Goal: Contribute content: Contribute content

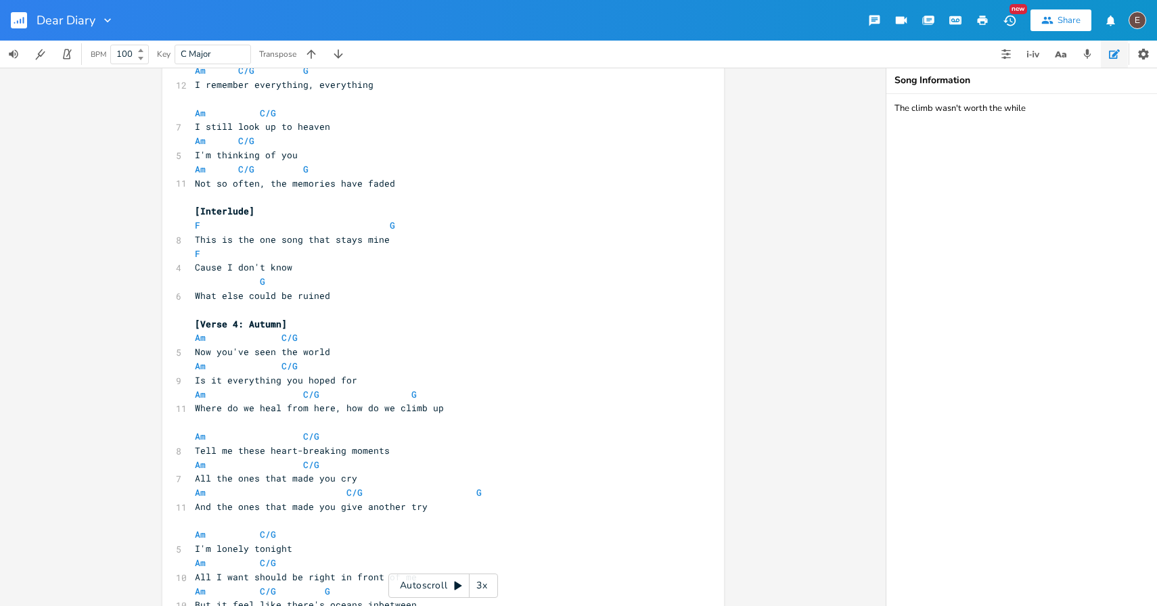
scroll to position [965, 0]
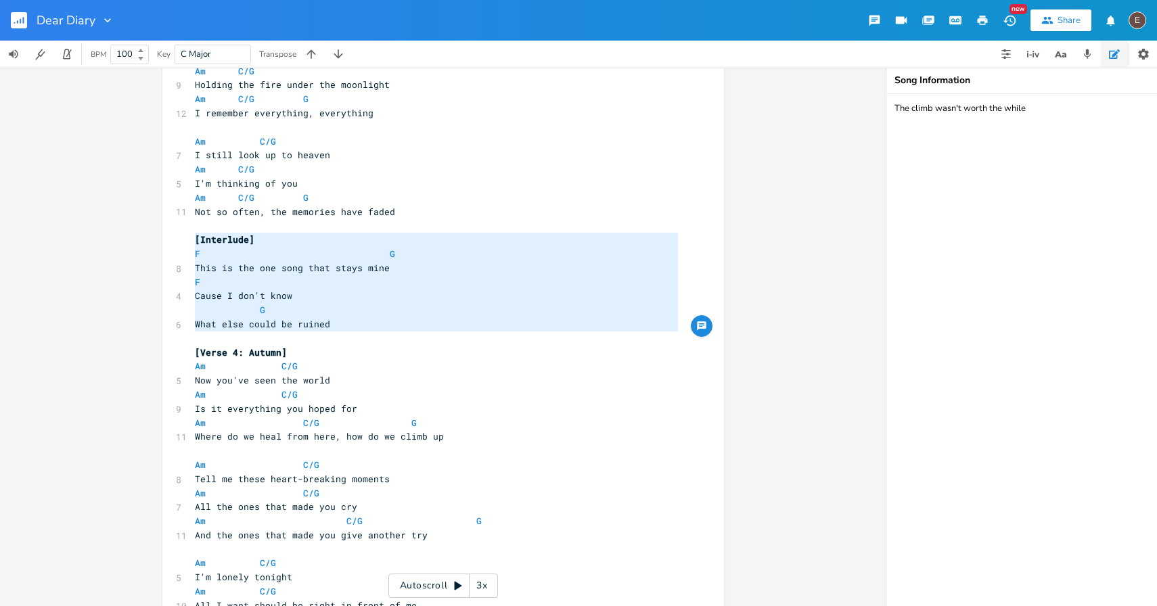
type textarea "[Interlude] F G This is the one song that stays mine F Cause I don't know G Wha…"
drag, startPoint x: 234, startPoint y: 342, endPoint x: 156, endPoint y: 231, distance: 136.0
click at [156, 231] on div "[Interlude] F G This is the one song that stays mine F Cause I don't know G Wha…" at bounding box center [443, 337] width 886 height 539
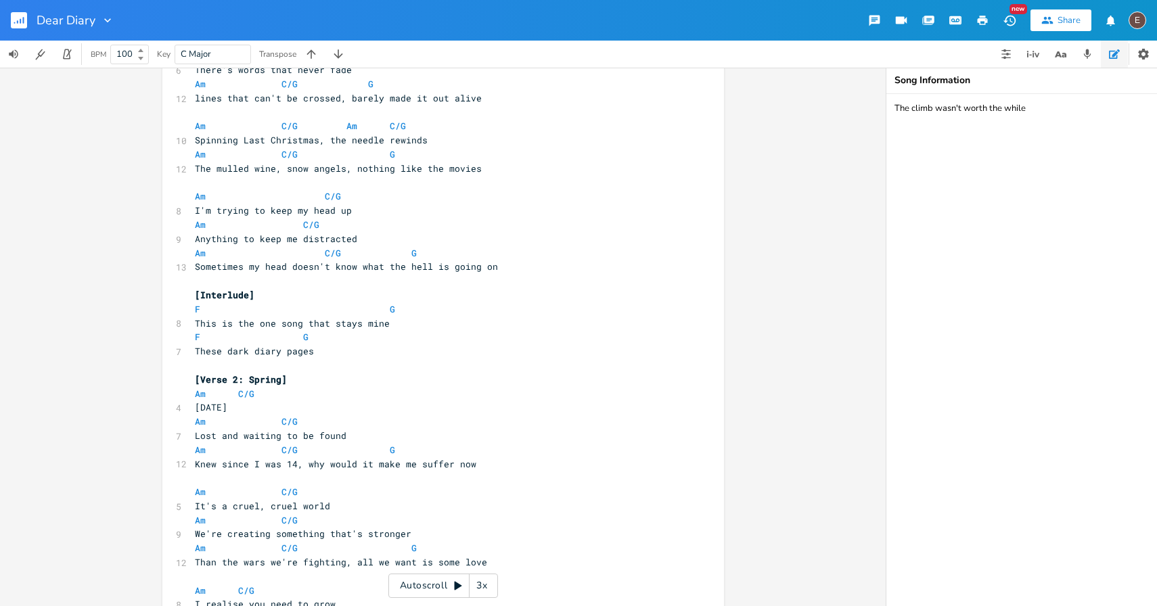
scroll to position [95, 0]
click at [1059, 56] on icon "button" at bounding box center [1058, 54] width 7 height 6
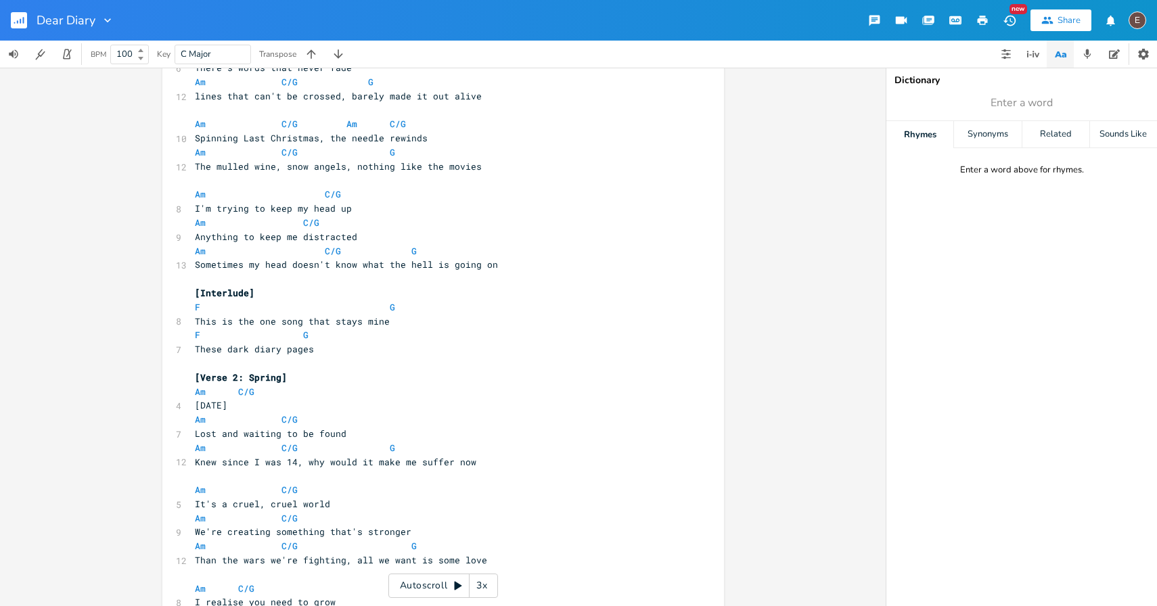
click at [977, 99] on span "Enter a word" at bounding box center [1022, 103] width 271 height 24
type input "creating"
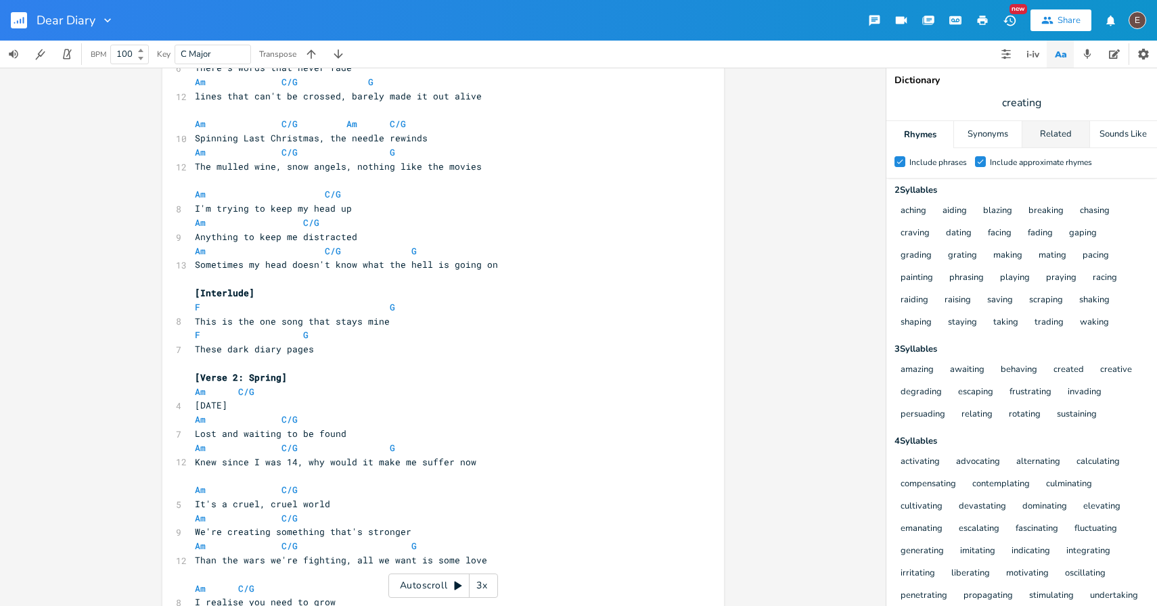
click at [1038, 130] on div "Related" at bounding box center [1056, 134] width 67 height 27
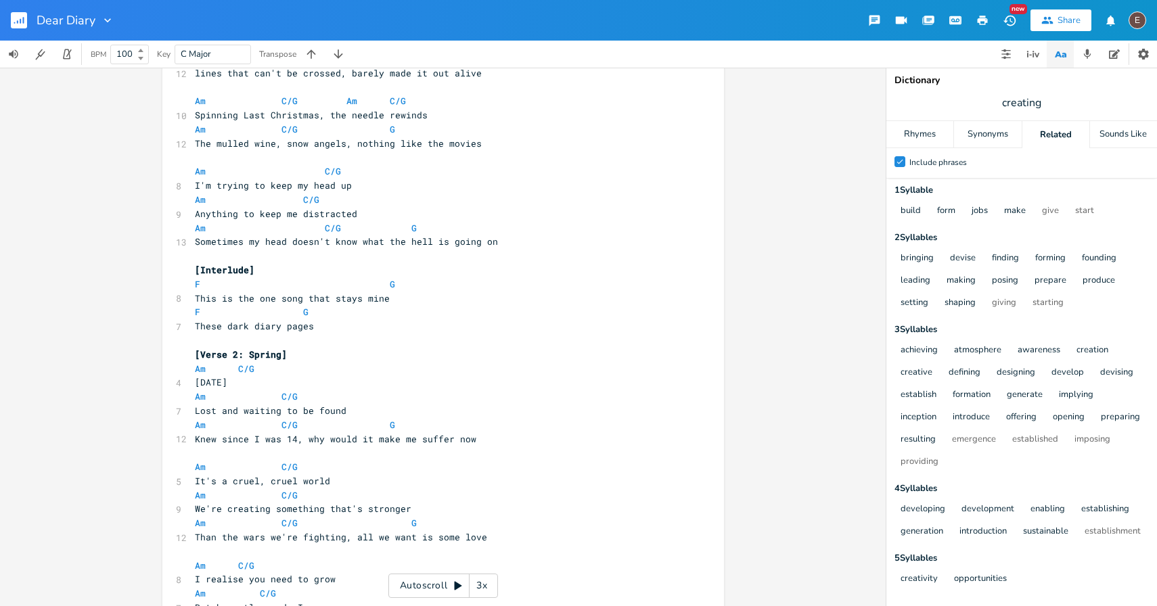
scroll to position [120, 0]
click at [250, 507] on span "We're creating something that's stronger" at bounding box center [303, 508] width 217 height 12
type textarea "building"
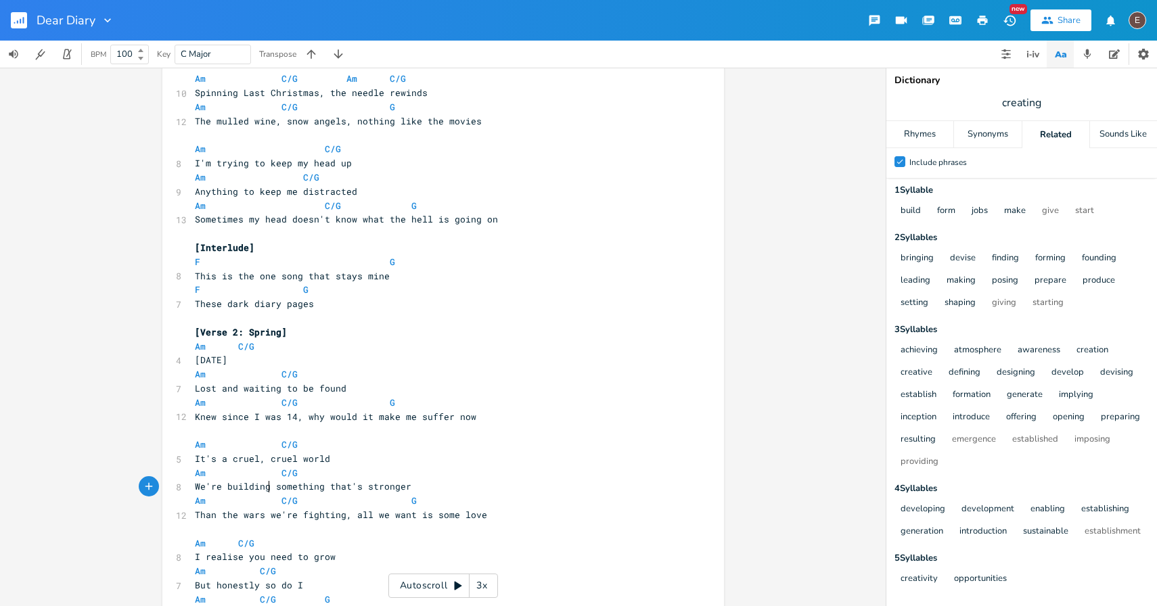
scroll to position [150, 0]
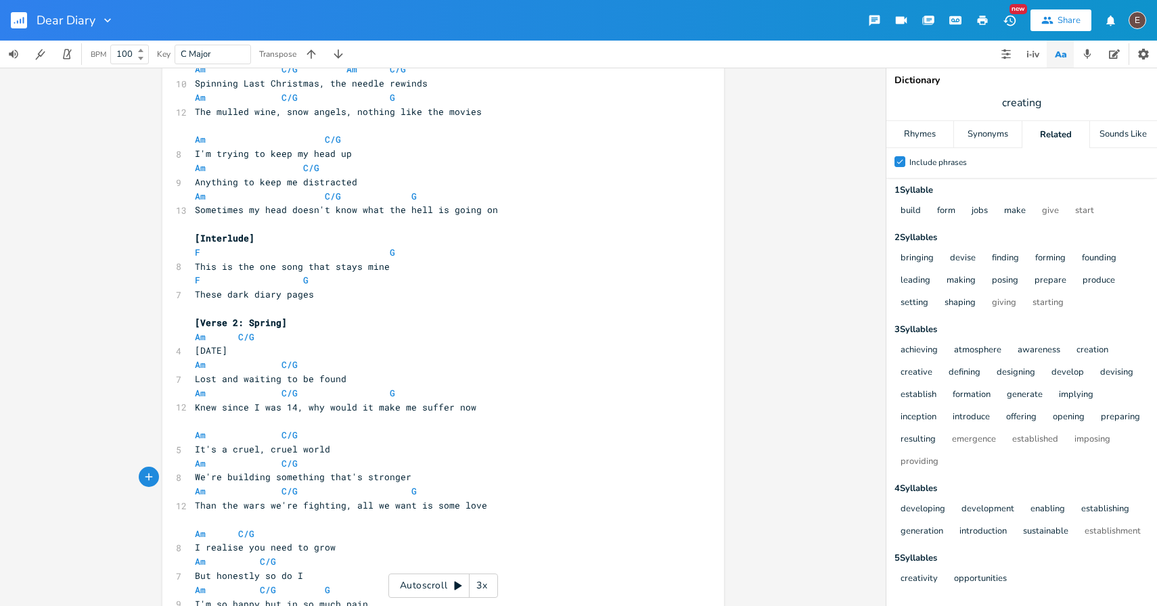
click at [248, 479] on span "We're building something that's stronger" at bounding box center [303, 477] width 217 height 12
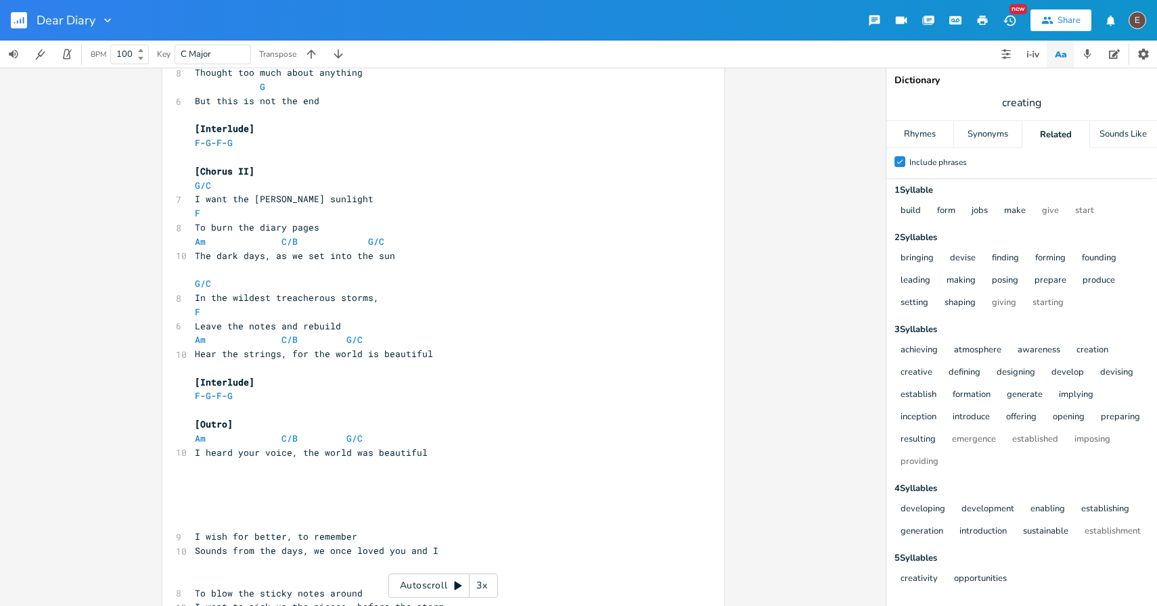
scroll to position [2041, 0]
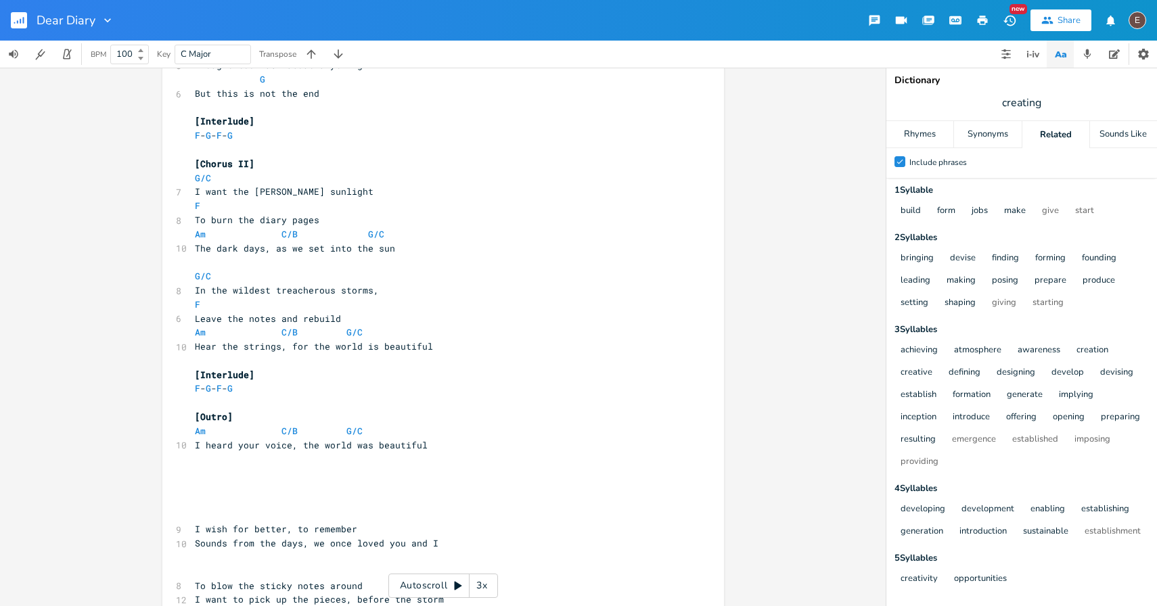
type textarea "making"
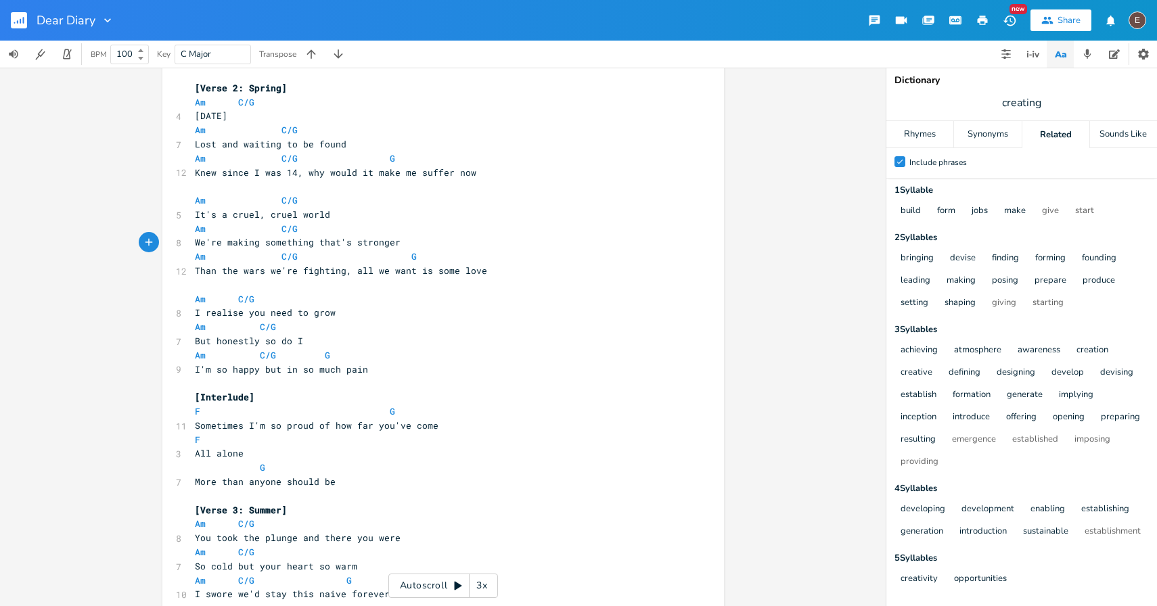
scroll to position [395, 0]
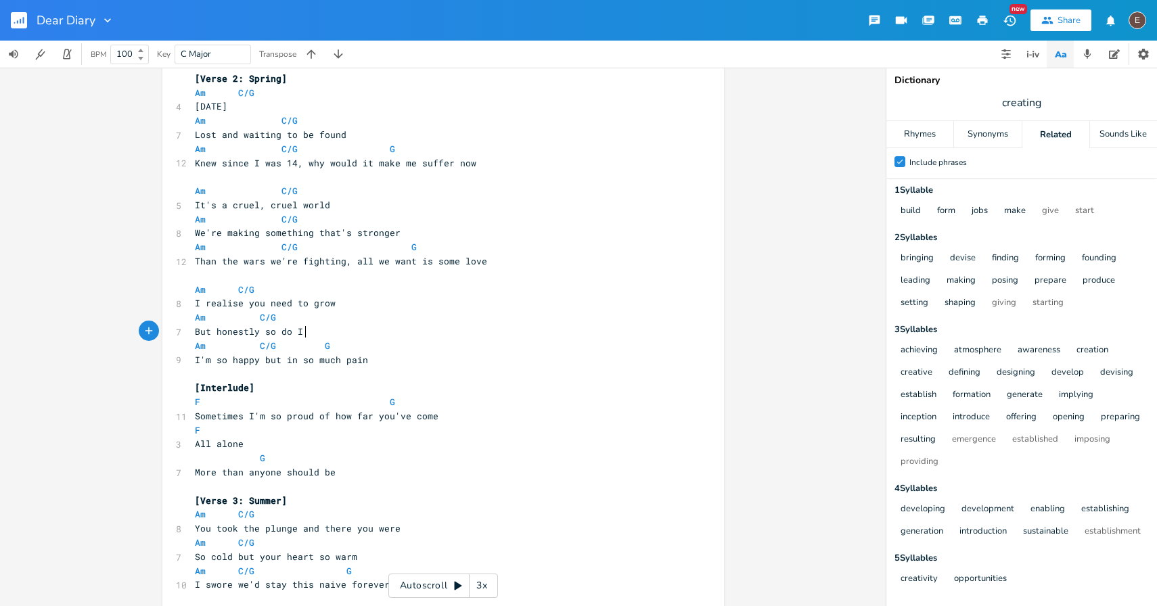
click at [315, 330] on pre "But honestly so do I" at bounding box center [436, 332] width 489 height 14
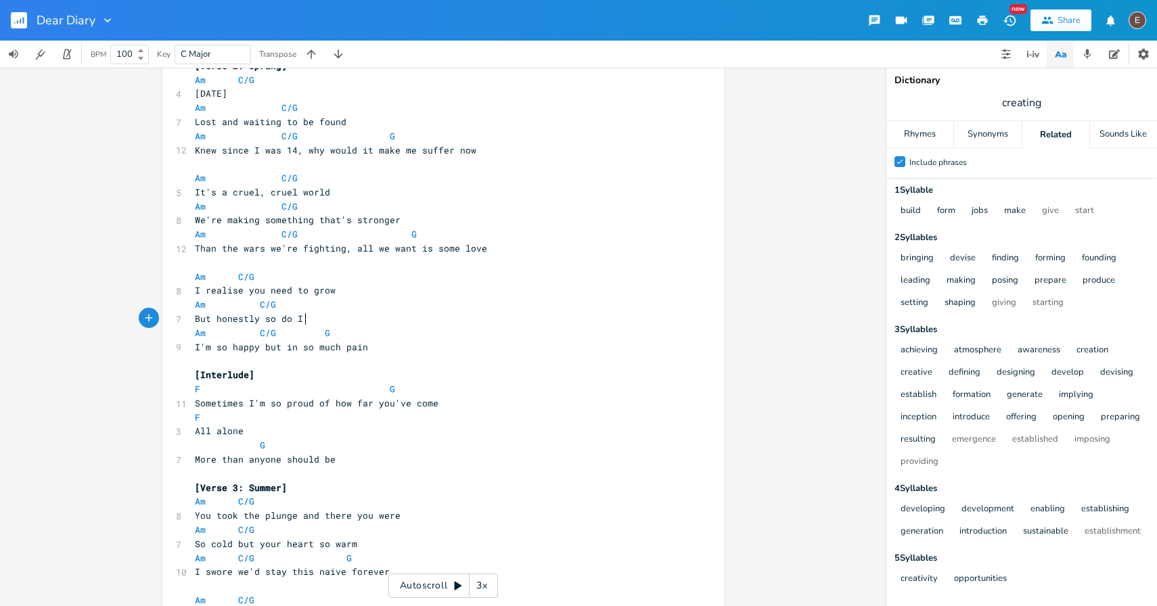
click at [310, 347] on span "I'm so happy but in so much pain" at bounding box center [281, 347] width 173 height 12
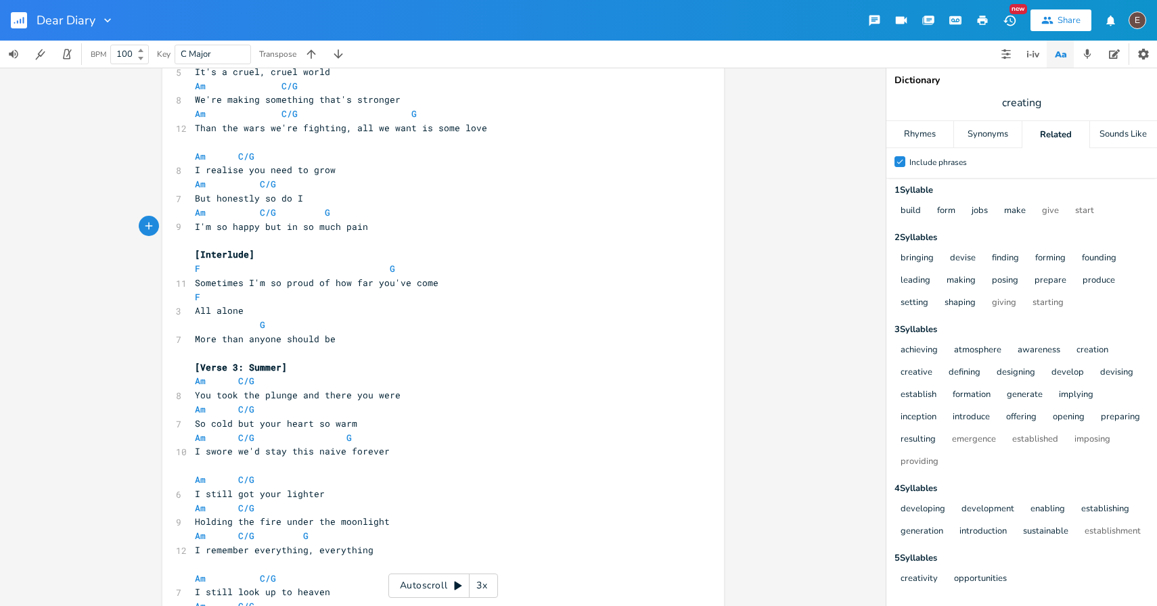
scroll to position [531, 0]
type textarea "and there you were"
drag, startPoint x: 296, startPoint y: 393, endPoint x: 394, endPoint y: 397, distance: 98.3
click at [395, 397] on pre "You took the plunge and there you were" at bounding box center [436, 393] width 489 height 14
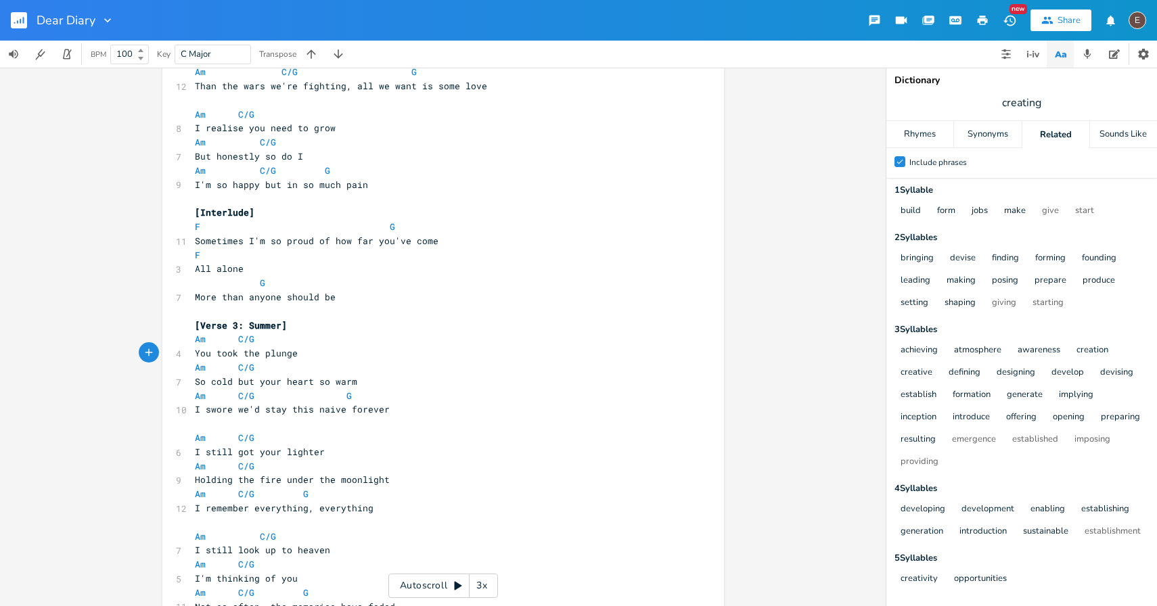
scroll to position [583, 0]
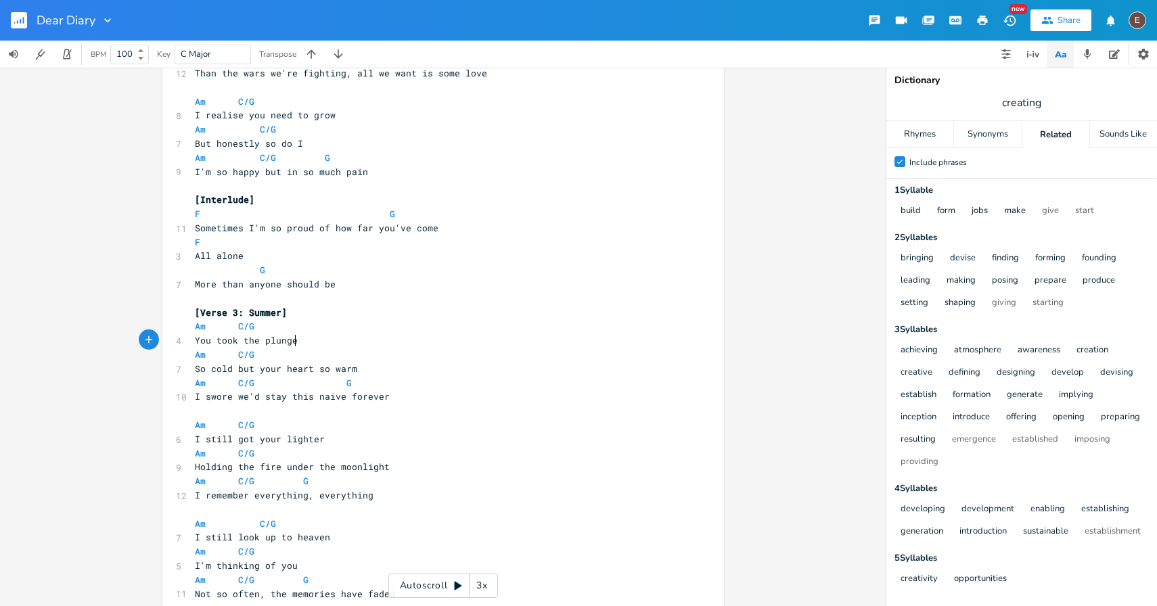
click at [426, 397] on pre "I swore we'd stay this naive forever" at bounding box center [436, 397] width 489 height 14
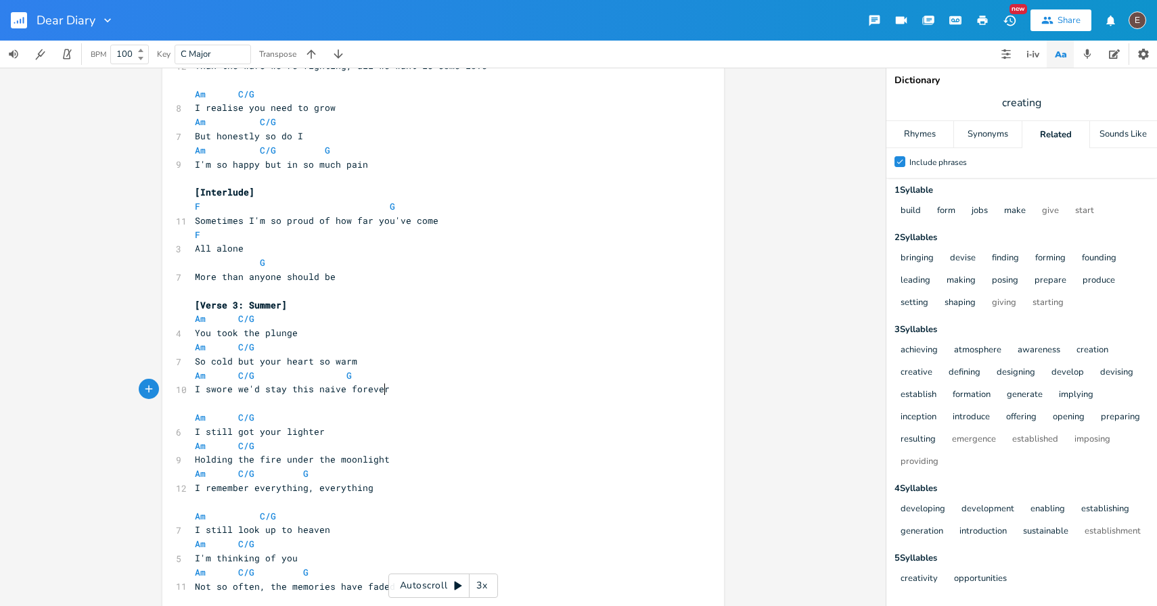
click at [240, 363] on span "So cold but your heart so warm" at bounding box center [276, 361] width 162 height 12
type textarea "but"
click at [240, 363] on span "So cold but your heart so warm" at bounding box center [276, 361] width 162 height 12
type textarea ","
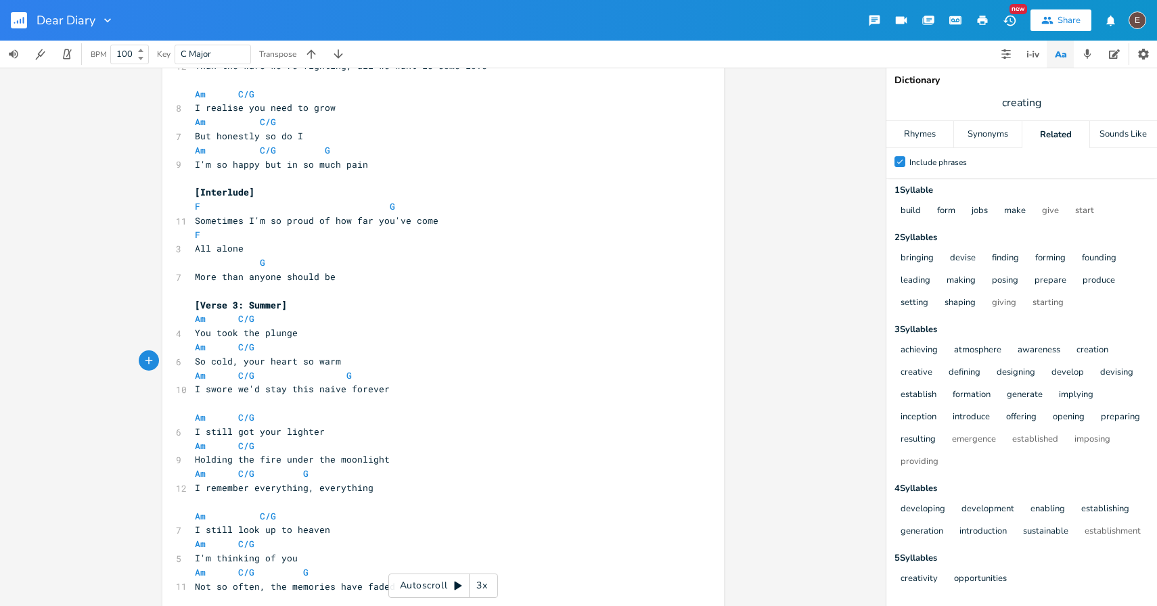
click at [282, 402] on pre "​" at bounding box center [436, 404] width 489 height 14
click at [277, 399] on pre "​" at bounding box center [436, 404] width 489 height 14
click at [272, 396] on pre "I swore we'd stay this naive forever" at bounding box center [436, 389] width 489 height 14
click at [301, 398] on pre "​" at bounding box center [436, 404] width 489 height 14
click at [300, 392] on span "I swore we'd stay this naive forever" at bounding box center [292, 389] width 195 height 12
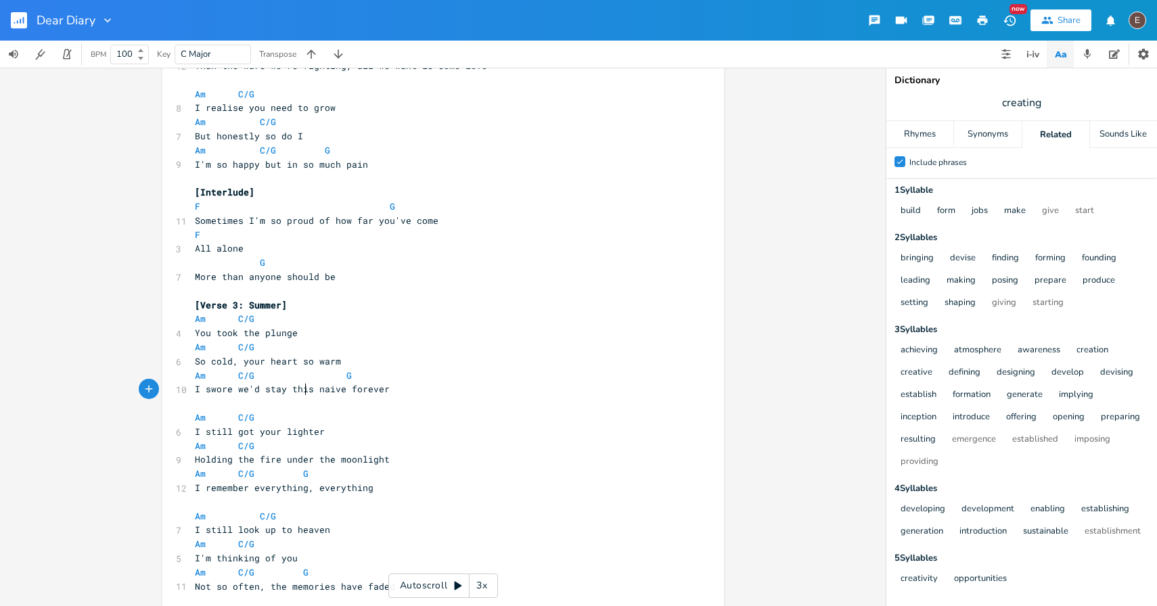
type textarea "this"
click at [300, 392] on span "I swore we'd stay this naive forever" at bounding box center [292, 389] width 195 height 12
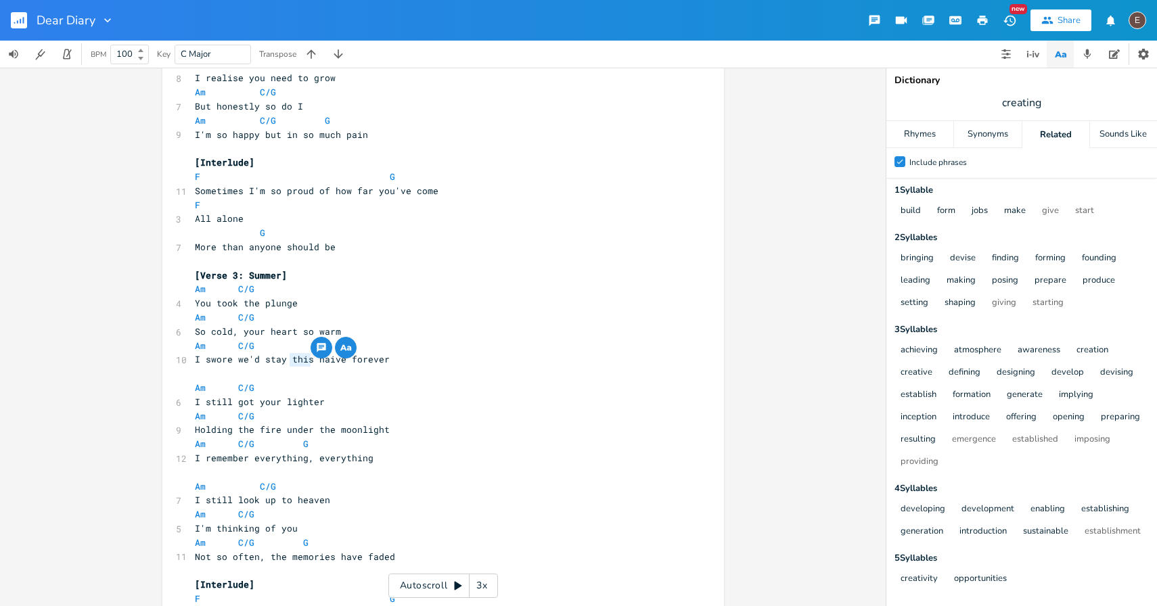
scroll to position [621, 0]
click at [338, 366] on pre "​" at bounding box center [436, 373] width 489 height 14
click at [338, 363] on span "I swore we'd stay this naive forever" at bounding box center [292, 358] width 195 height 12
click at [254, 357] on span "I swore we'd stay this naive forever" at bounding box center [292, 358] width 195 height 12
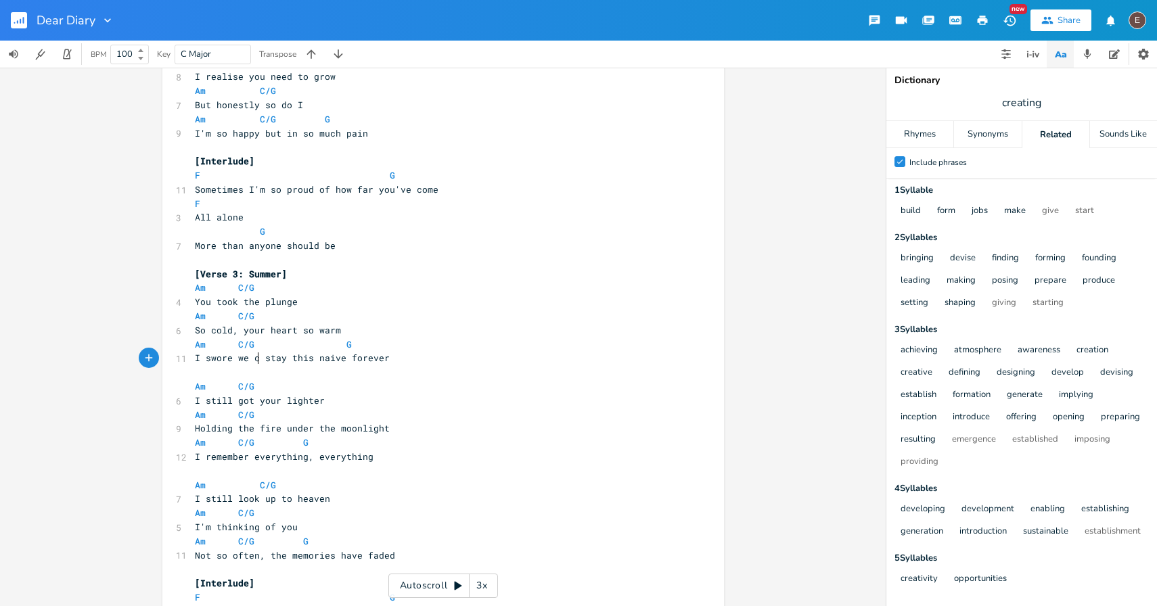
type textarea "can"
click at [483, 356] on pre "I swore we can stay this naive forever" at bounding box center [436, 358] width 489 height 14
click at [257, 357] on span "I swore we can stay this naive forever" at bounding box center [298, 358] width 206 height 12
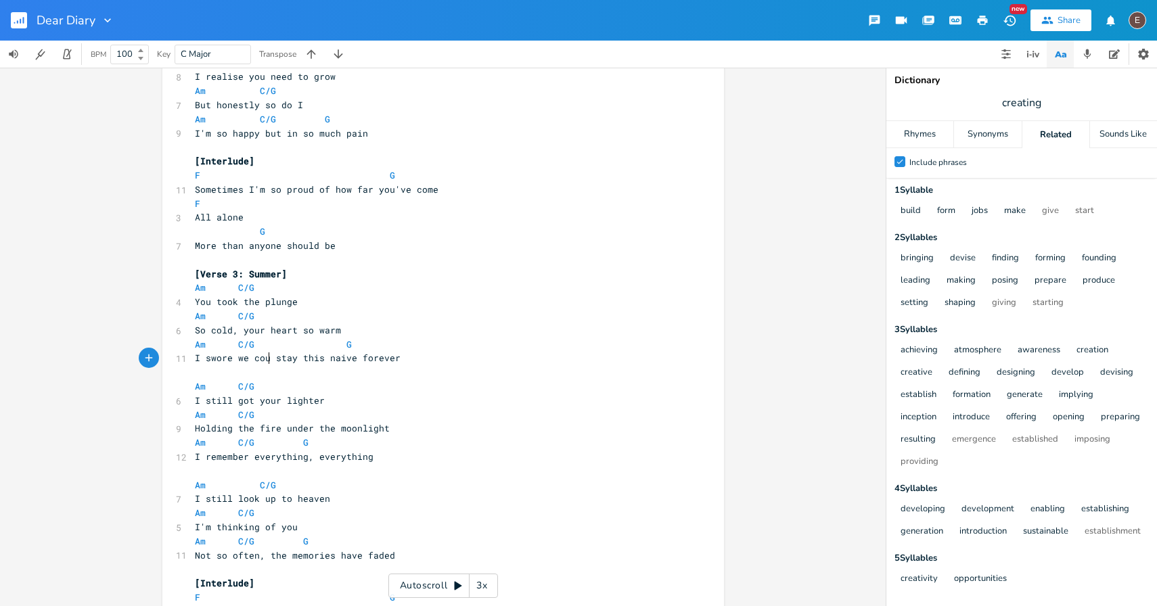
type textarea "could"
click at [400, 359] on span "I swore we could stay this naive forever" at bounding box center [303, 358] width 217 height 12
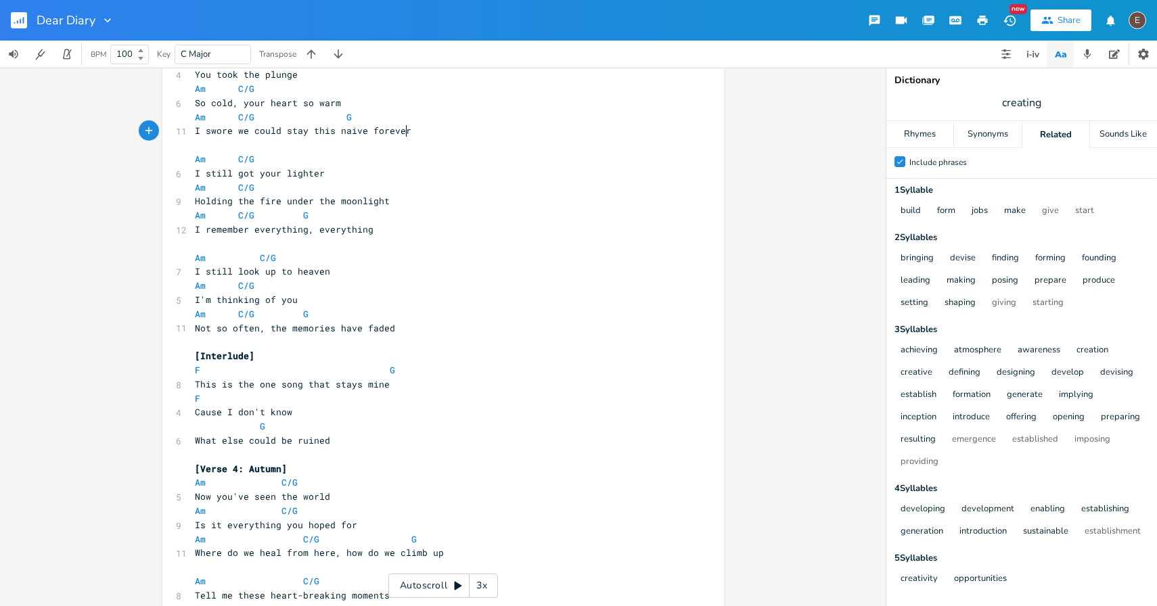
scroll to position [850, 0]
click at [313, 233] on span "I remember everything, everything" at bounding box center [284, 228] width 179 height 12
type textarea "I remember"
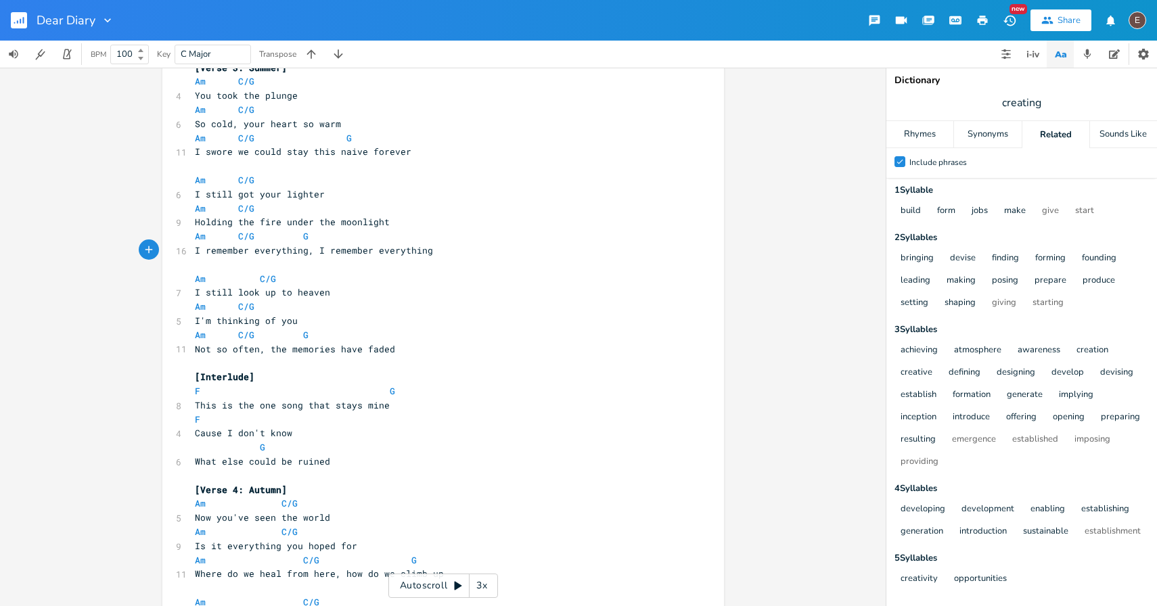
scroll to position [824, 0]
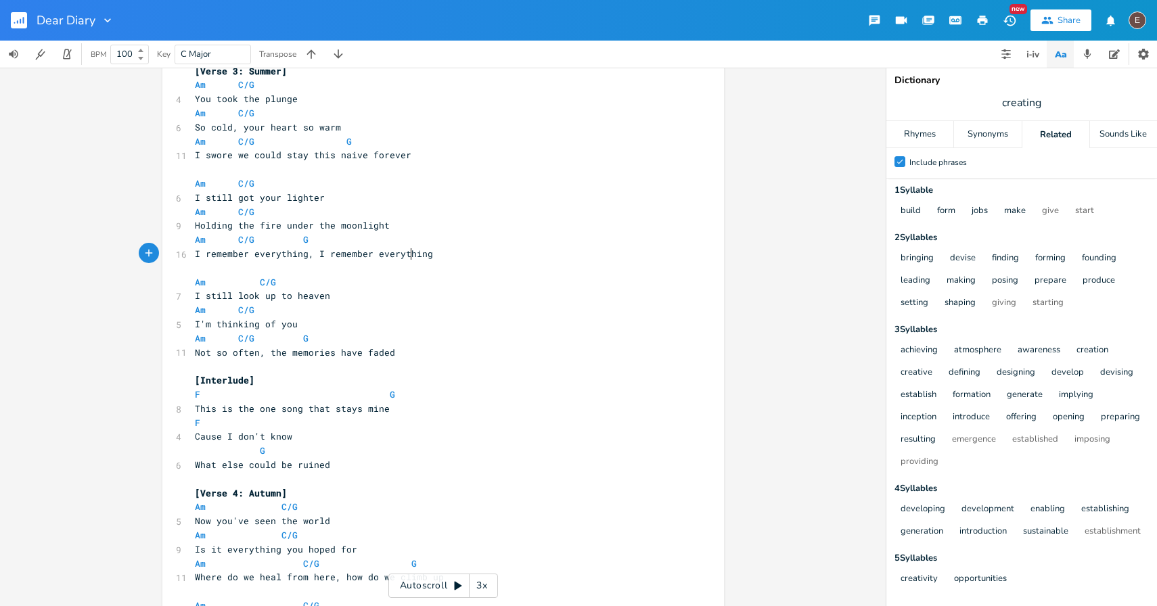
click at [408, 258] on span "I remember everything, I remember everything" at bounding box center [314, 254] width 238 height 12
type textarea "every single goddamn thing"
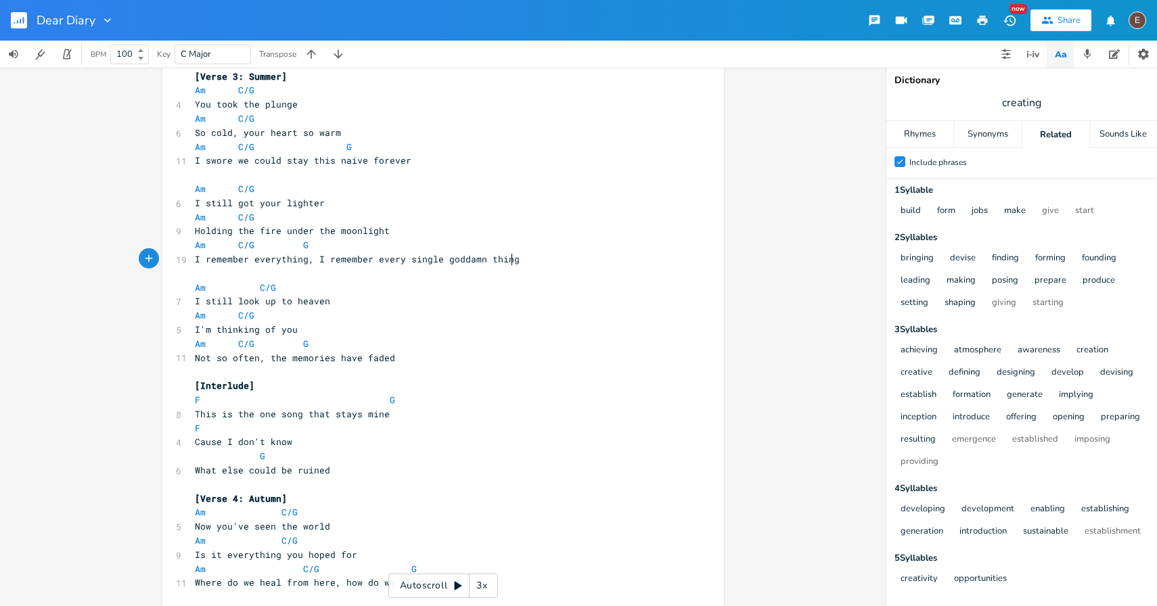
scroll to position [822, 0]
click at [290, 330] on span "I'm thinking of you" at bounding box center [246, 327] width 103 height 12
click at [195, 357] on span "Not so often, the memories have faded" at bounding box center [295, 355] width 200 height 12
click at [418, 369] on pre "​" at bounding box center [436, 369] width 489 height 14
click at [425, 361] on pre "Not so often, the memories have faded" at bounding box center [436, 356] width 489 height 14
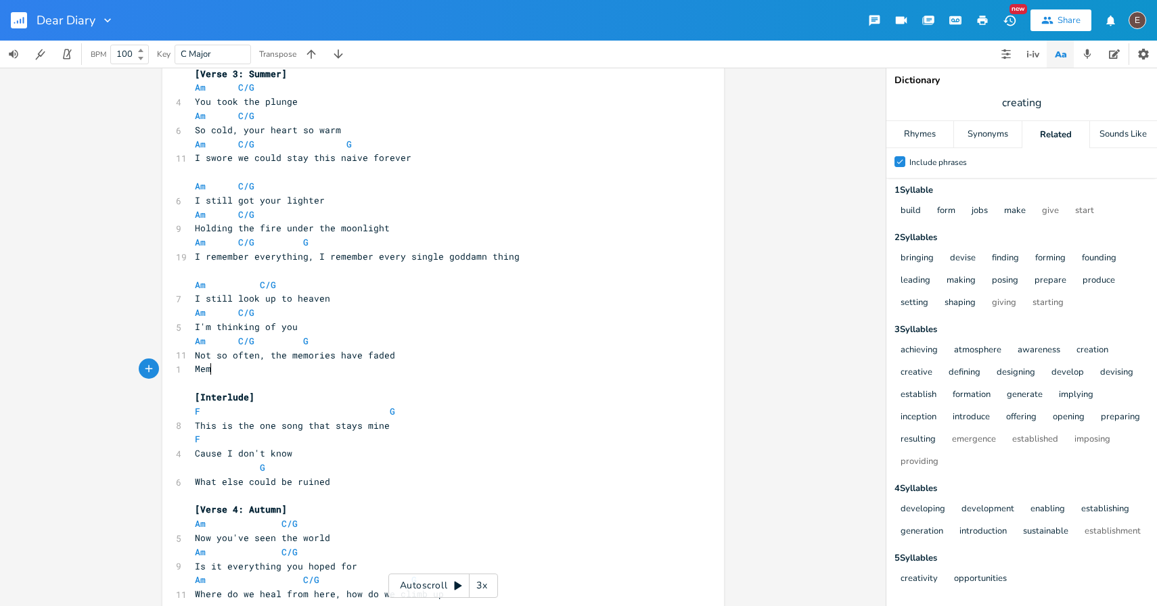
scroll to position [0, 24]
type textarea "Memo"
type textarea "The mor"
type textarea "emories fade, I'm thinking of you"
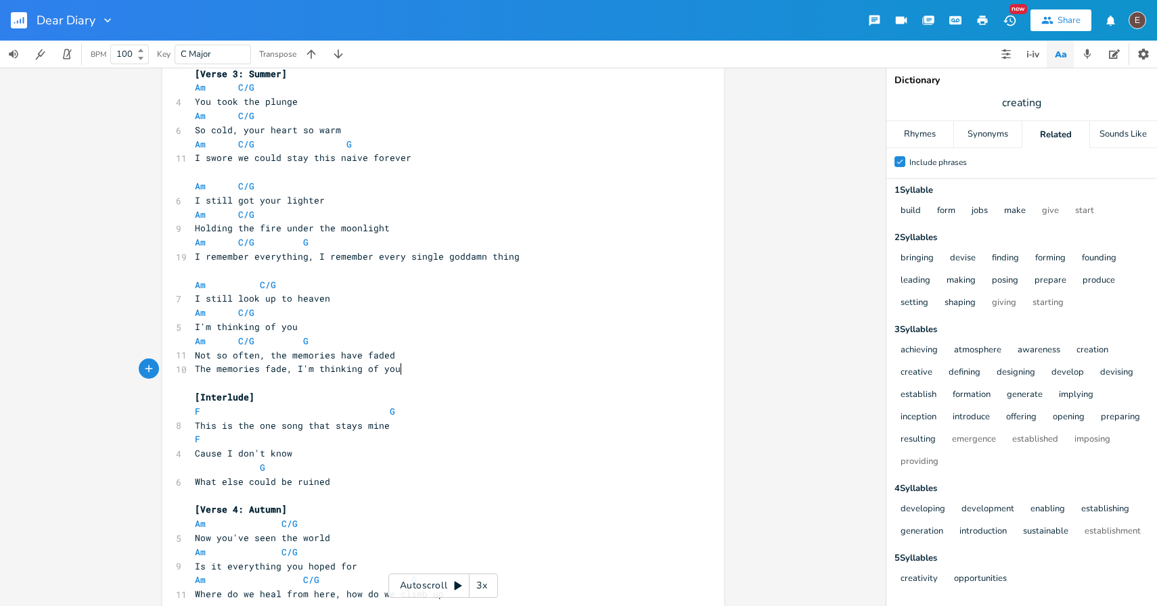
scroll to position [0, 132]
click at [400, 349] on pre "Not so often, the memories have faded" at bounding box center [436, 356] width 489 height 14
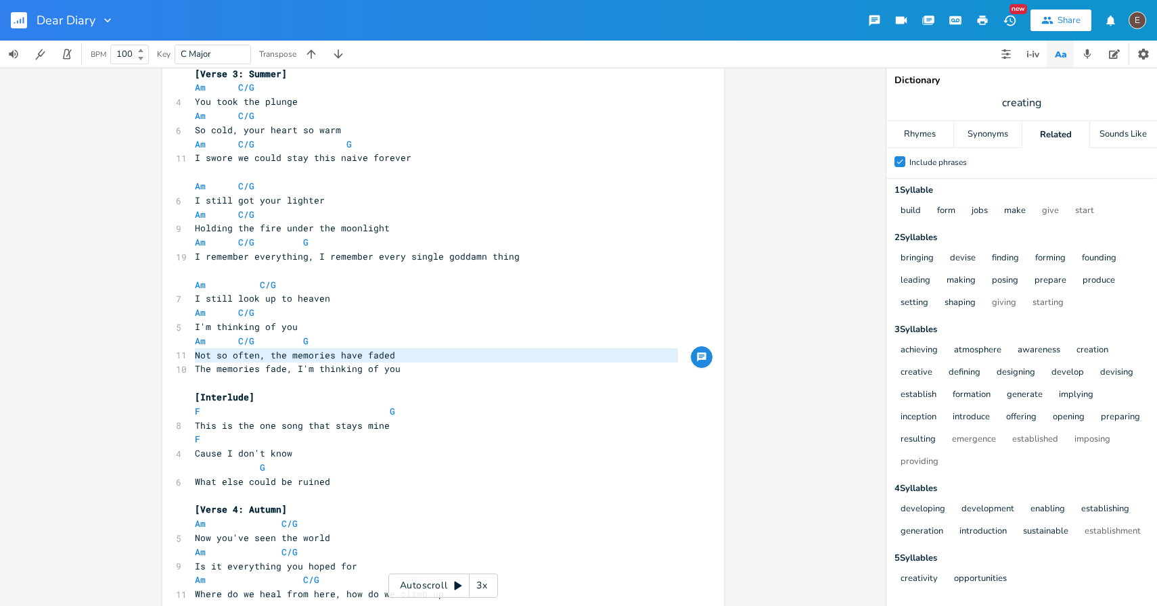
type textarea "Not so often, the memories have faded"
click at [395, 355] on pre "Not so often, the memories have faded" at bounding box center [436, 356] width 489 height 14
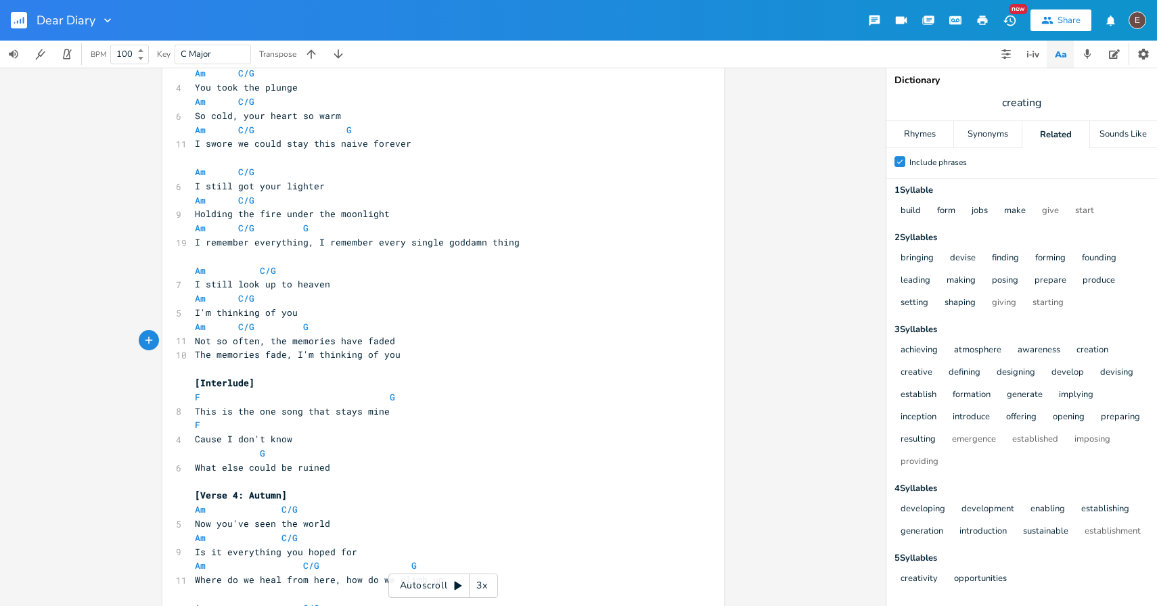
scroll to position [837, 0]
click at [395, 355] on span "The memories fade, I'm thinking of you" at bounding box center [298, 353] width 206 height 12
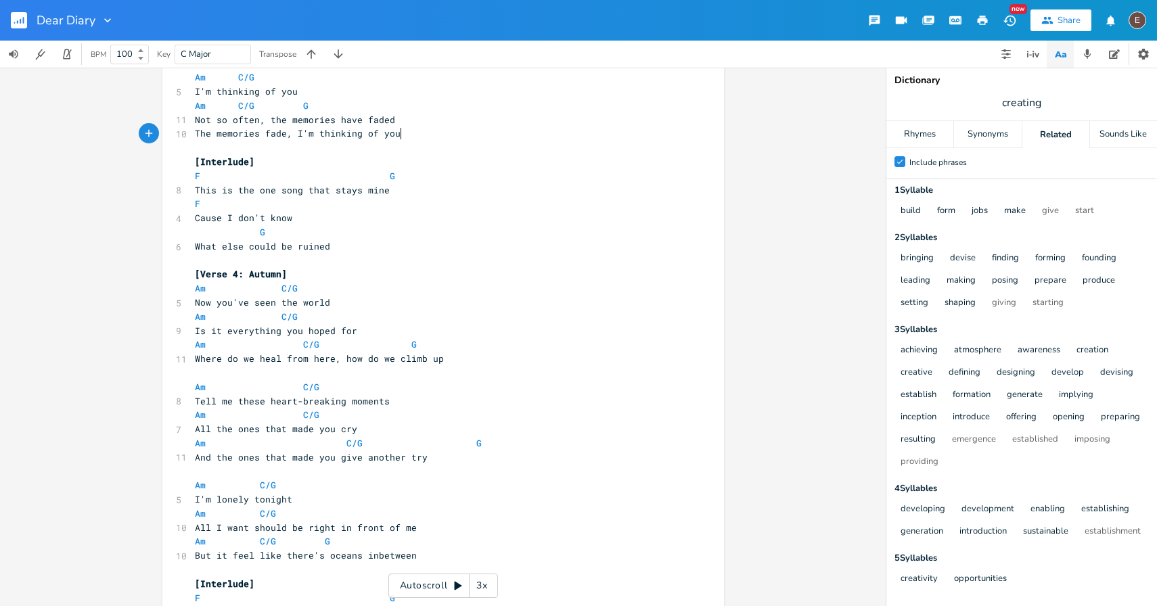
scroll to position [1068, 0]
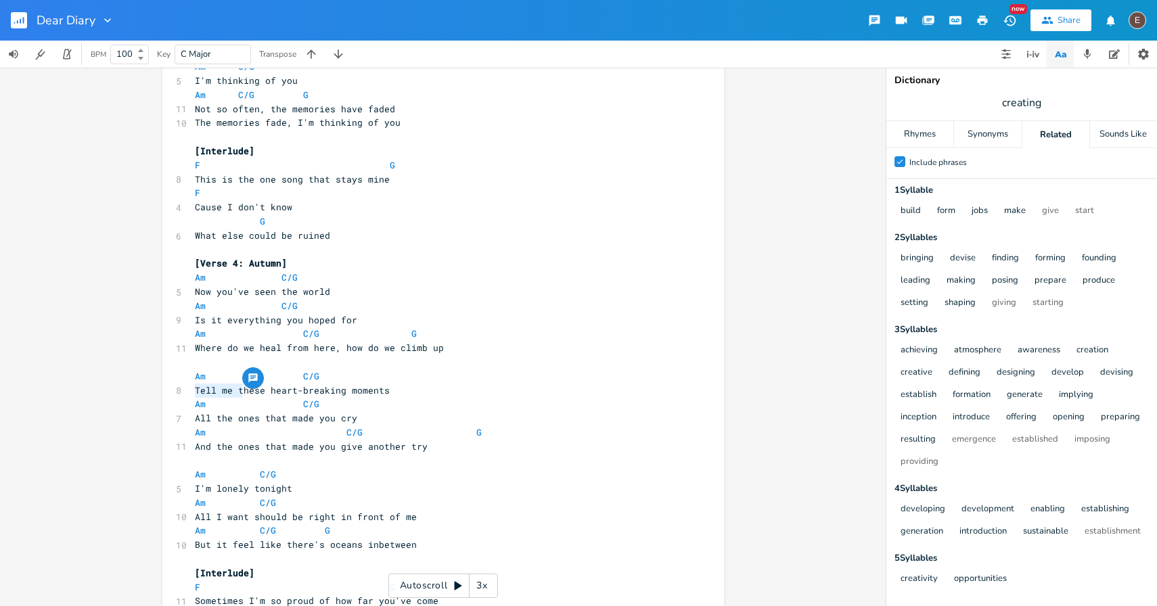
drag, startPoint x: 237, startPoint y: 391, endPoint x: 169, endPoint y: 389, distance: 68.4
click at [169, 389] on div "Tell me t x [Verse 1: Winter] Am C/G 5 17th of December Am C/G 6 There's words …" at bounding box center [443, 613] width 562 height 3211
type textarea "I wan tto he"
type textarea "o hear t"
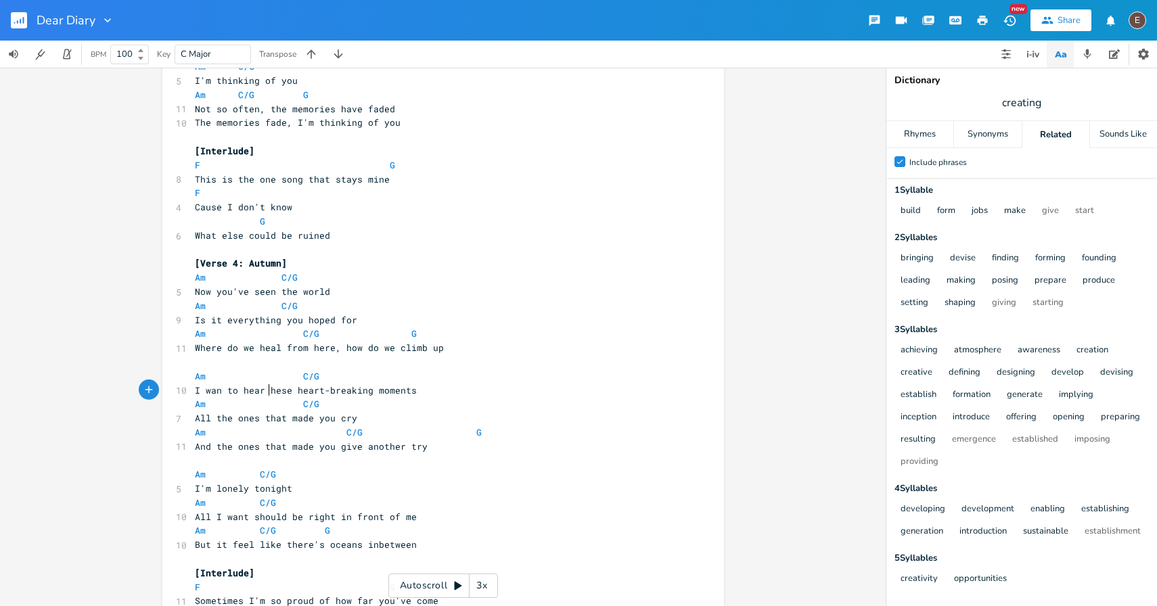
scroll to position [0, 30]
click at [451, 389] on pre "I wan to hear these heart-breaking moments" at bounding box center [436, 391] width 489 height 14
click at [290, 384] on span "I wan to hear these heart-breaking moments" at bounding box center [308, 390] width 227 height 12
click at [321, 390] on span "I wan to hear these heart-breaking moments" at bounding box center [308, 390] width 227 height 12
click at [385, 418] on pre "All the ones that made you cry" at bounding box center [436, 417] width 489 height 14
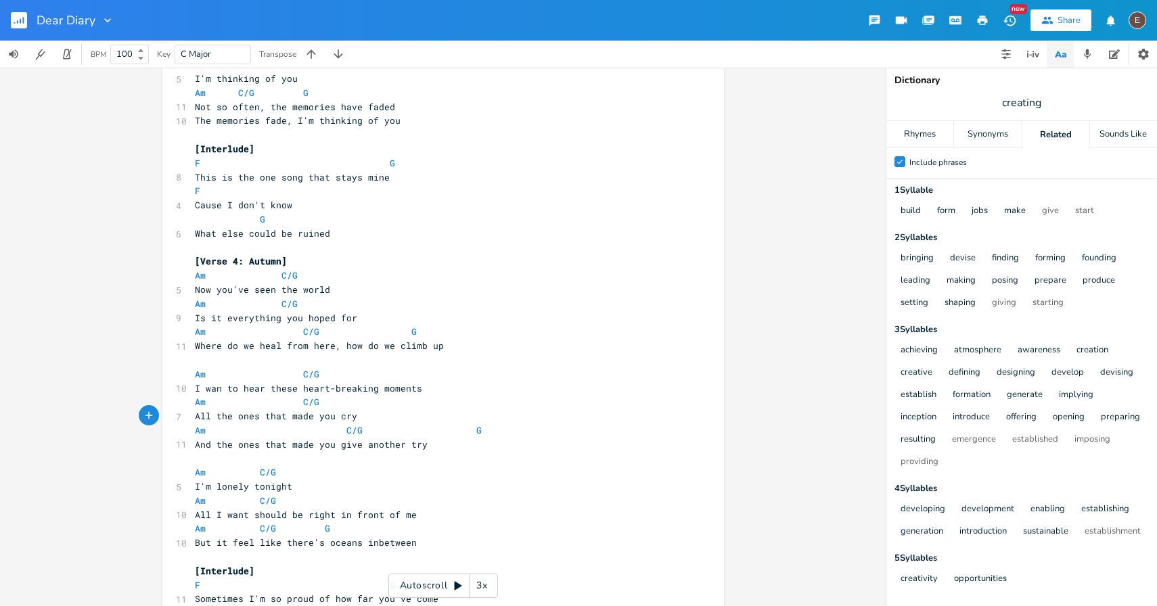
scroll to position [1084, 0]
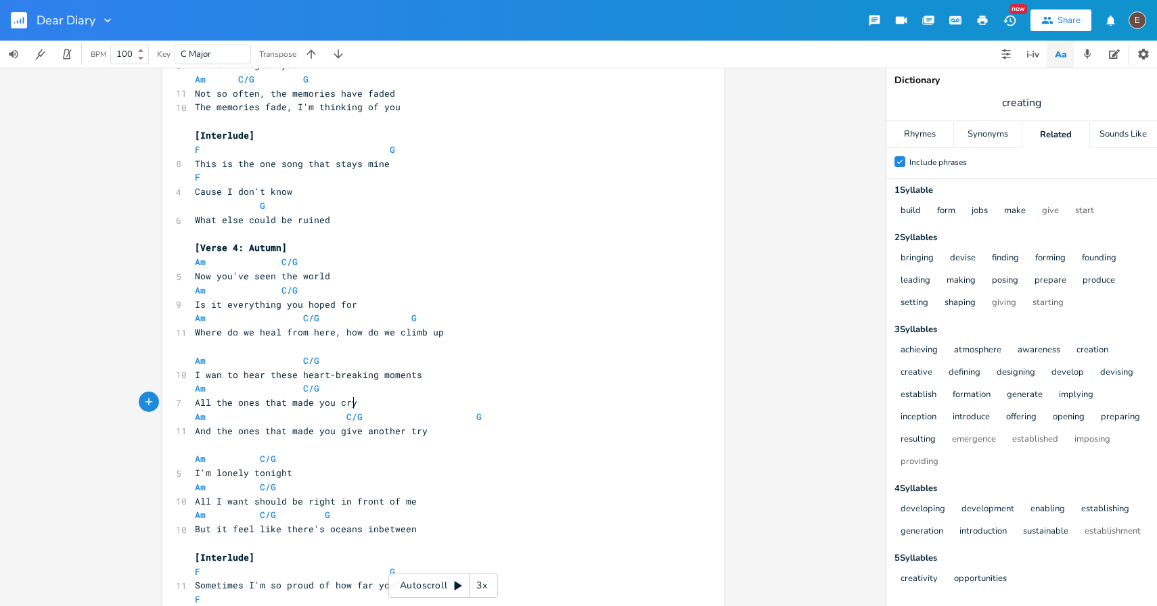
click at [359, 432] on span "And the ones that made you give another try" at bounding box center [311, 431] width 233 height 12
type textarea "this life"
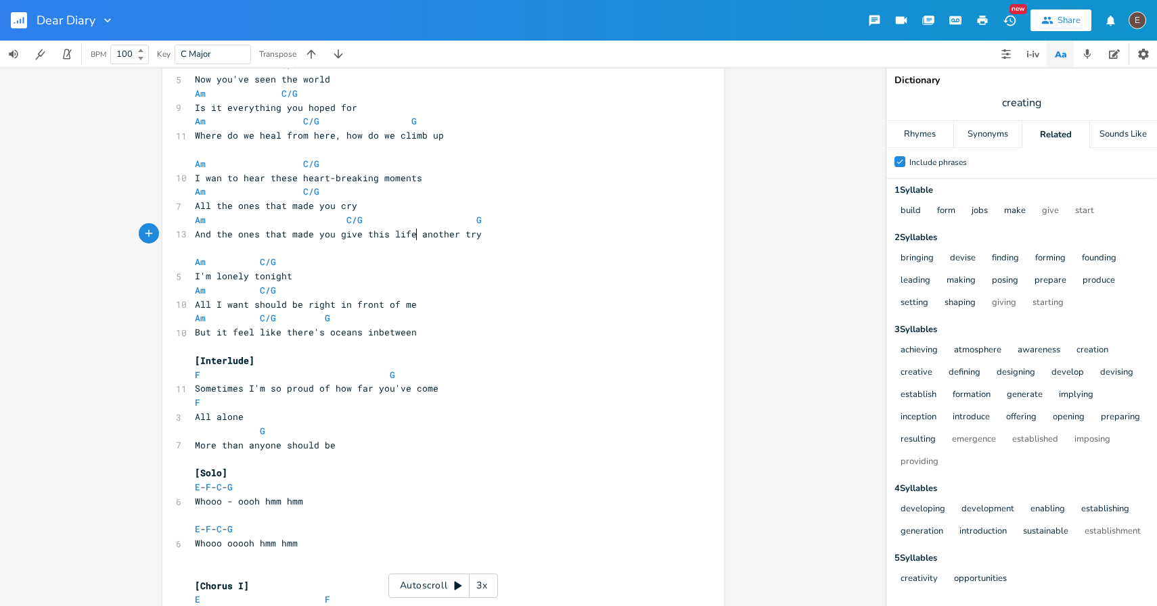
scroll to position [1300, 0]
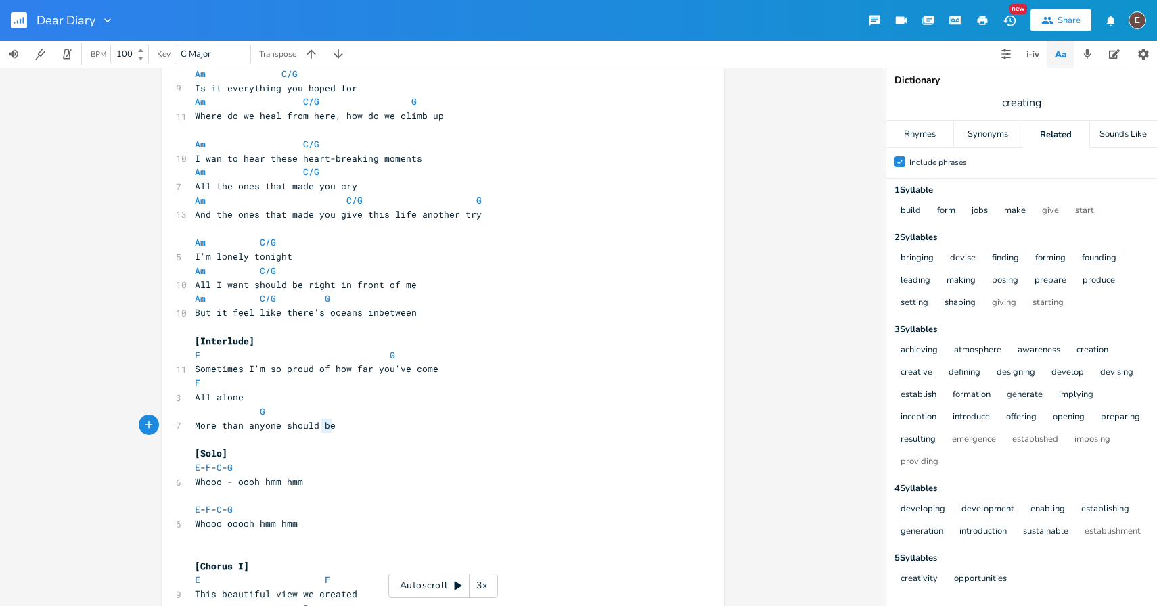
type textarea "[Interlude] F G Sometimes I'm so proud of how far you've come F All alone G Mor…"
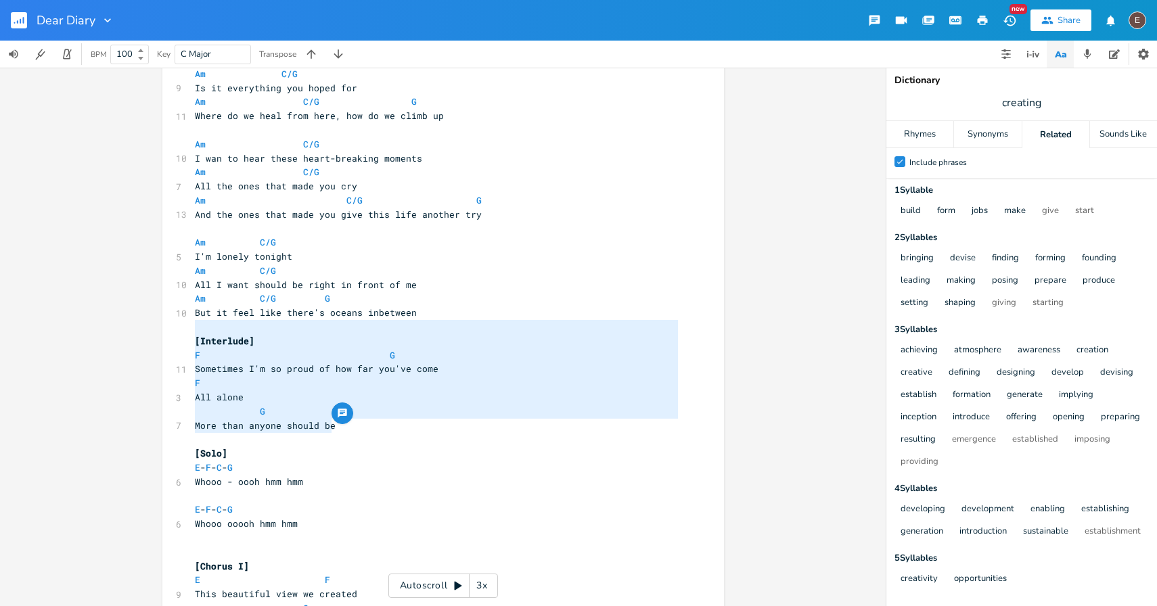
drag, startPoint x: 336, startPoint y: 428, endPoint x: 150, endPoint y: 332, distance: 210.4
click at [150, 332] on div "[Interlude] F G Sometimes I'm so proud of how far you've come F All alone G Mor…" at bounding box center [443, 337] width 886 height 539
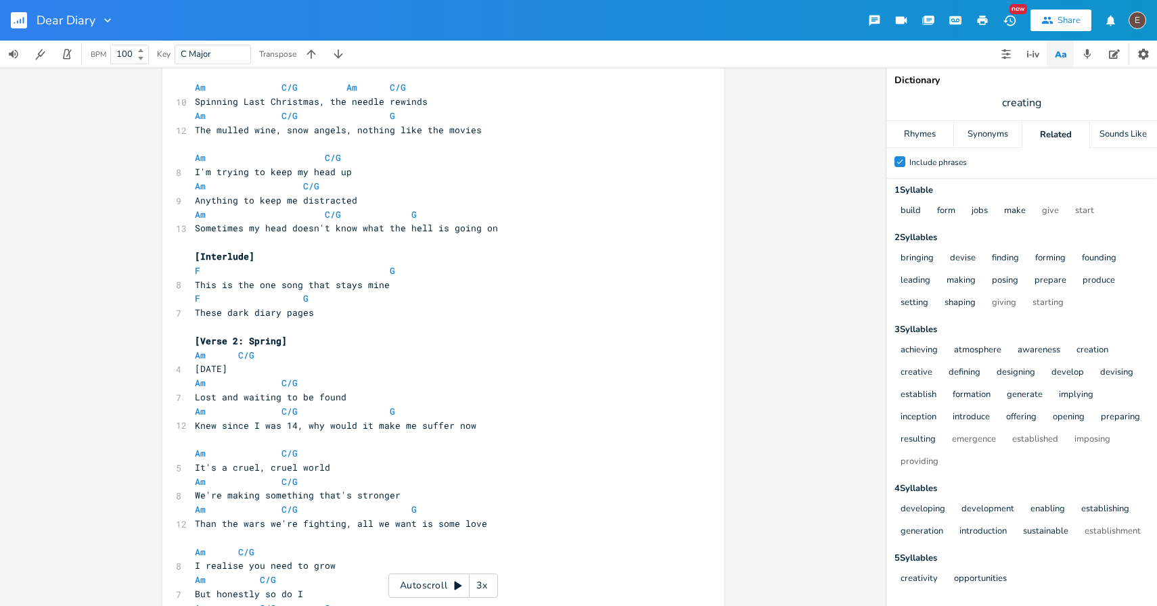
scroll to position [110, 0]
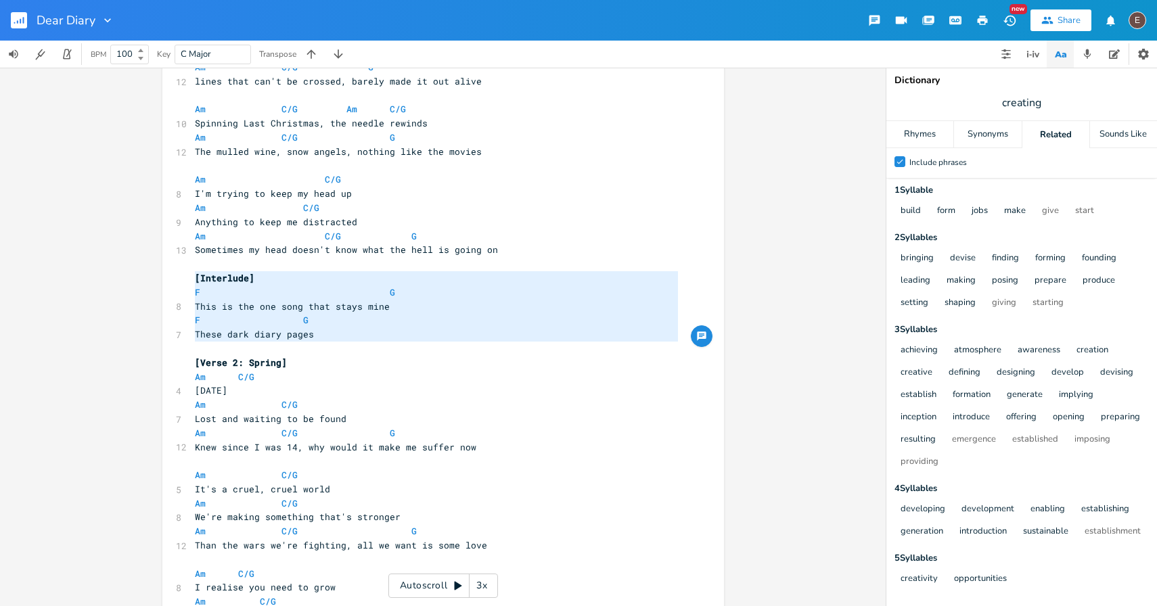
type textarea "[Interlude] F G This is the one song that stays mine F G These dark diary pages"
drag, startPoint x: 248, startPoint y: 345, endPoint x: 174, endPoint y: 273, distance: 102.4
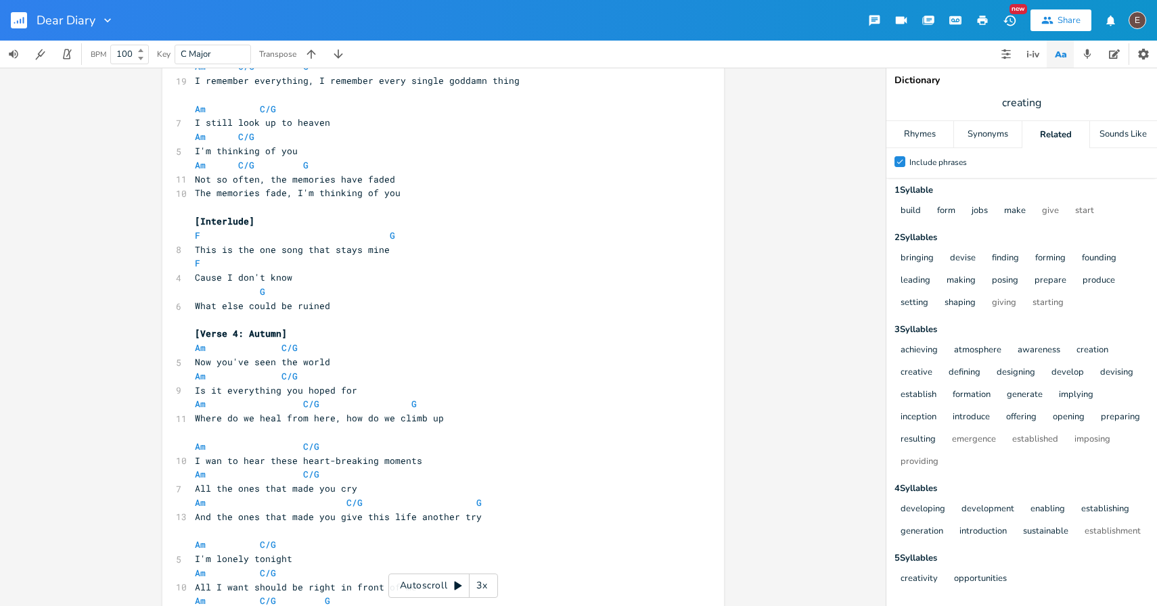
scroll to position [1027, 0]
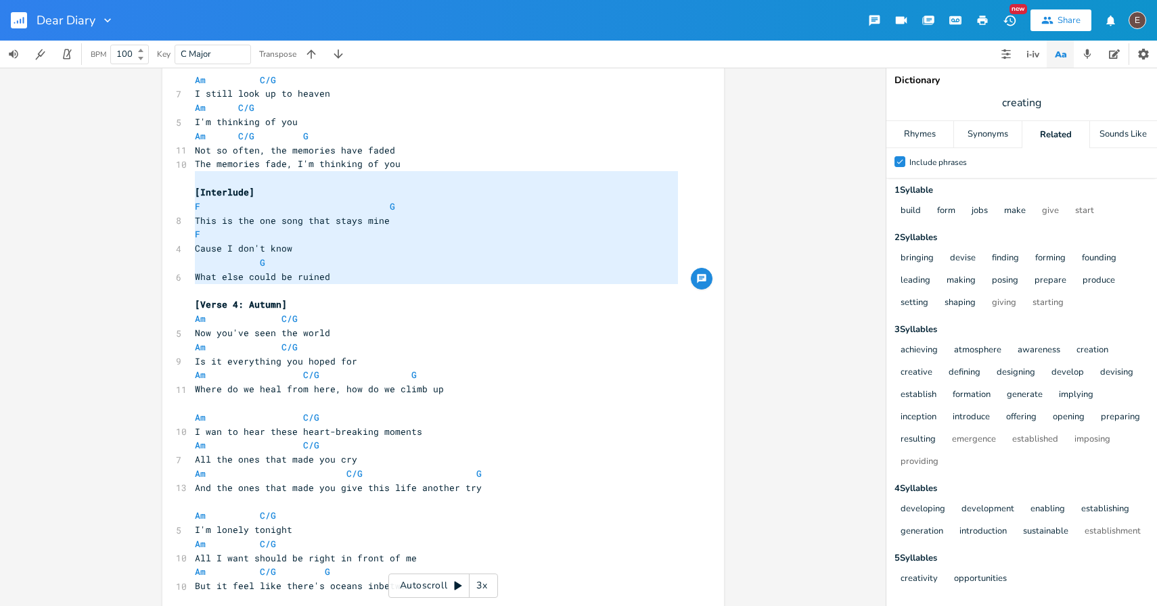
drag, startPoint x: 215, startPoint y: 285, endPoint x: 182, endPoint y: 184, distance: 106.2
type textarea "[Interlude] F G This is the one song that stays mine F Cause I don't know G Wha…"
click at [328, 272] on pre "What else could be ruined" at bounding box center [436, 277] width 489 height 14
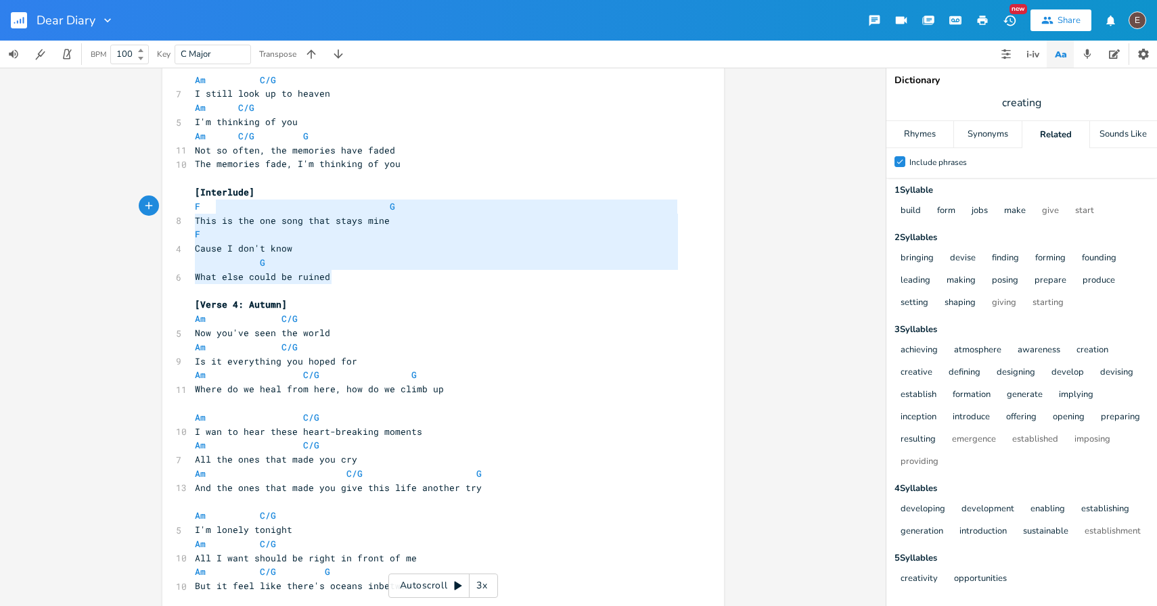
type textarea "[Interlude] F G This is the one song that stays mine F Cause I don't know G Wha…"
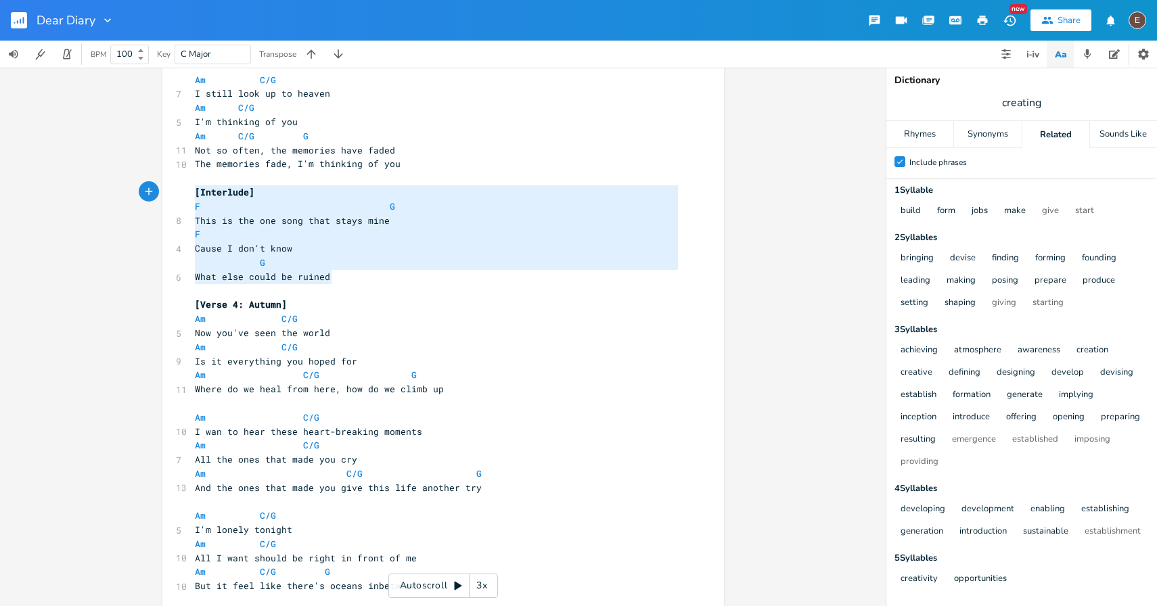
drag, startPoint x: 328, startPoint y: 277, endPoint x: 185, endPoint y: 193, distance: 166.2
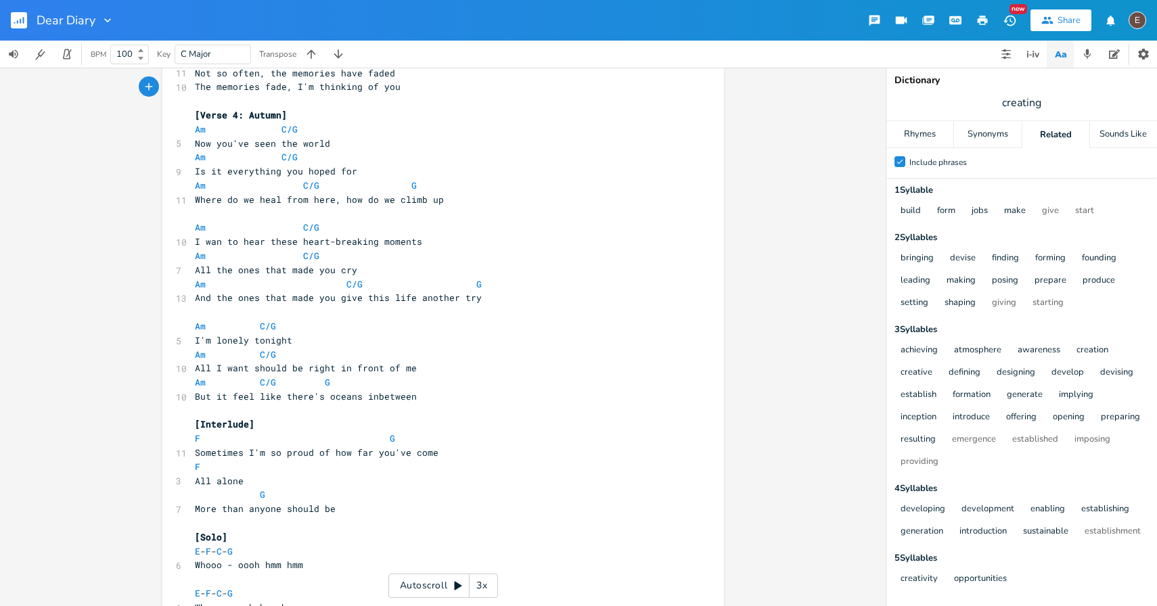
scroll to position [1126, 0]
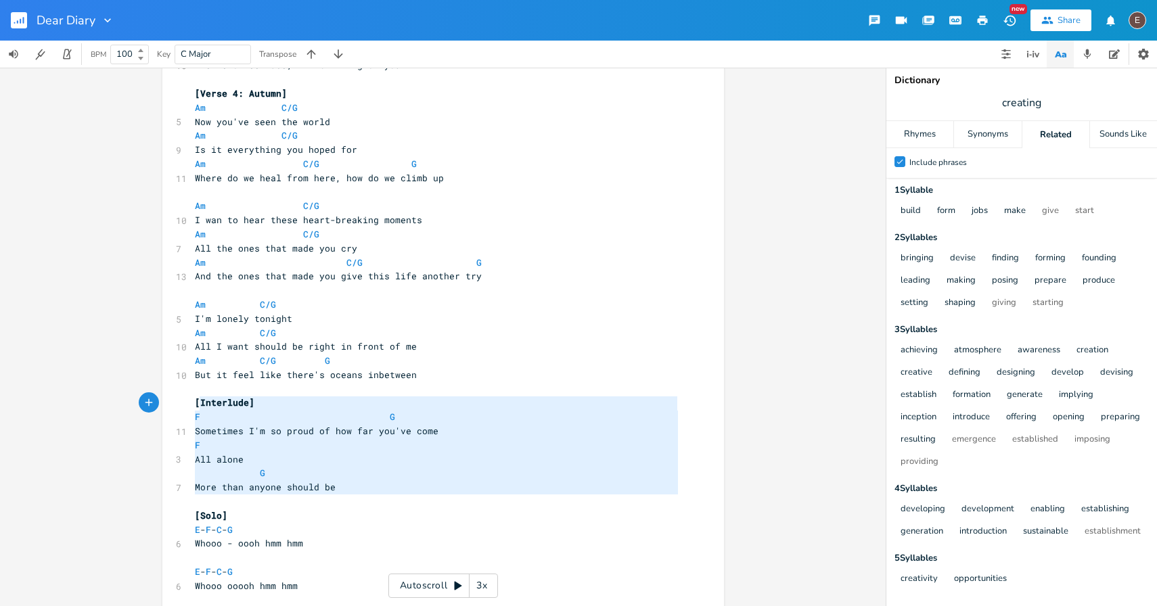
type textarea "[Interlude] F G Sometimes I'm so proud of how far you've come F All alone G Mor…"
drag, startPoint x: 338, startPoint y: 500, endPoint x: 181, endPoint y: 401, distance: 185.5
click at [181, 401] on div "[Interlude] F G Sometimes I'm so proud of how far you've come F All alone G Mor…" at bounding box center [443, 499] width 562 height 3099
paste textarea
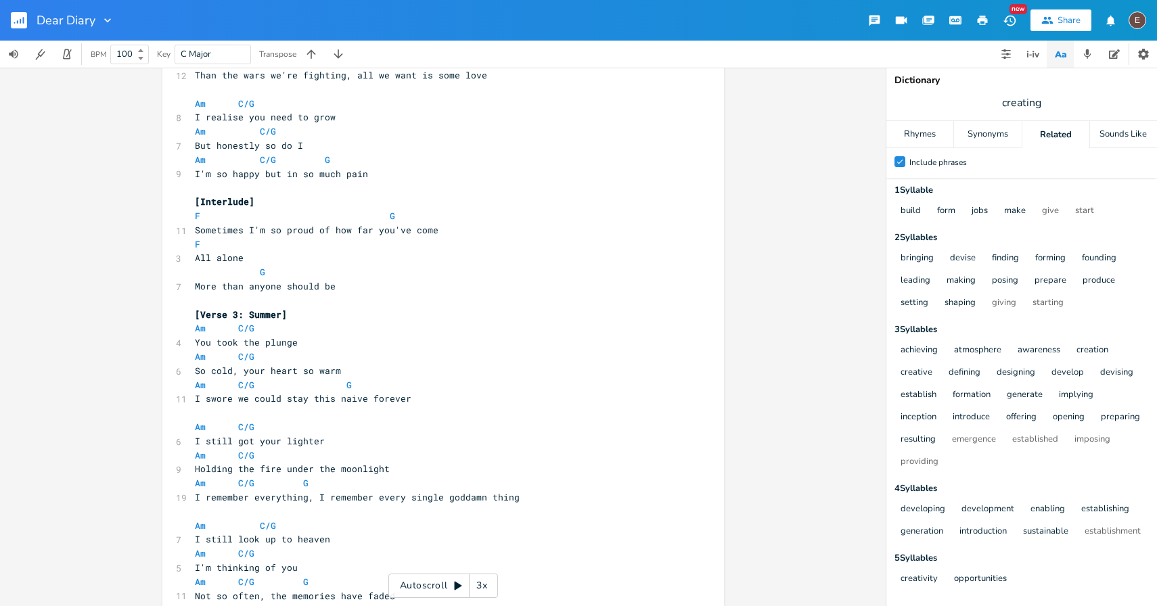
scroll to position [571, 0]
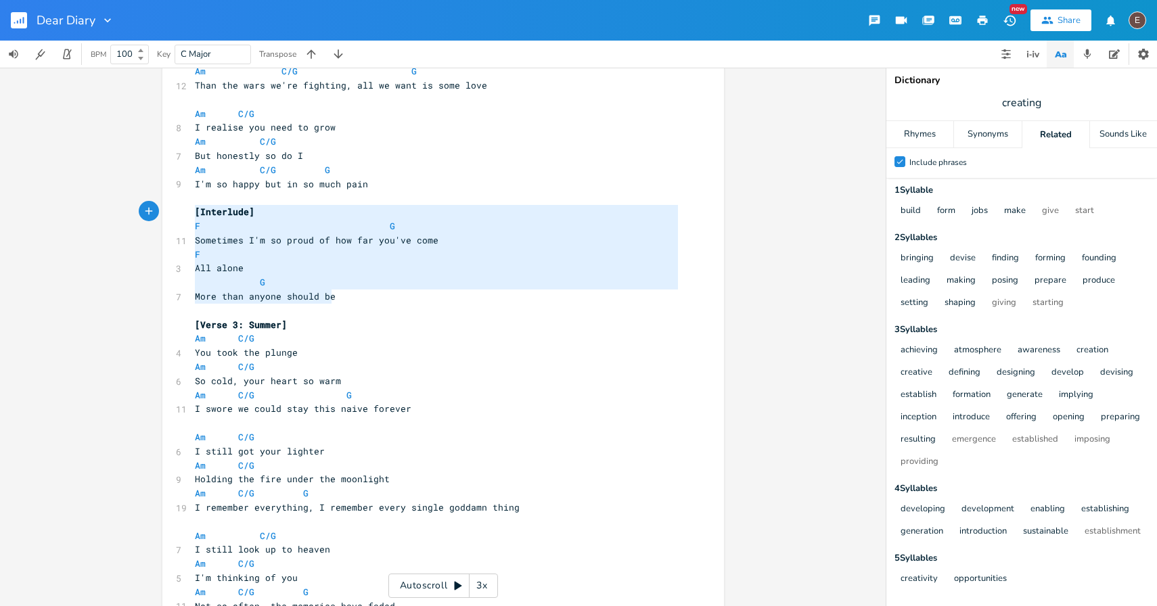
type textarea "[Interlude] F G Sometimes I'm so proud of how far you've come F All alone G Mor…"
drag, startPoint x: 370, startPoint y: 296, endPoint x: 171, endPoint y: 198, distance: 221.6
click at [272, 273] on pre "All alone" at bounding box center [436, 268] width 489 height 14
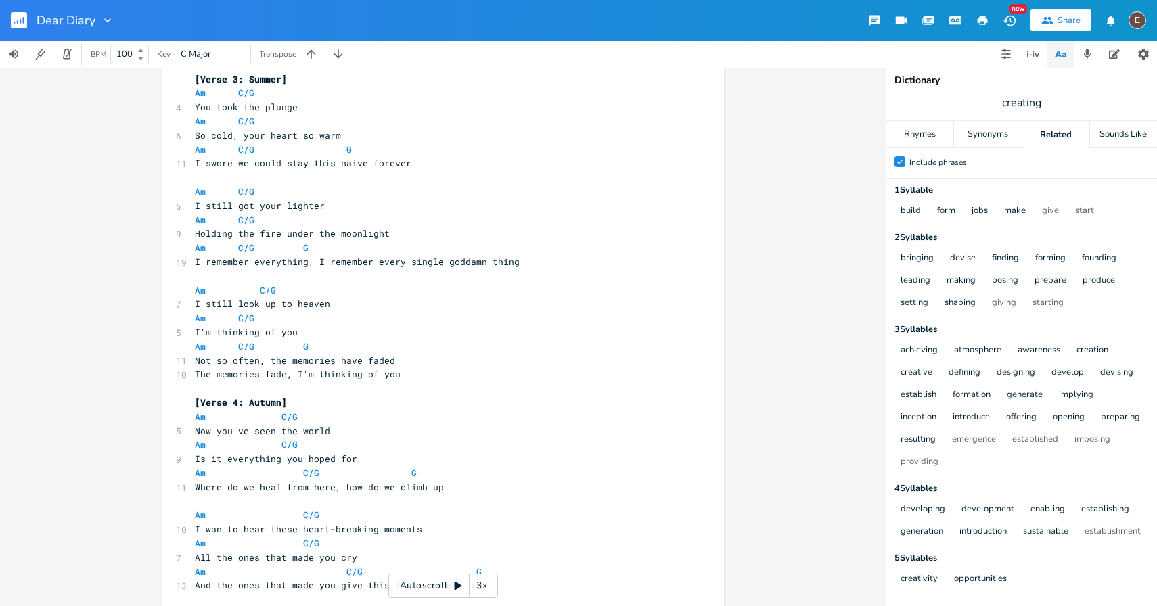
scroll to position [858, 0]
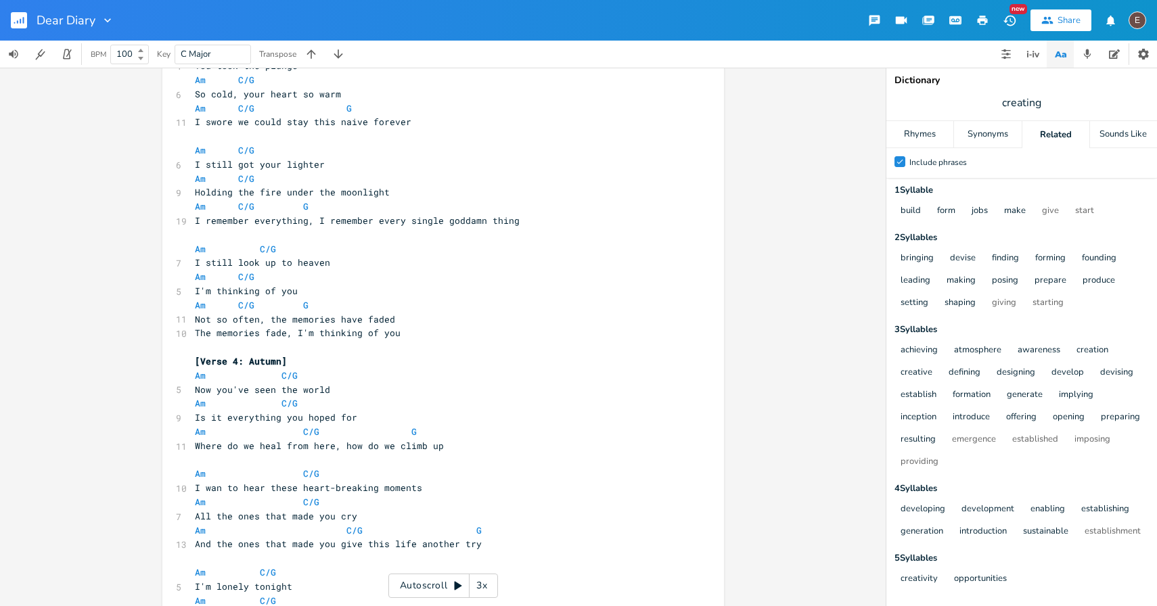
click at [401, 340] on pre "The memories fade, I'm thinking of you" at bounding box center [436, 333] width 489 height 14
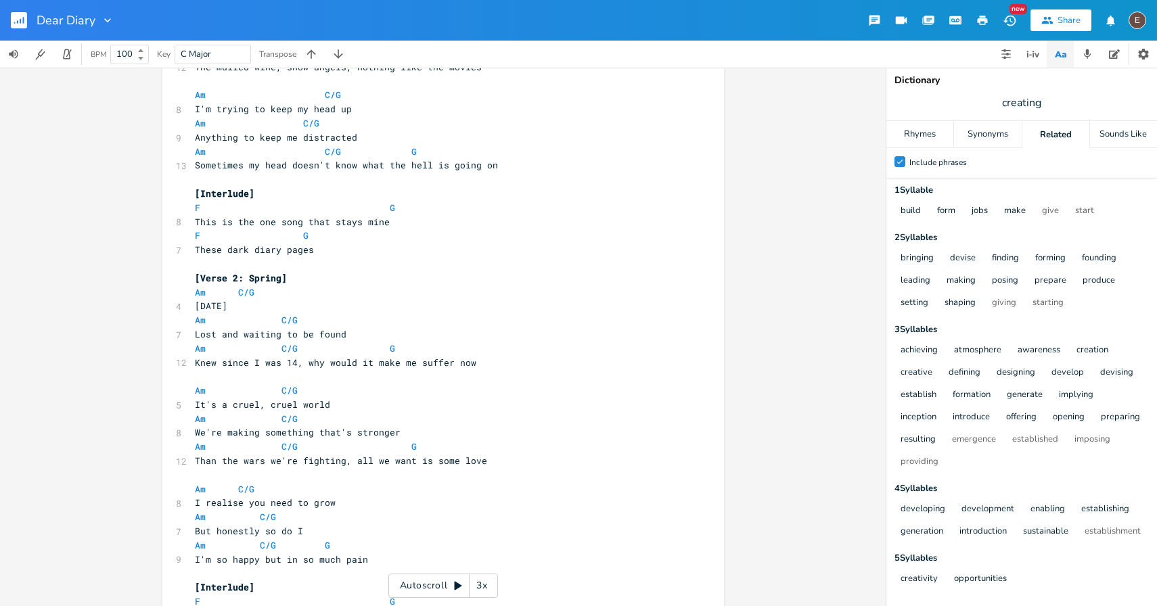
scroll to position [178, 0]
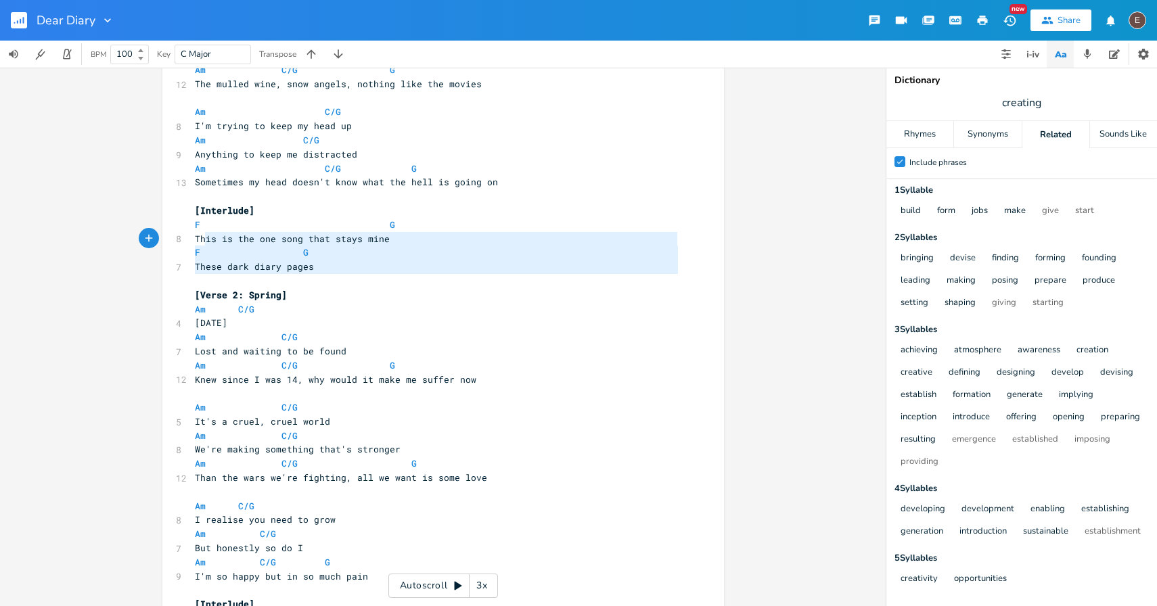
type textarea "[Interlude] F G This is the one song that stays mine F G These dark diary pages"
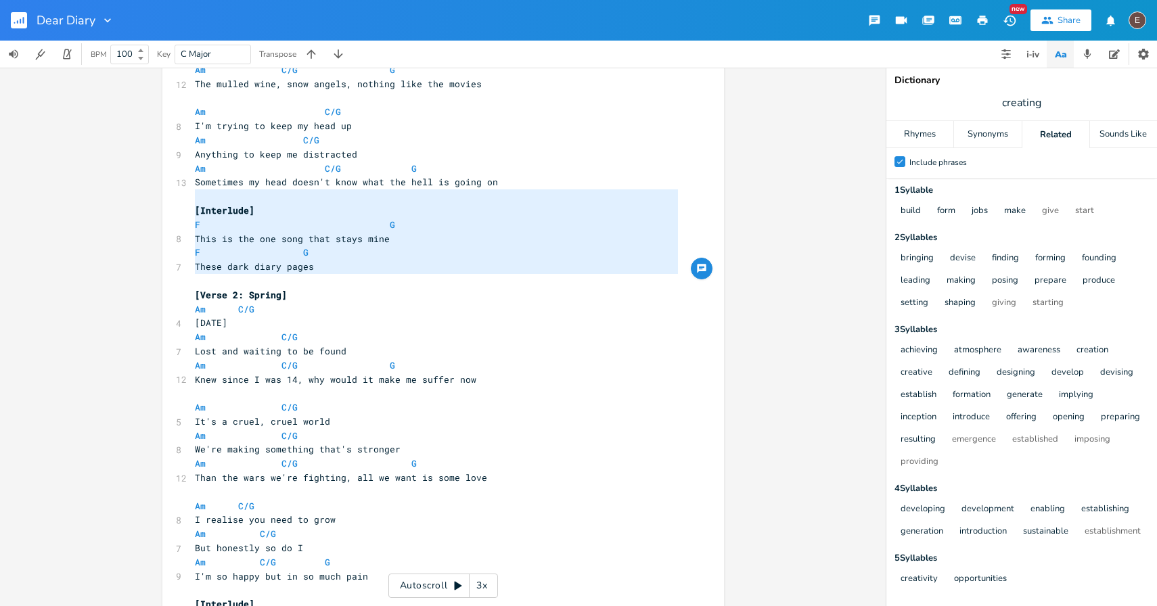
drag, startPoint x: 206, startPoint y: 282, endPoint x: 187, endPoint y: 199, distance: 84.9
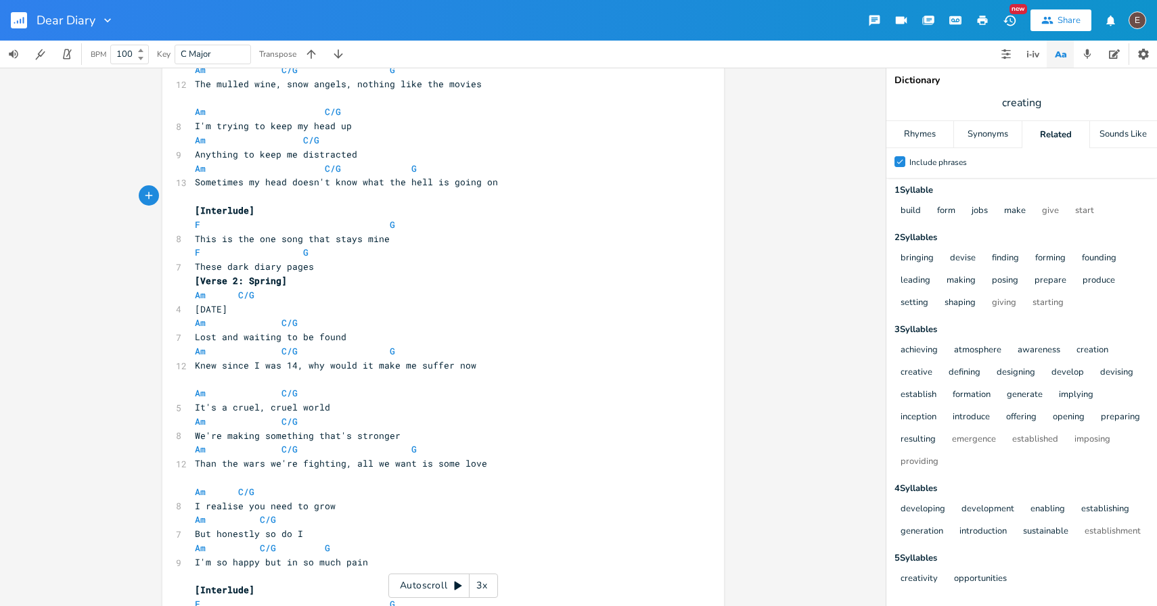
type textarea "[Interlude] F G This is the one song that stays mine F G These dark diary pages"
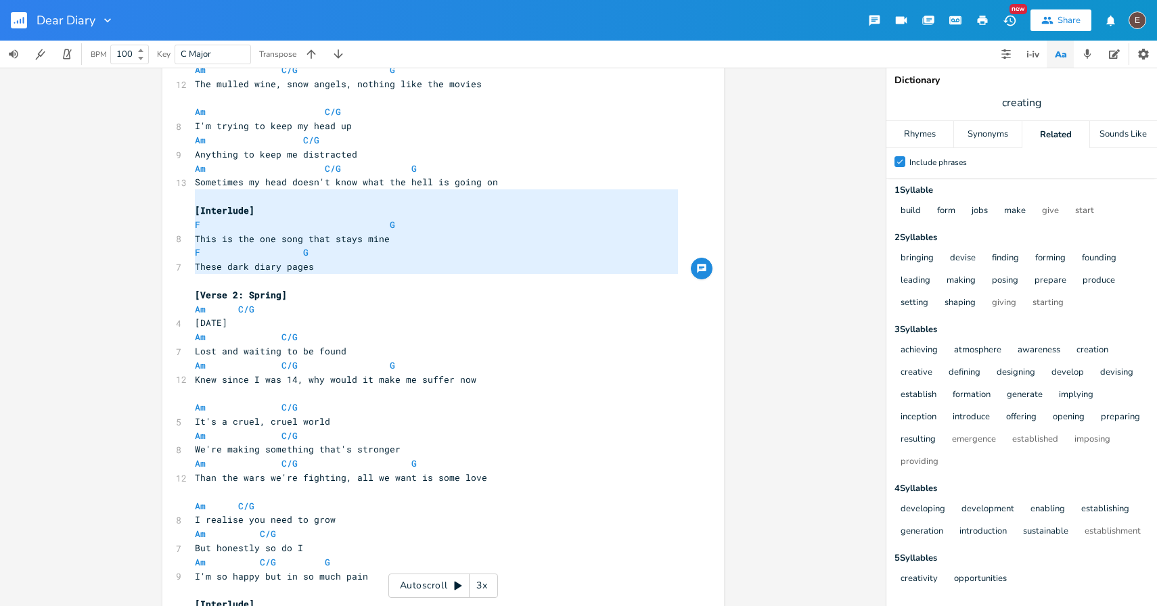
click at [309, 265] on span "These dark diary pages" at bounding box center [254, 267] width 119 height 12
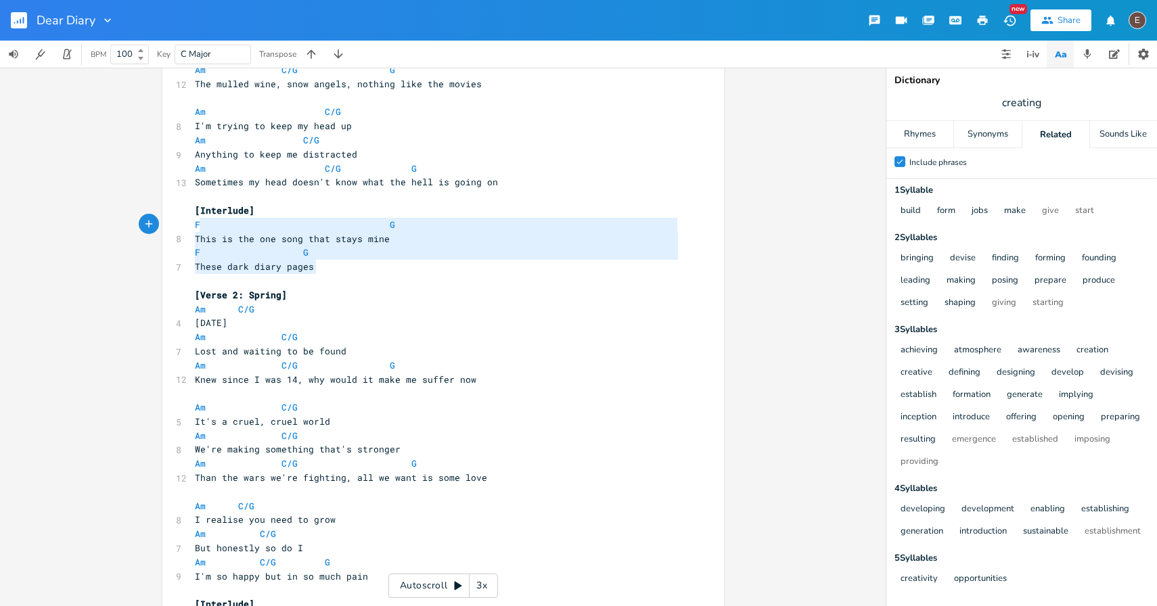
type textarea "[Interlude] F G This is the one song that stays mine F G These dark diary pages"
drag, startPoint x: 313, startPoint y: 265, endPoint x: 184, endPoint y: 213, distance: 139.4
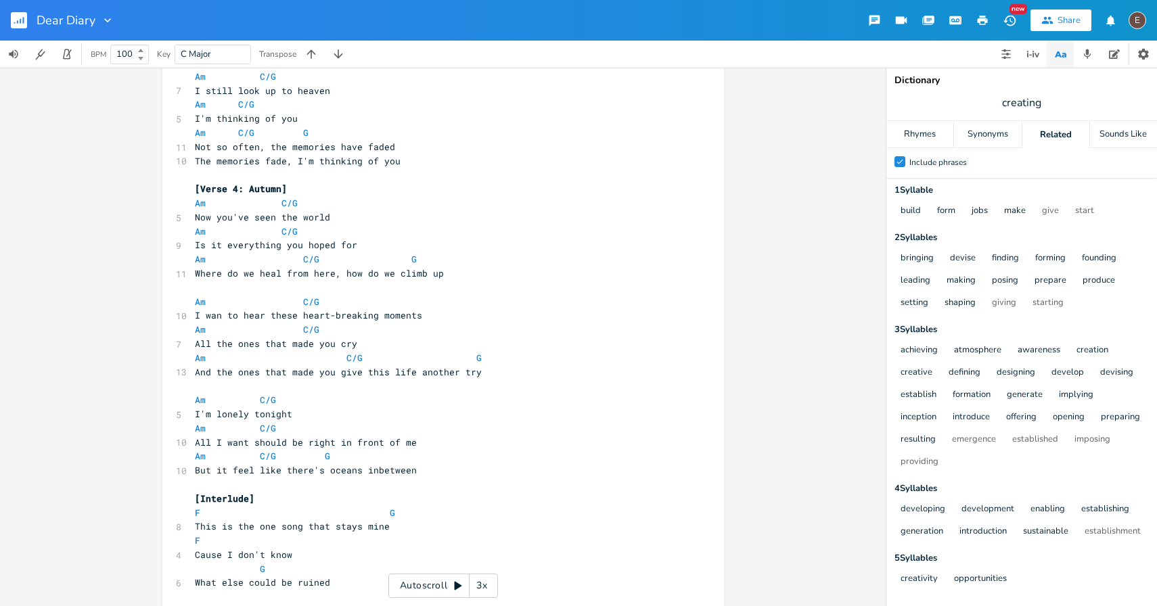
scroll to position [950, 0]
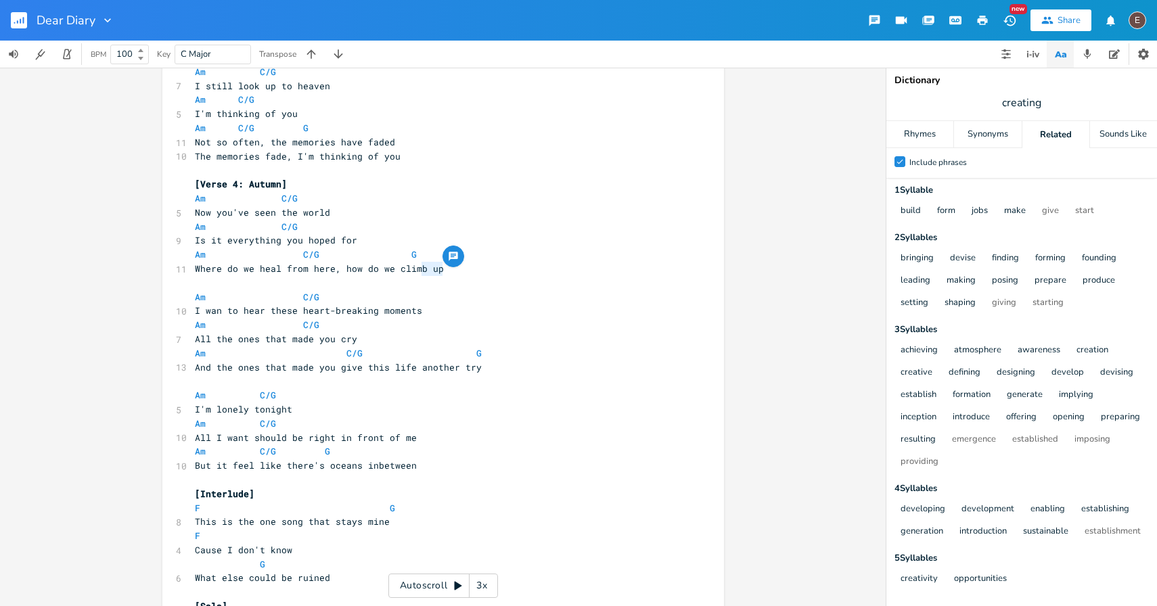
type textarea "up"
drag, startPoint x: 449, startPoint y: 270, endPoint x: 422, endPoint y: 272, distance: 27.2
click at [422, 272] on pre "Where do we heal from here, how do we climb up" at bounding box center [436, 269] width 489 height 14
click at [439, 272] on pre "Where do we heal from here, how do we climb up" at bounding box center [436, 269] width 489 height 14
click at [426, 266] on span "Where do we heal from here, how do we climb up" at bounding box center [319, 269] width 249 height 12
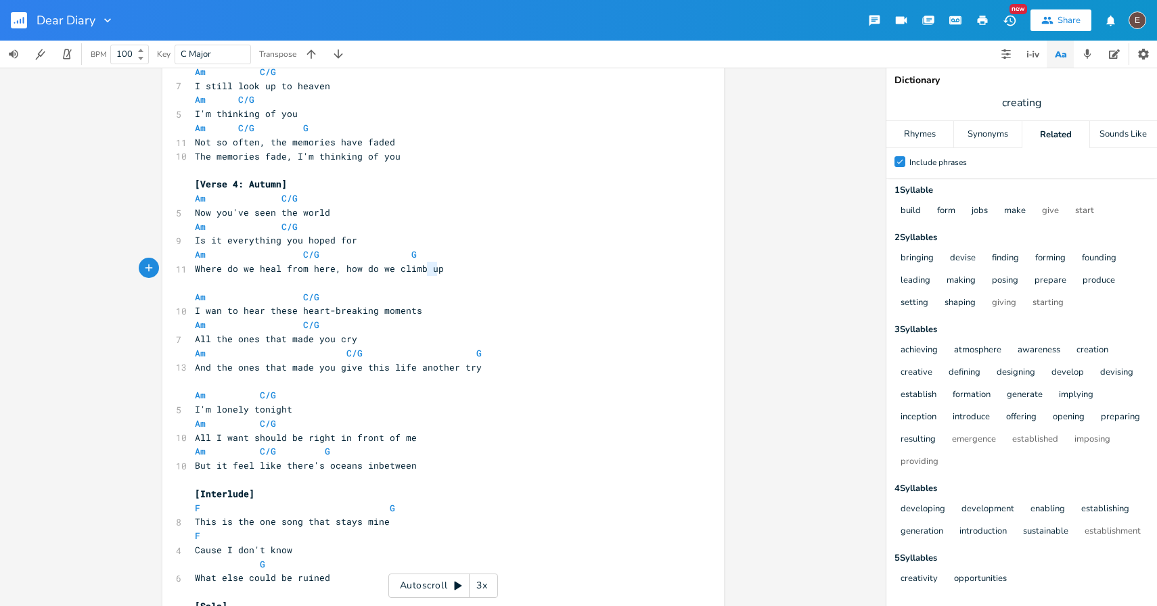
click at [426, 266] on span "Where do we heal from here, how do we climb up" at bounding box center [319, 269] width 249 height 12
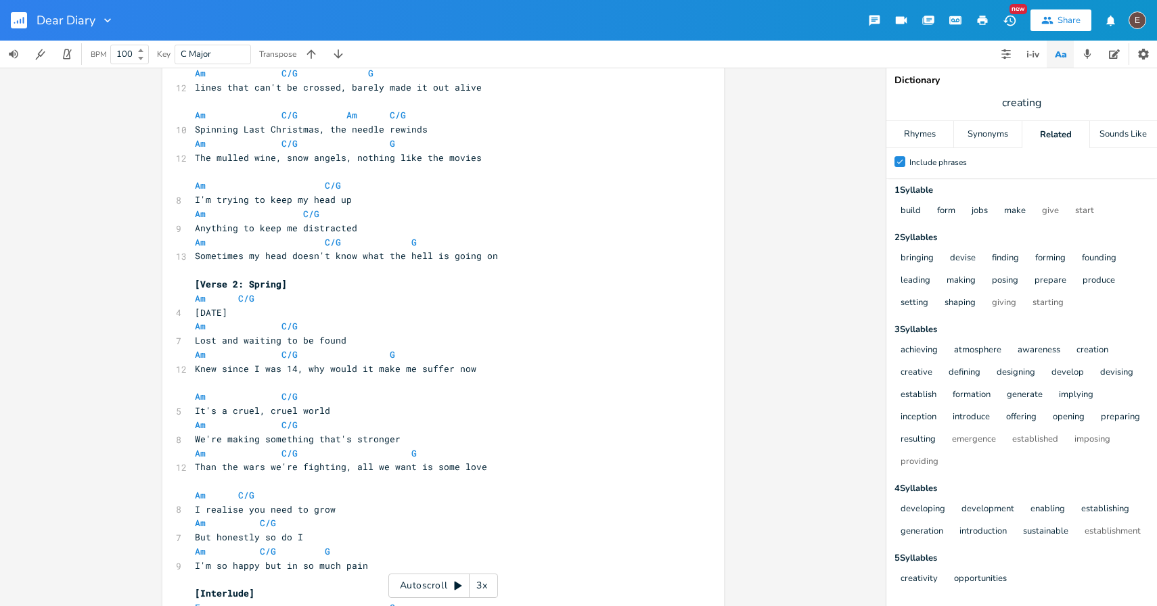
scroll to position [0, 0]
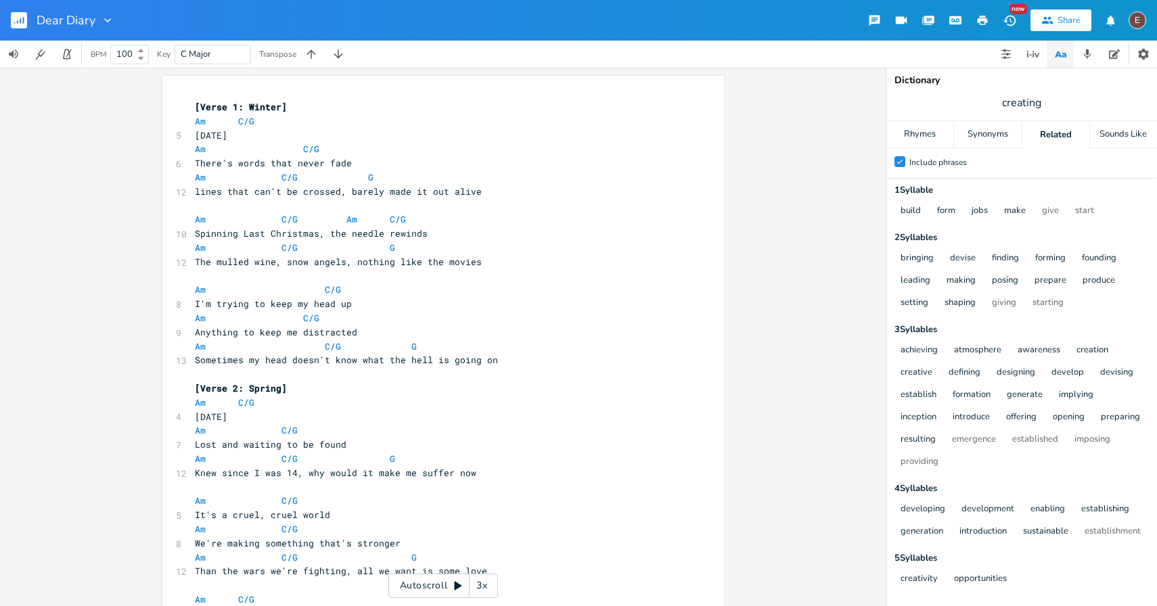
type textarea "these stairs"
click at [993, 144] on div "Synonyms" at bounding box center [987, 134] width 67 height 27
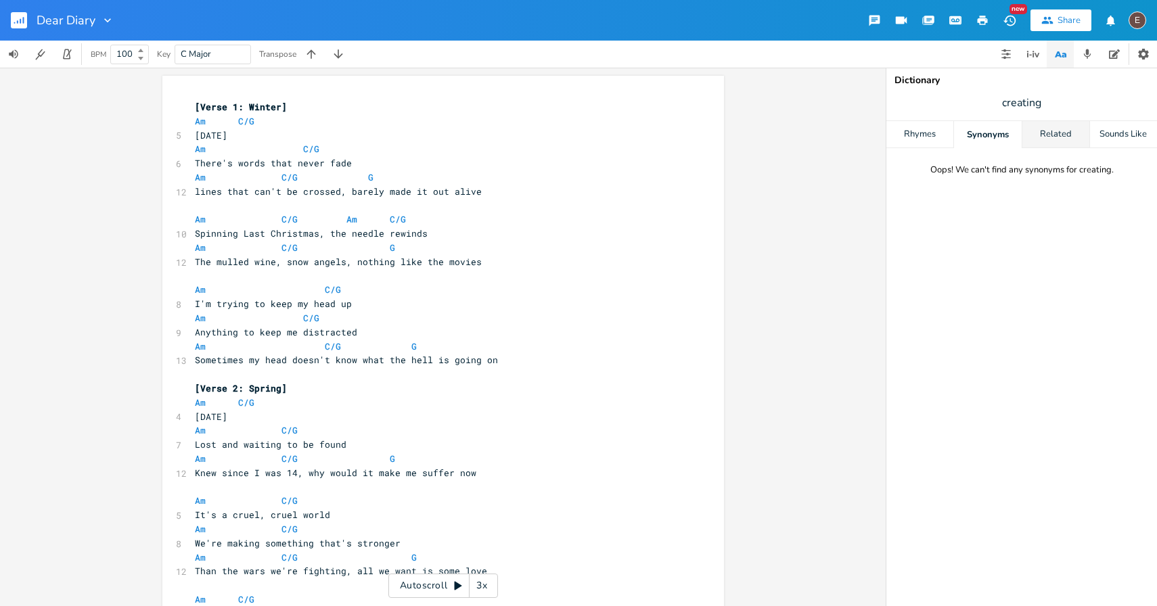
click at [1046, 139] on div "Related" at bounding box center [1056, 134] width 67 height 27
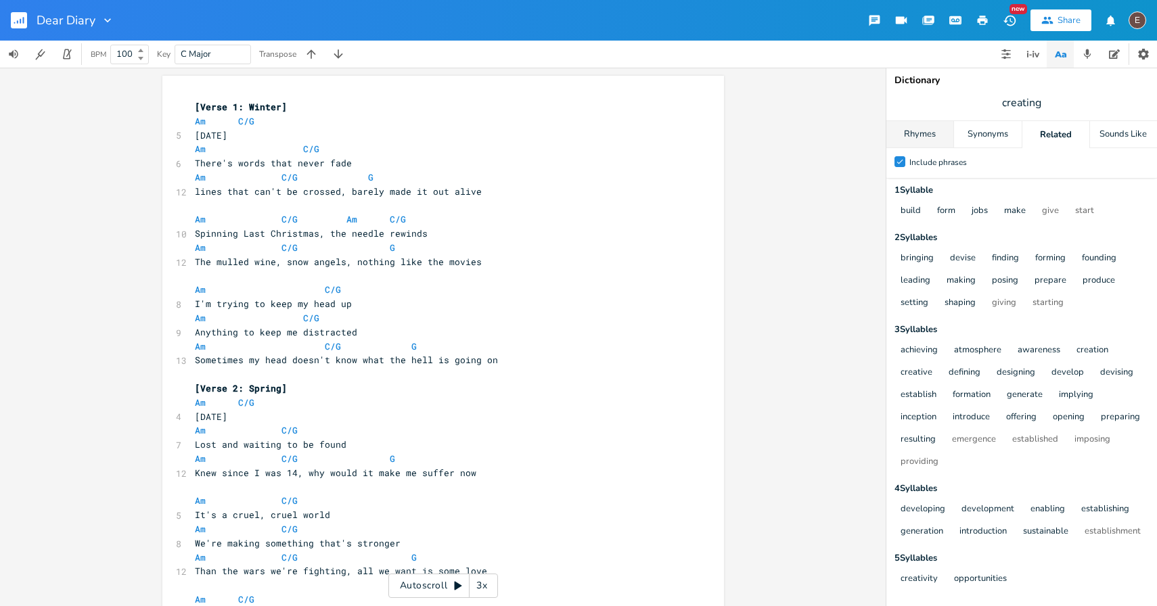
click at [930, 146] on div "Rhymes" at bounding box center [920, 134] width 67 height 27
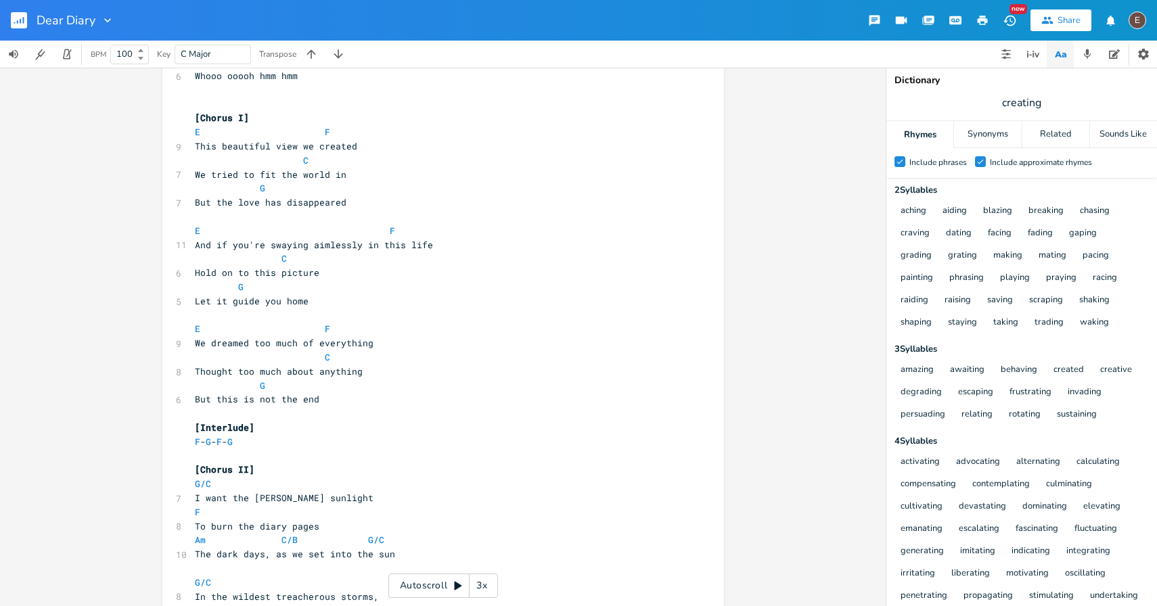
scroll to position [1560, 0]
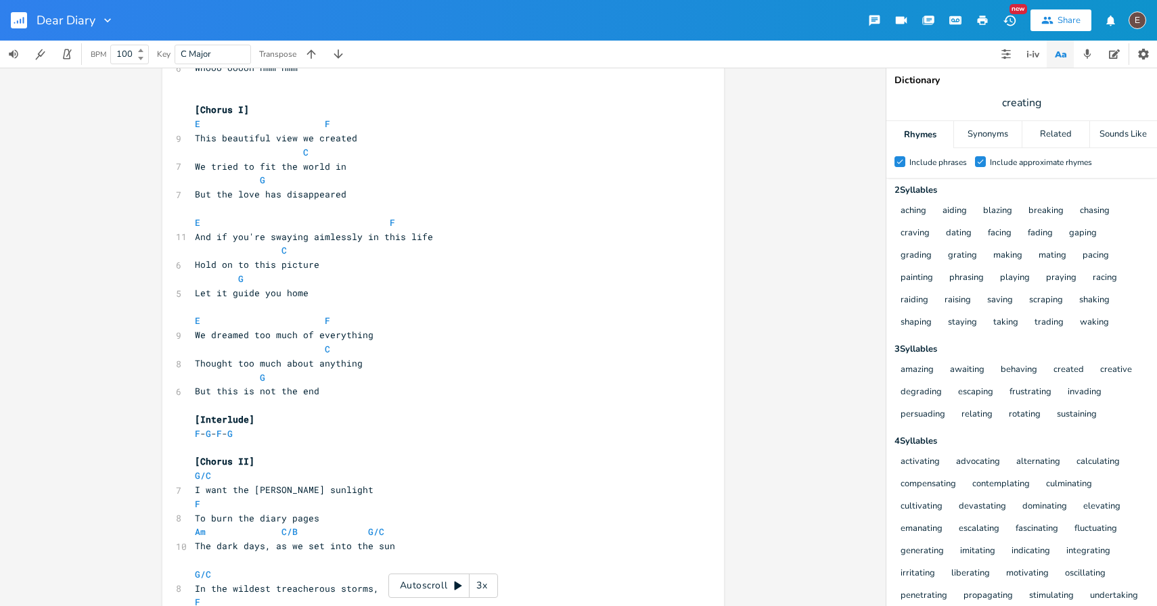
click at [541, 298] on pre "Let it guide you home" at bounding box center [436, 293] width 489 height 14
type textarea "[Verse 1: Winter] Am C/G 17th of December Am C/G There's words that never fade …"
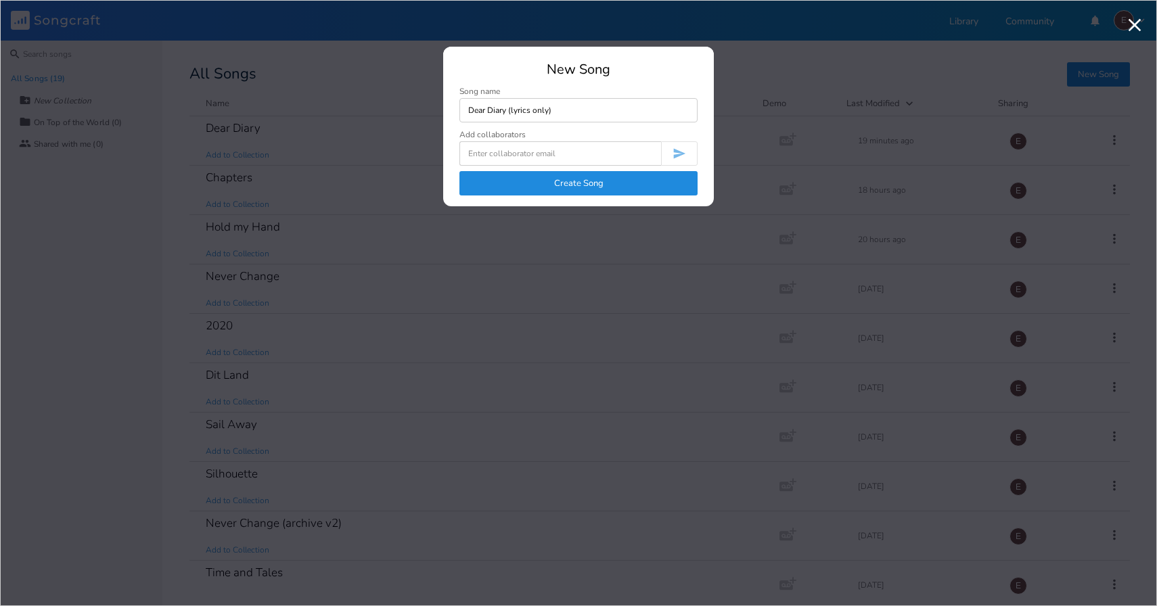
type input "Dear Diary (lyrics only)"
click at [616, 176] on button "Create Song" at bounding box center [579, 183] width 238 height 24
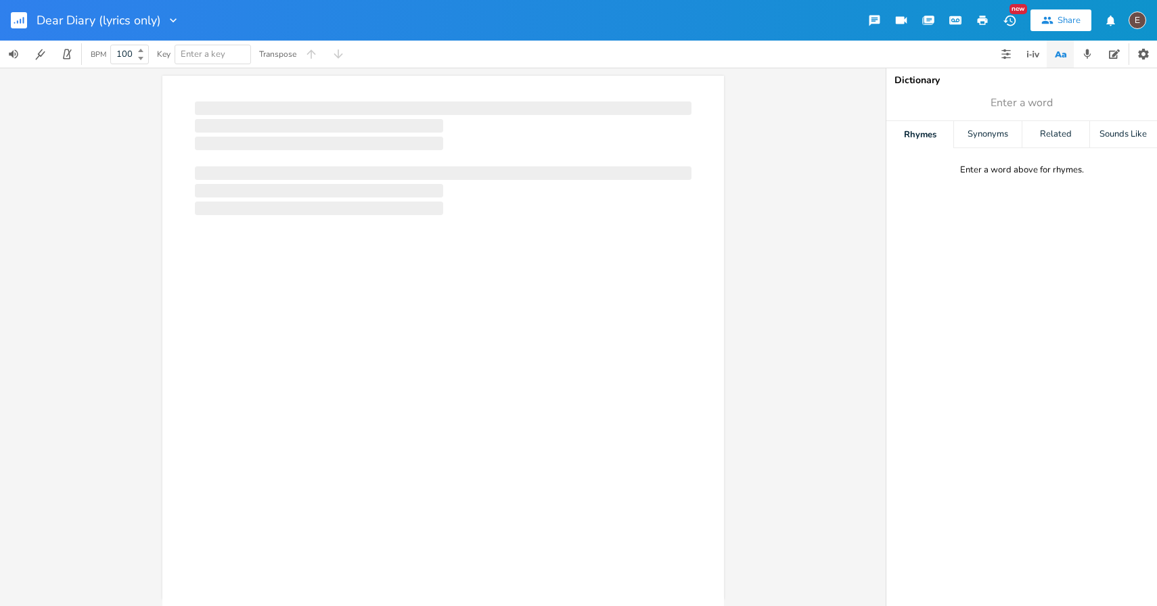
click at [338, 120] on div at bounding box center [319, 126] width 248 height 14
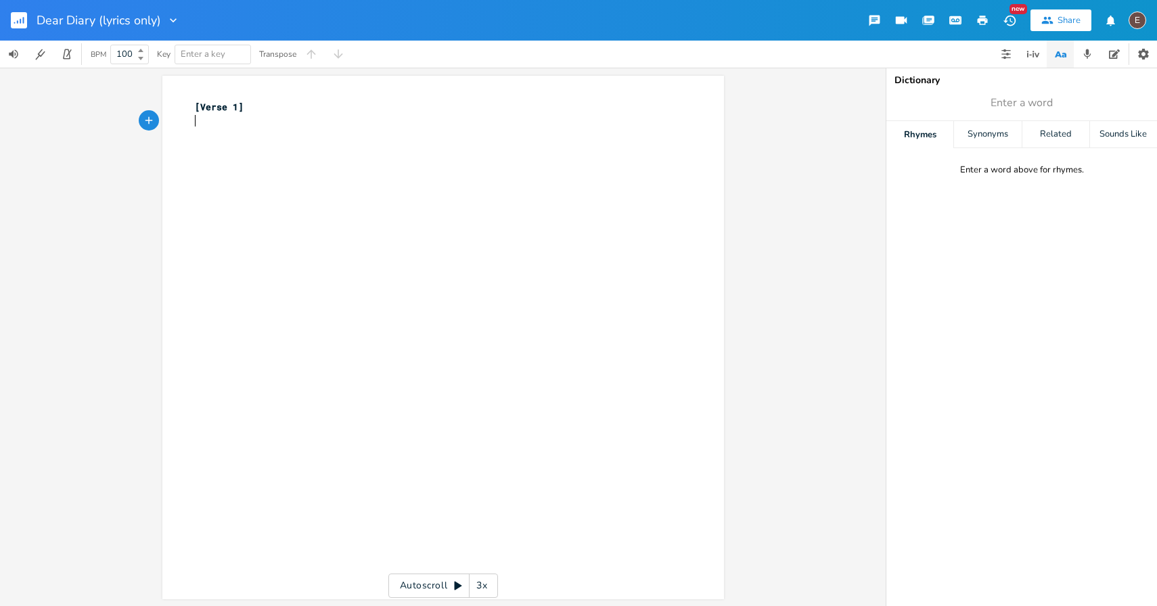
click at [427, 215] on div "xxxxxxxxxx [Verse 1] ​" at bounding box center [453, 350] width 523 height 506
type textarea "[Verse 1]"
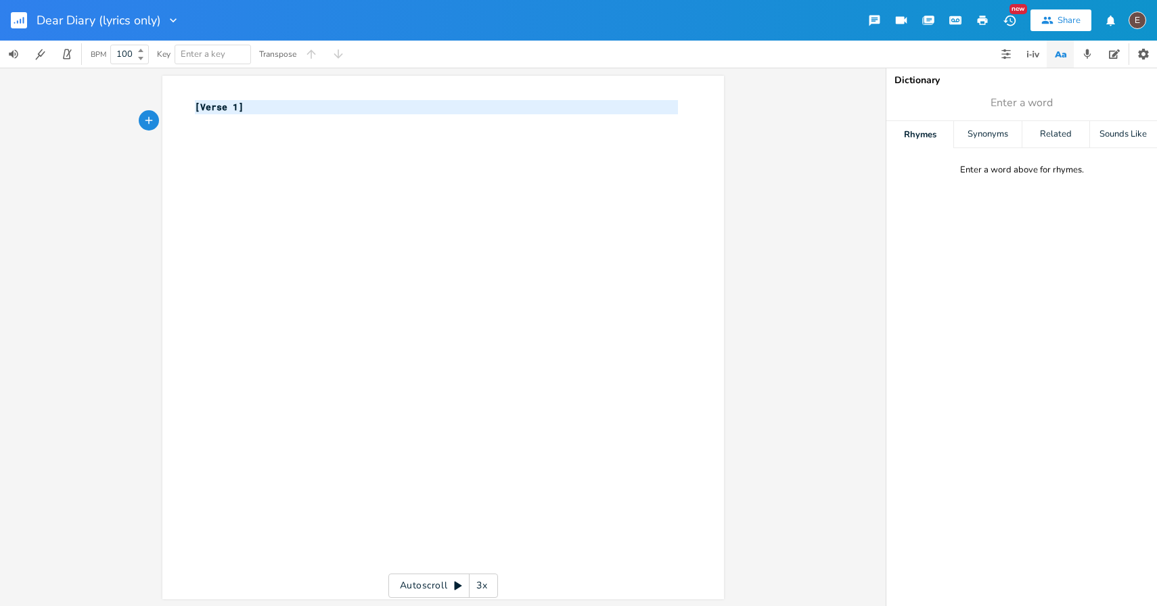
paste textarea
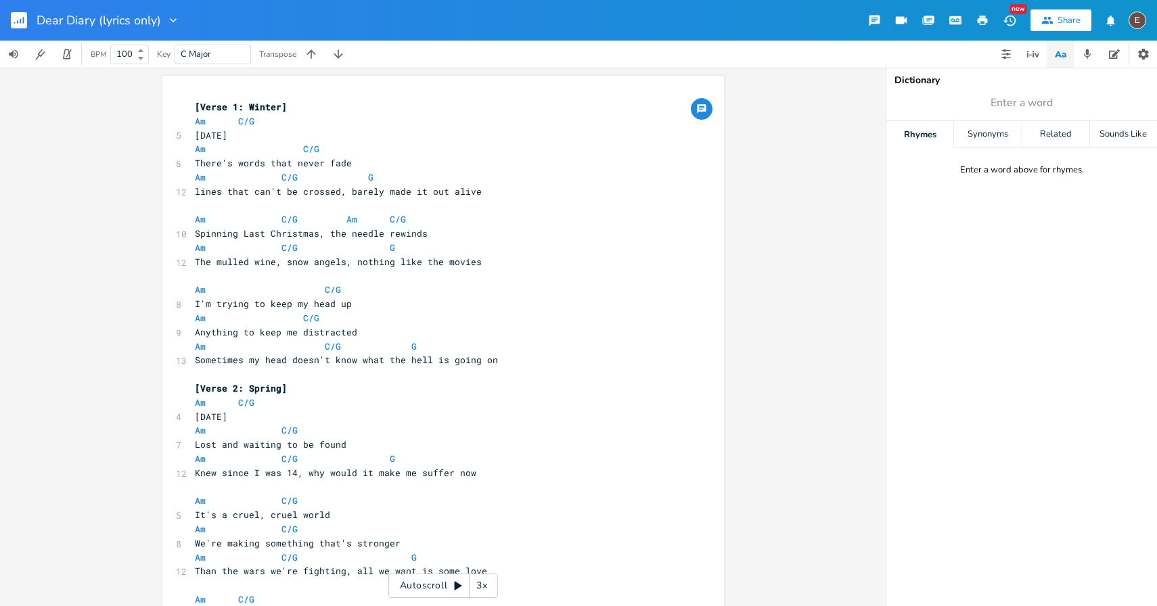
click at [274, 118] on pre "Am C/G" at bounding box center [436, 121] width 489 height 14
type textarea "Am C/G"
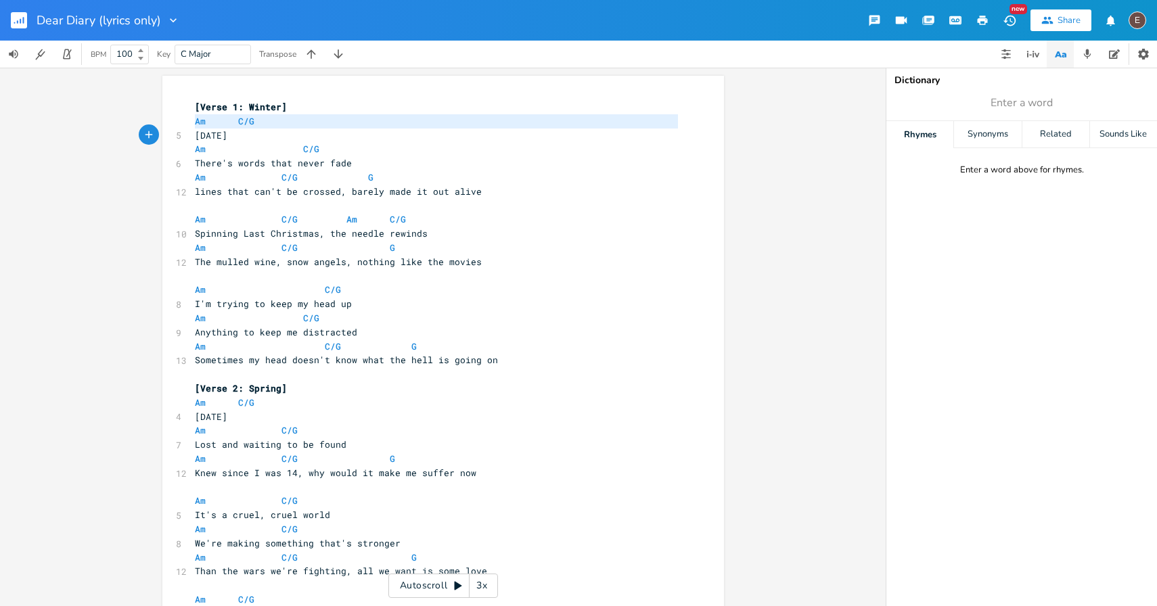
click at [274, 118] on pre "Am C/G" at bounding box center [436, 121] width 489 height 14
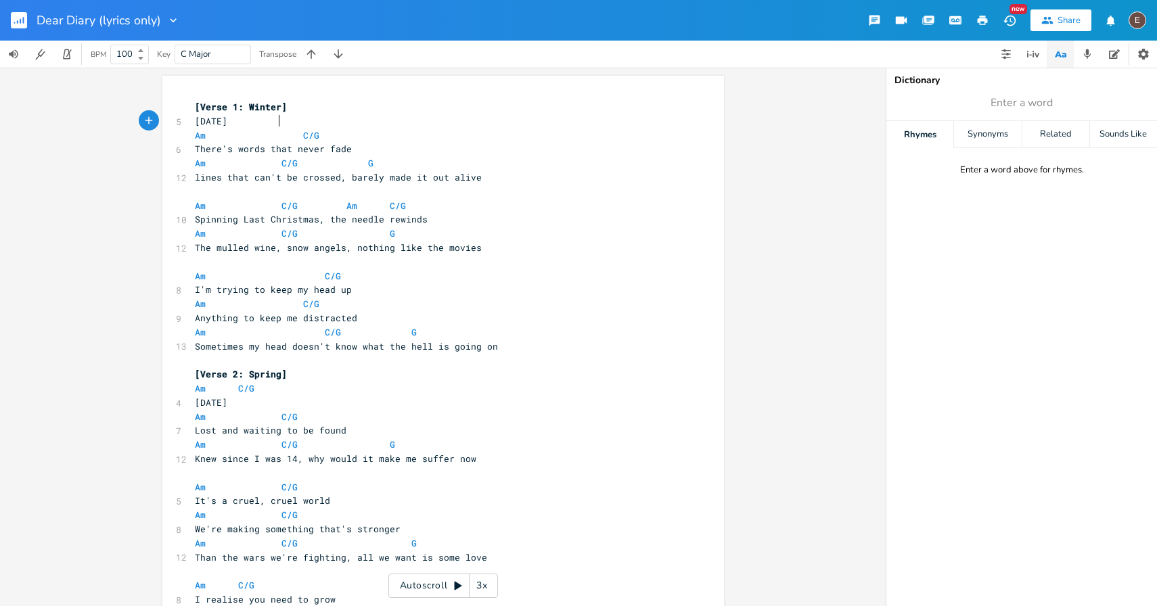
click at [282, 129] on span at bounding box center [293, 136] width 22 height 14
type textarea "December"
click at [282, 129] on span at bounding box center [293, 136] width 22 height 14
click at [282, 135] on span at bounding box center [293, 136] width 22 height 14
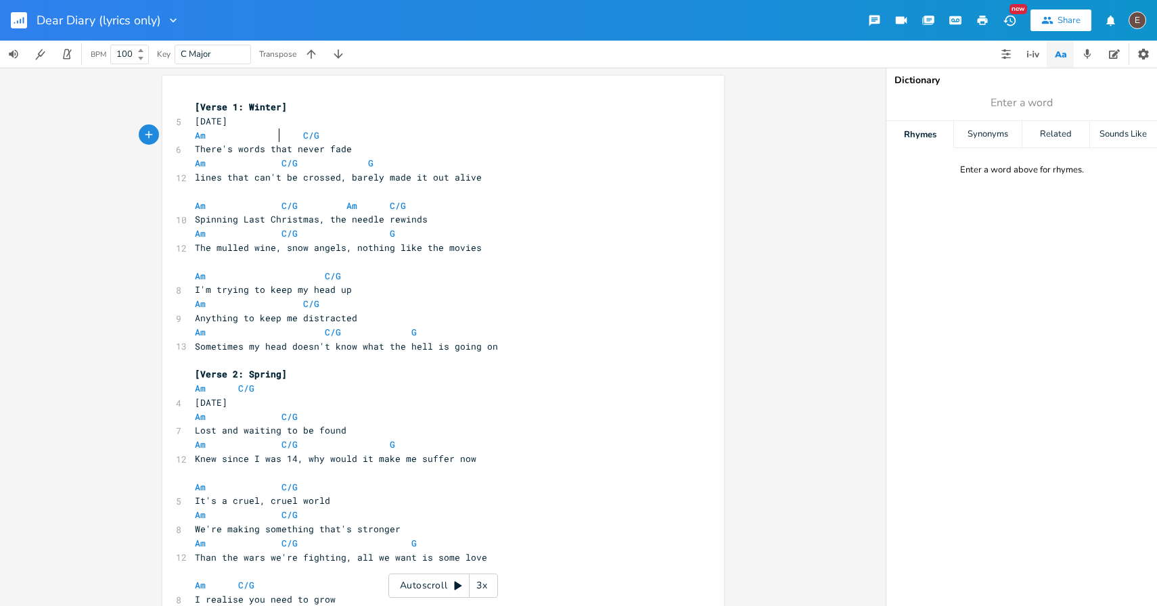
type textarea "Am C/G"
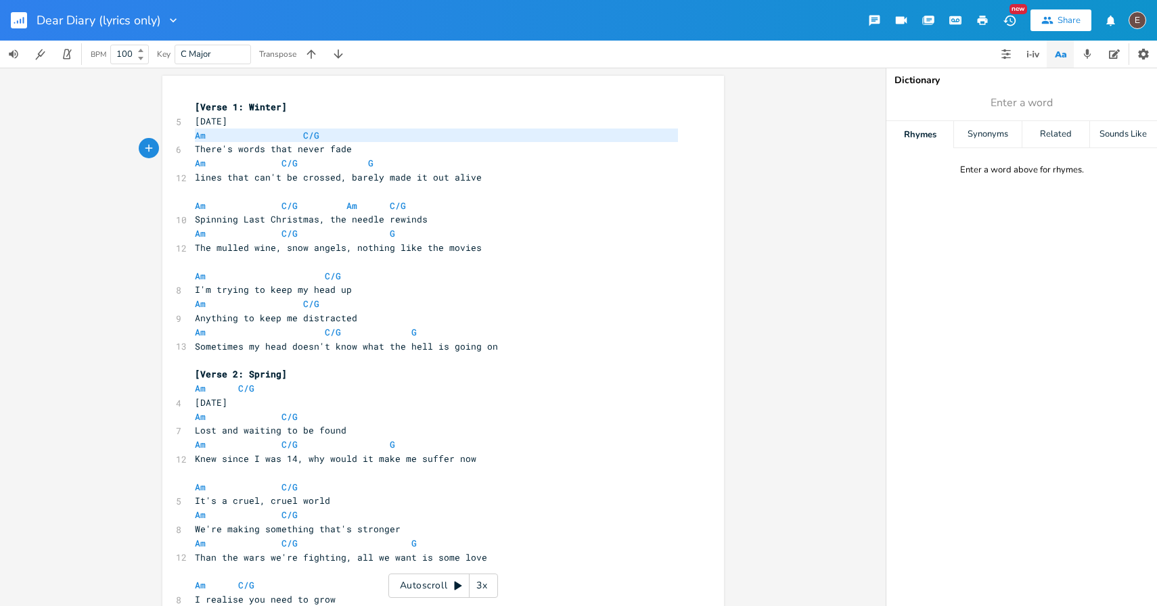
click at [282, 135] on span at bounding box center [293, 136] width 22 height 14
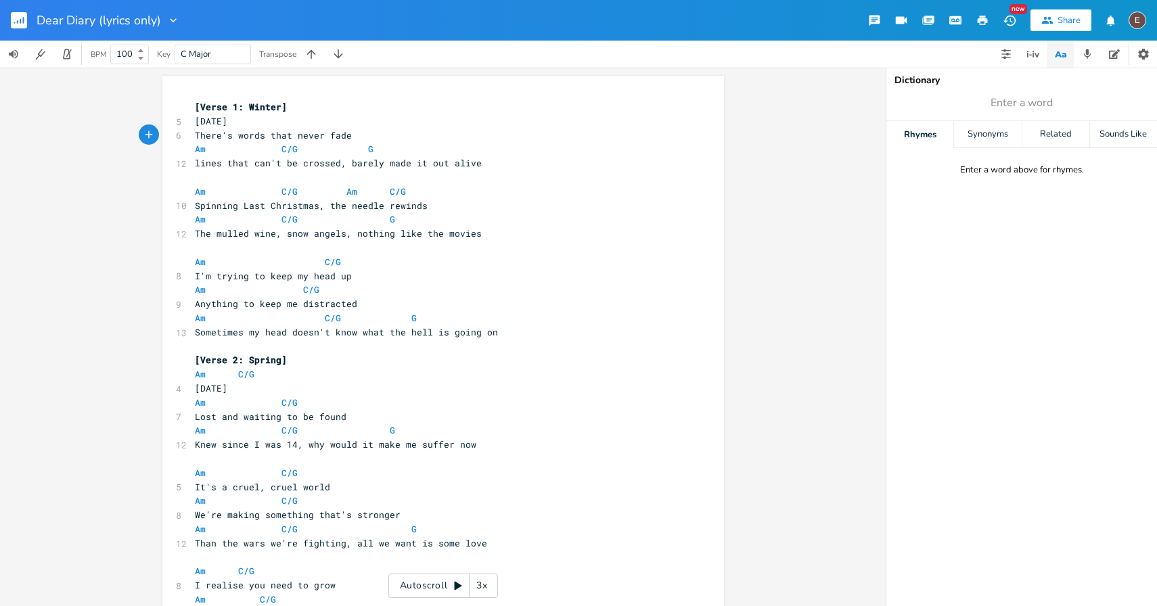
click at [286, 143] on pre "Am C/G G" at bounding box center [436, 149] width 489 height 14
type textarea "Am C/G G"
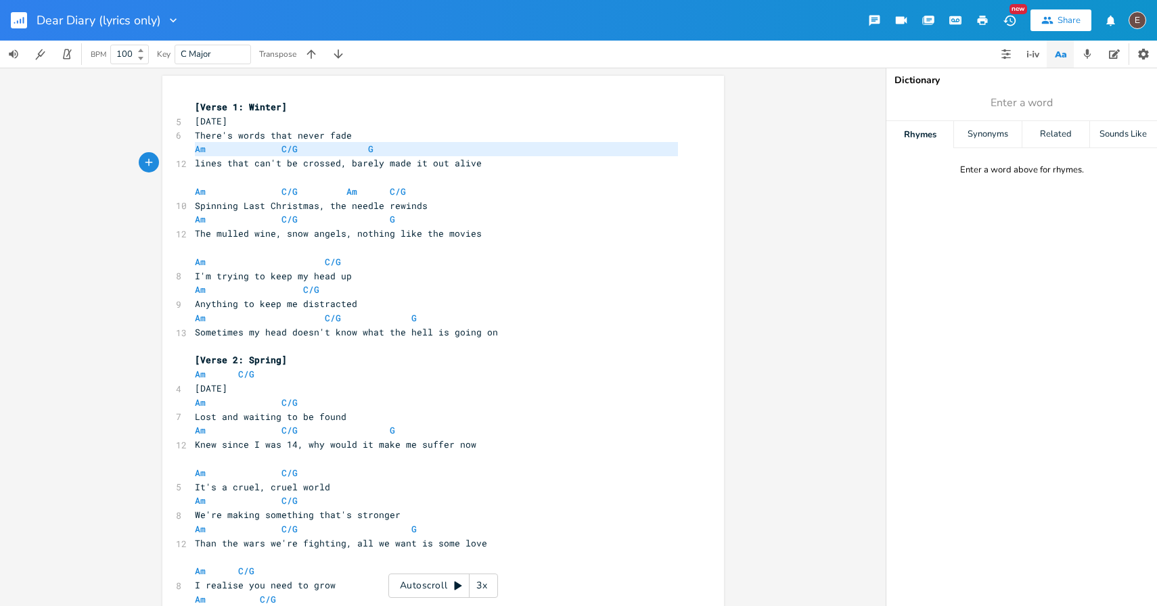
click at [286, 143] on pre "Am C/G G" at bounding box center [436, 149] width 489 height 14
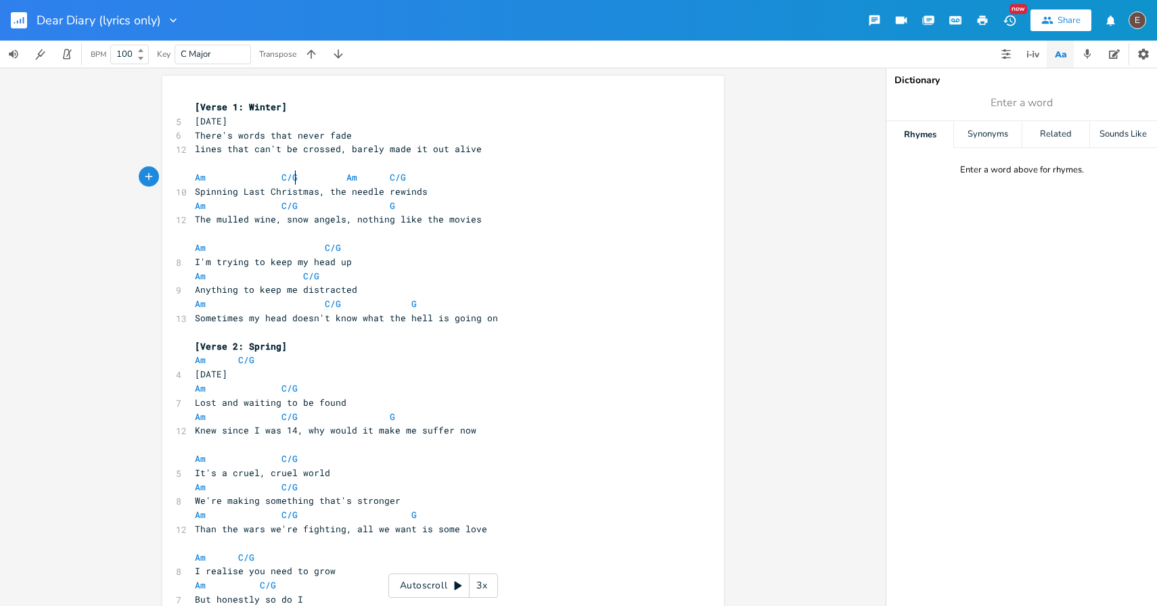
click at [298, 178] on span at bounding box center [300, 178] width 5 height 14
type textarea "Am C/G Am C/G"
click at [298, 178] on span at bounding box center [300, 178] width 5 height 14
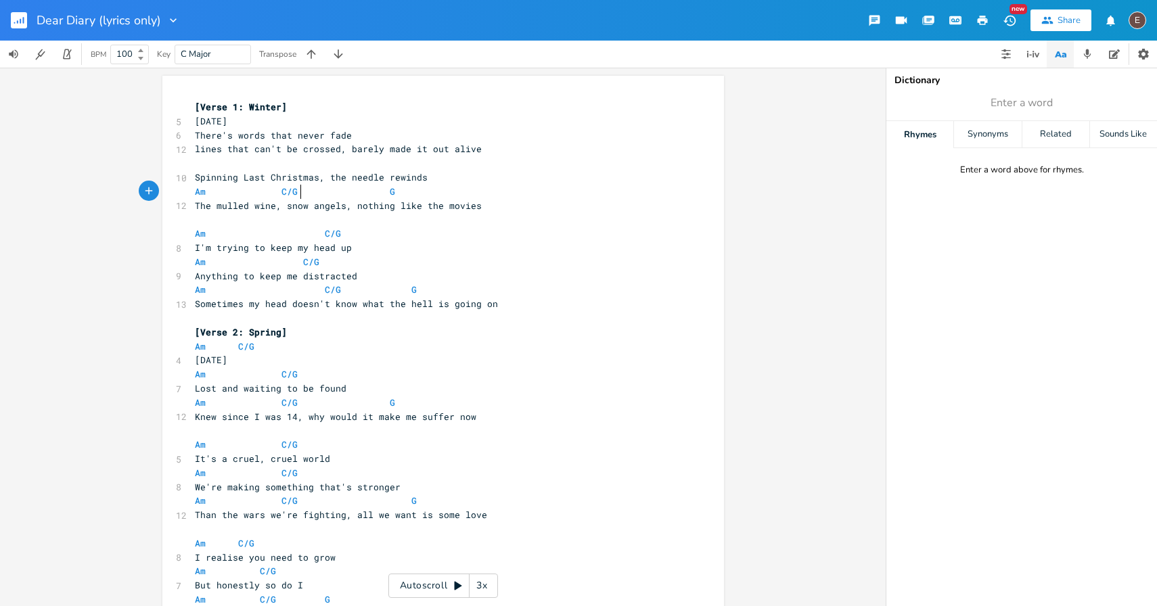
click at [298, 188] on span at bounding box center [300, 192] width 5 height 14
type textarea "Am C/G G"
click at [298, 188] on span at bounding box center [300, 192] width 5 height 14
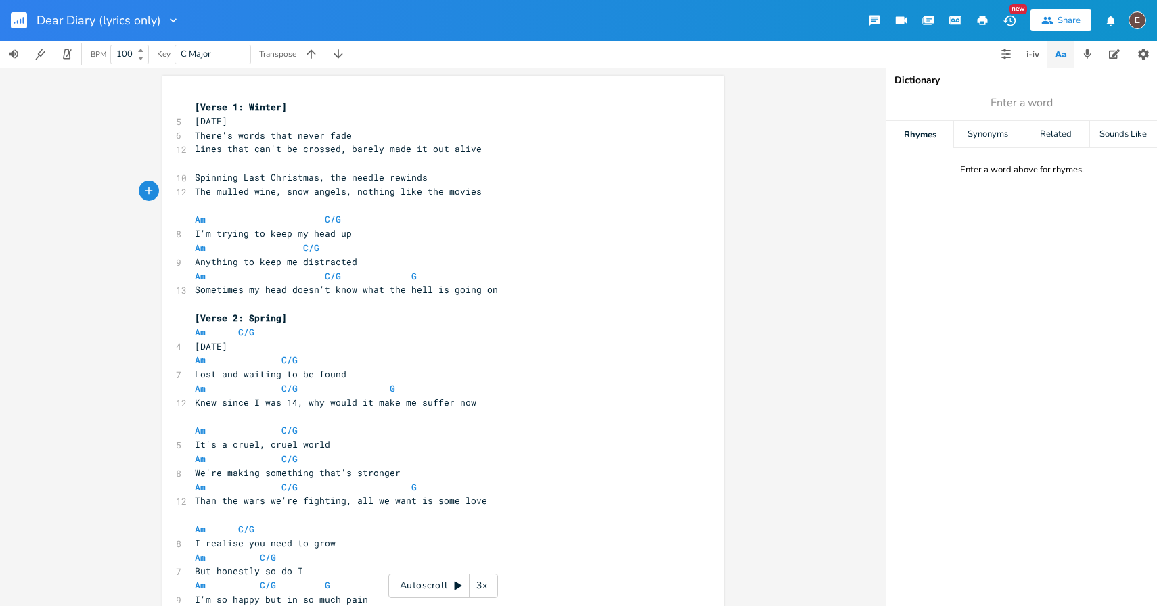
click at [322, 178] on span "Spinning Last Christmas, the needle rewinds" at bounding box center [311, 177] width 233 height 12
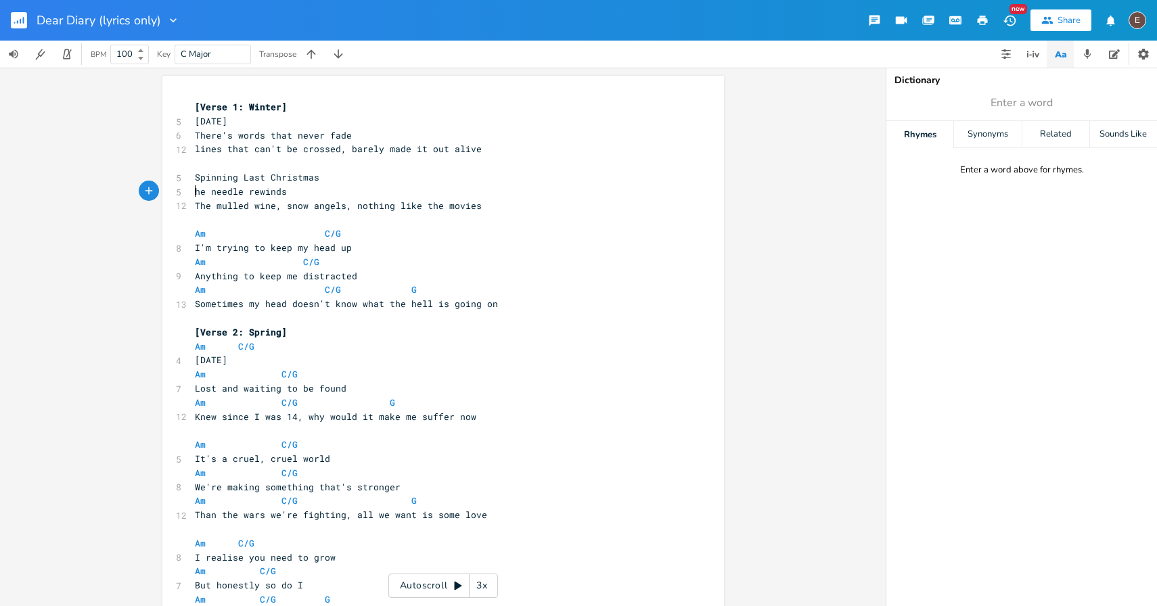
type textarea "T"
click at [389, 234] on pre "Am C/G" at bounding box center [436, 234] width 489 height 14
type textarea "Am C/G"
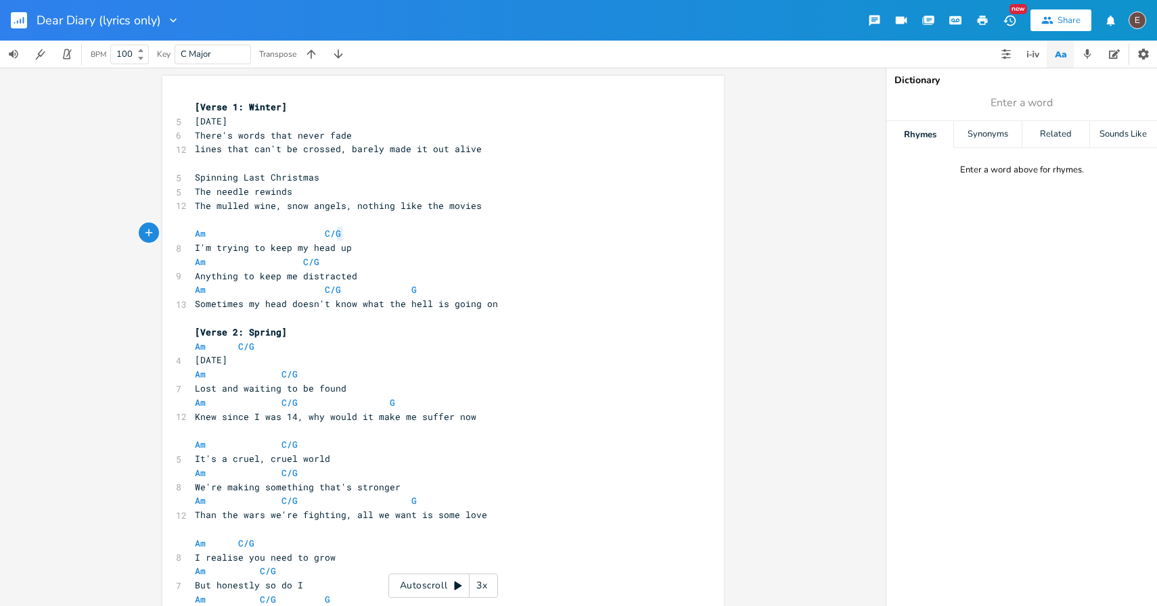
click at [389, 234] on pre "Am C/G" at bounding box center [436, 234] width 489 height 14
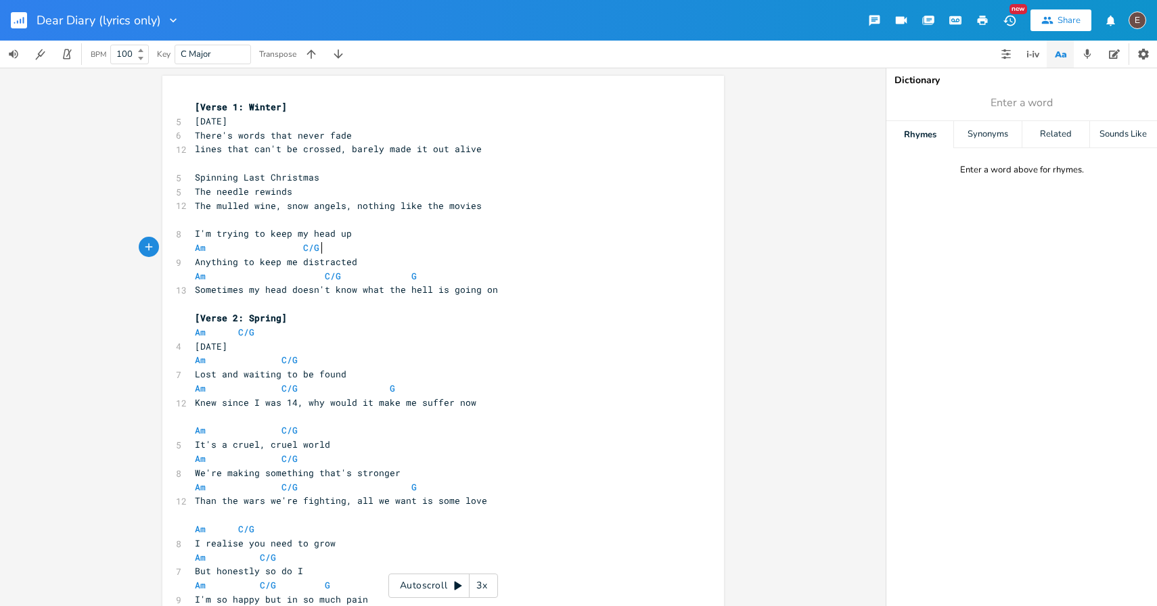
click at [366, 248] on pre "Am C/G" at bounding box center [436, 248] width 489 height 14
type textarea "Am C/G"
click at [366, 248] on pre "Am C/G" at bounding box center [436, 248] width 489 height 14
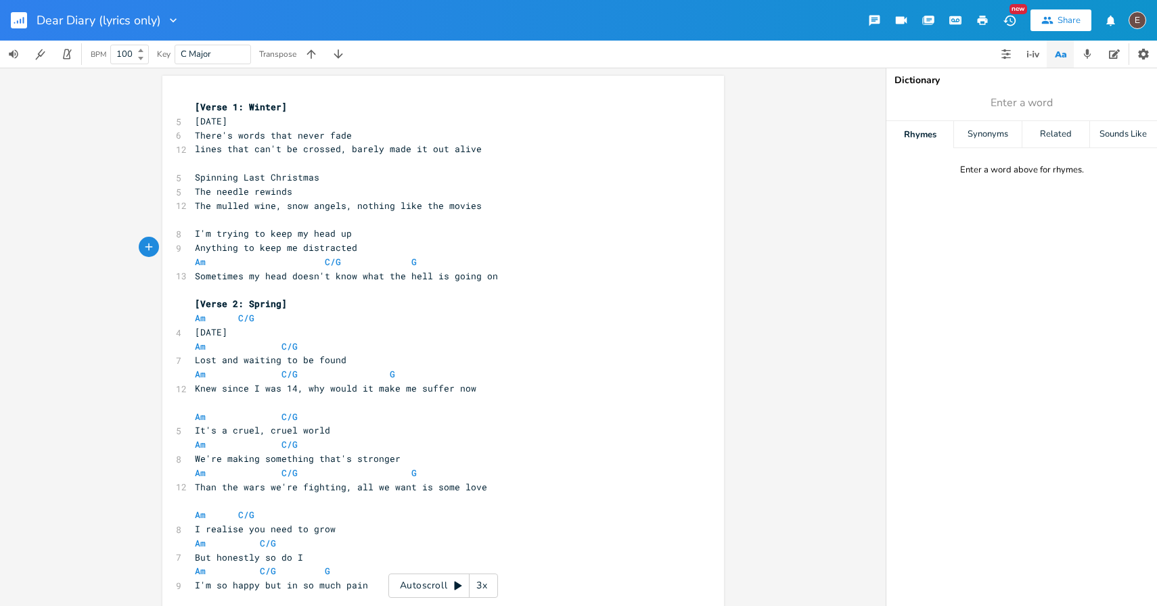
click at [357, 259] on span at bounding box center [358, 262] width 22 height 14
type textarea "Am C/G G"
click at [357, 259] on span at bounding box center [358, 262] width 22 height 14
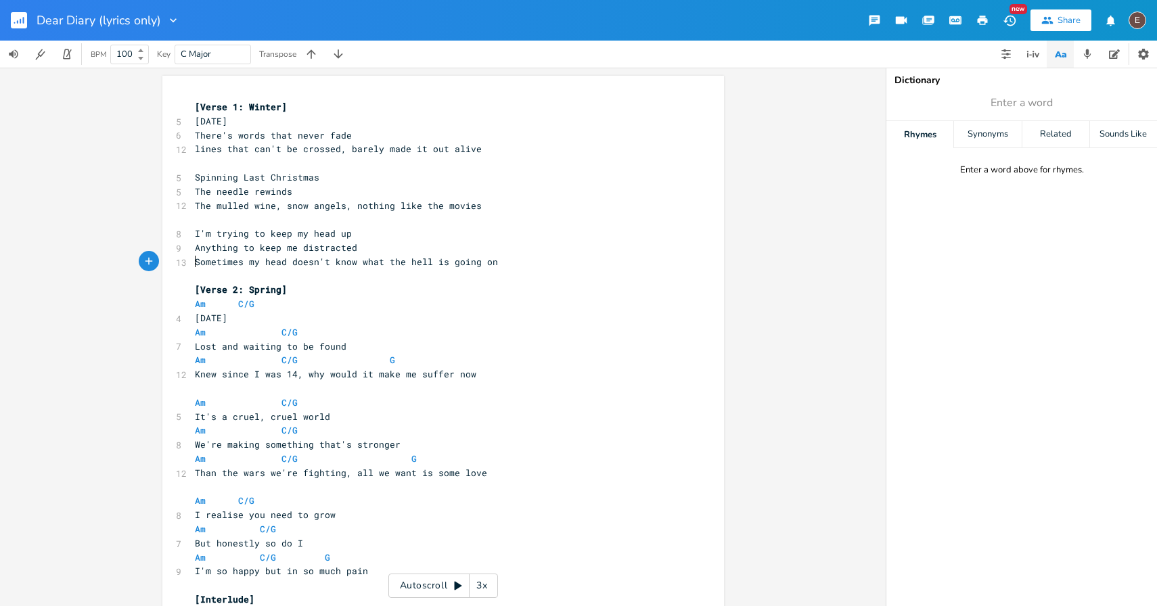
click at [281, 307] on pre "Am C/G" at bounding box center [436, 304] width 489 height 14
type textarea "Am C/G"
click at [281, 307] on pre "Am C/G" at bounding box center [436, 304] width 489 height 14
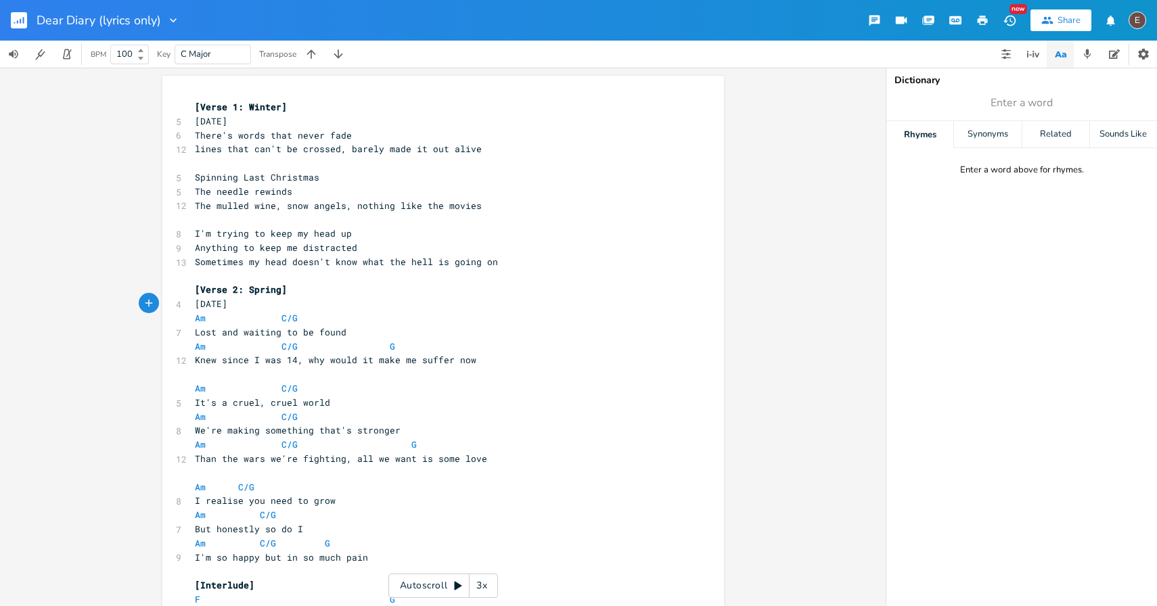
click at [272, 319] on span at bounding box center [271, 318] width 22 height 14
type textarea "Am C/G"
click at [272, 319] on span at bounding box center [271, 318] width 22 height 14
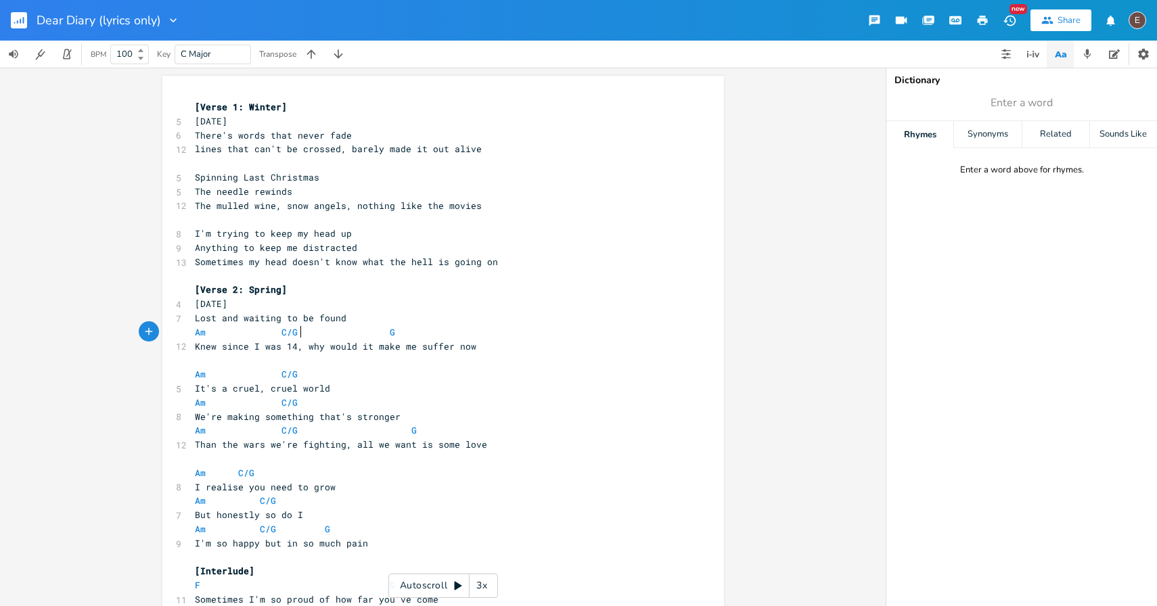
click at [294, 329] on span "Am C/G G" at bounding box center [298, 332] width 206 height 12
type textarea "Am C/G G"
click at [294, 329] on span "Am C/G G" at bounding box center [298, 332] width 206 height 12
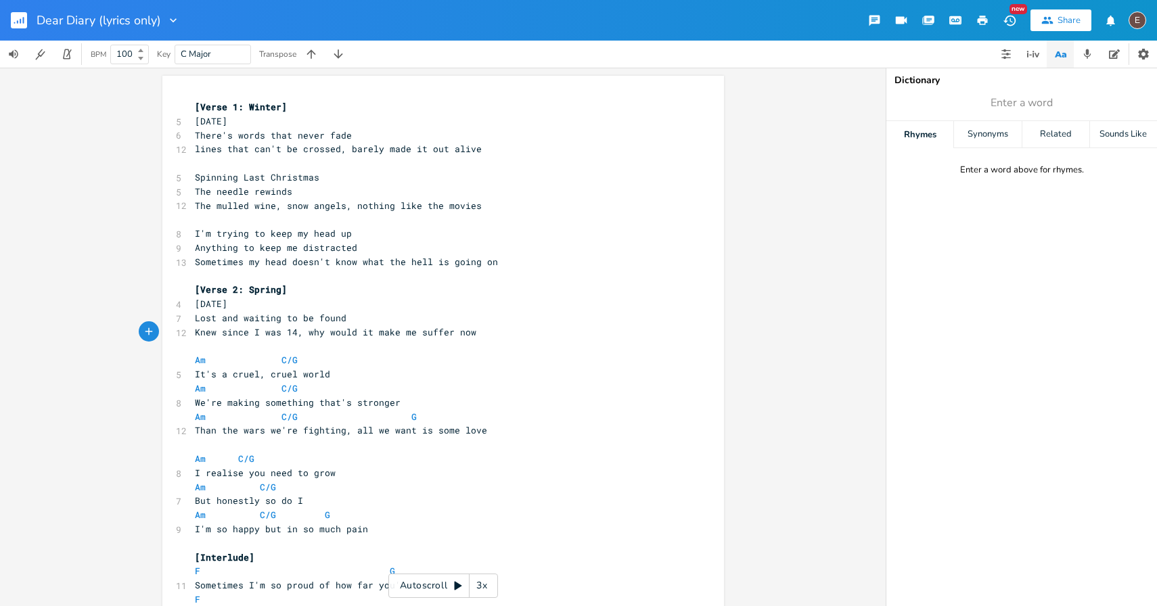
scroll to position [10, 0]
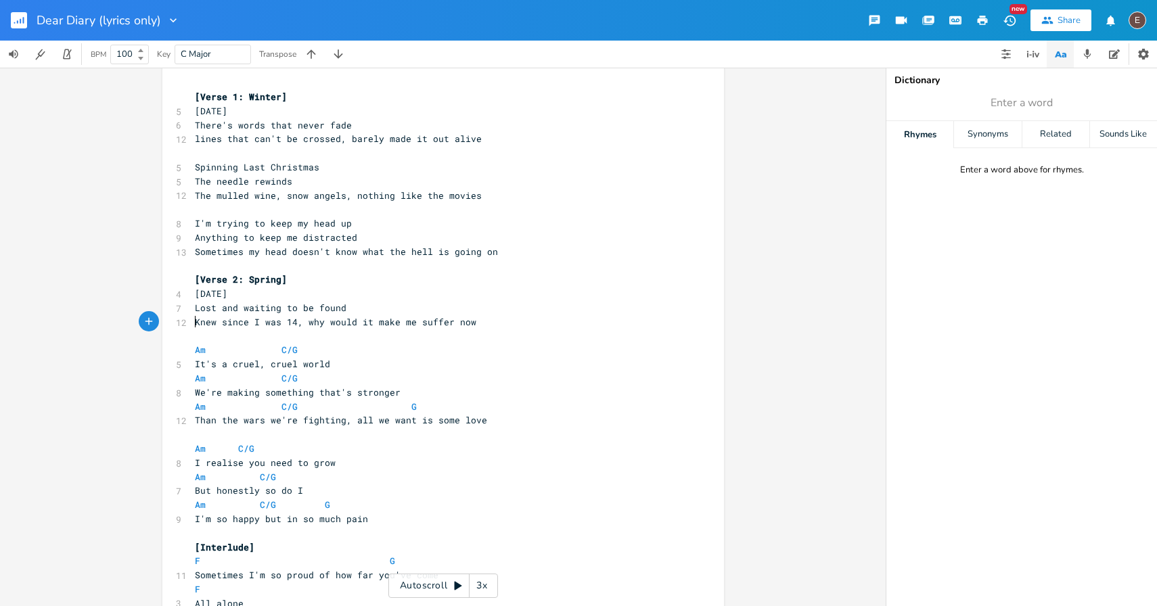
click at [303, 349] on pre "Am C/G" at bounding box center [436, 350] width 489 height 14
type textarea "Am C/G"
click at [303, 349] on pre "Am C/G" at bounding box center [436, 350] width 489 height 14
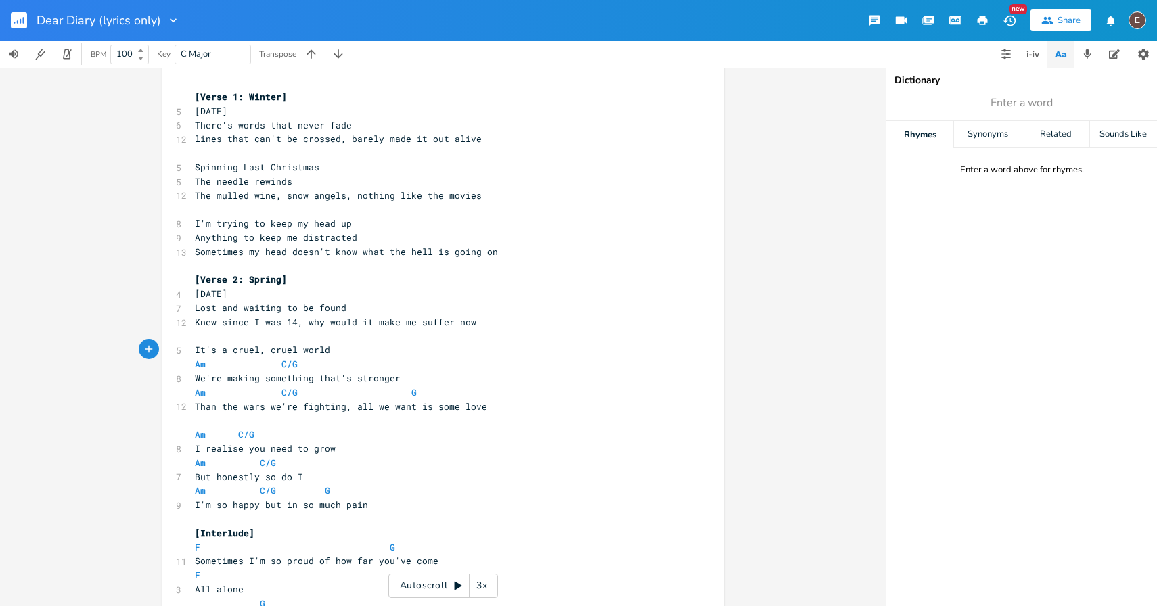
click at [305, 363] on pre "Am C/G" at bounding box center [436, 364] width 489 height 14
type textarea "Am C/G"
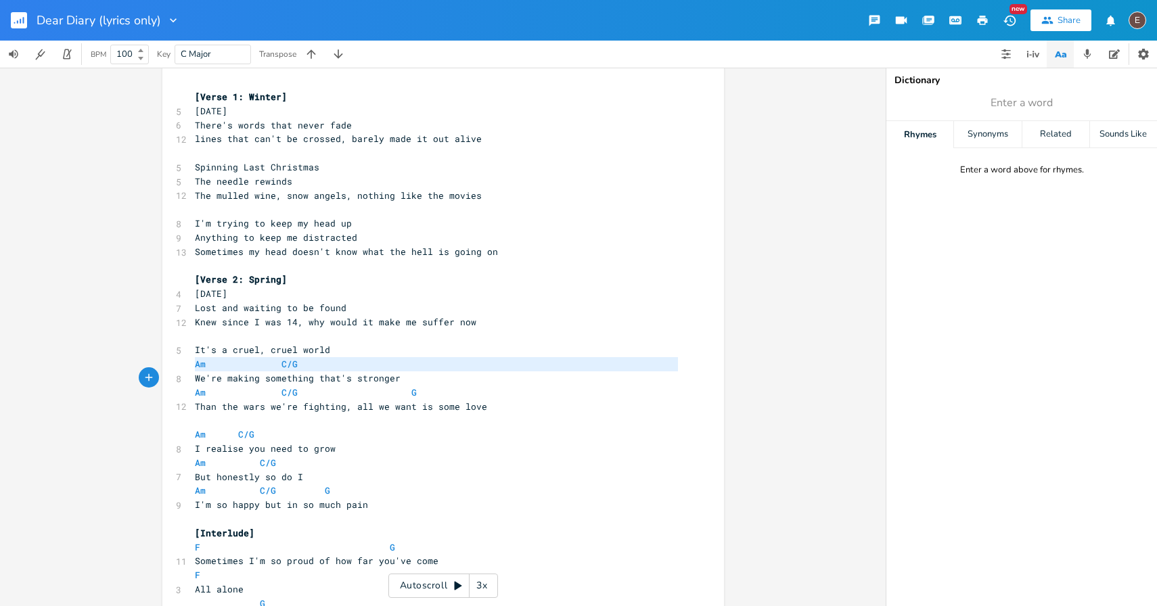
click at [305, 363] on pre "Am C/G" at bounding box center [436, 364] width 489 height 14
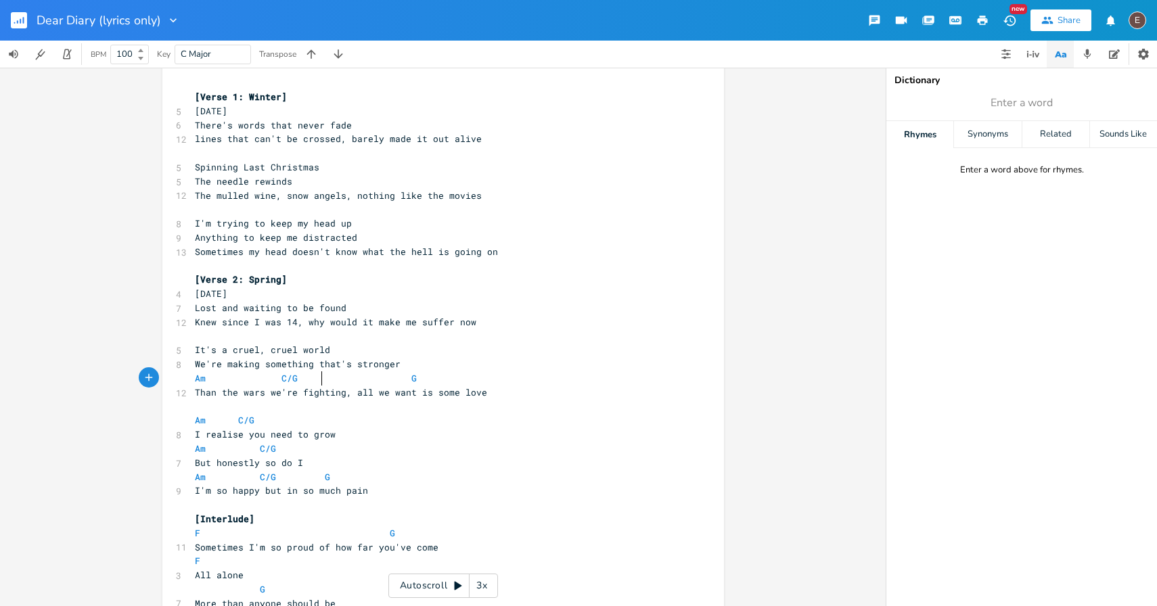
click at [311, 376] on span at bounding box center [314, 379] width 22 height 14
type textarea "Am C/G G"
click at [311, 376] on span at bounding box center [314, 379] width 22 height 14
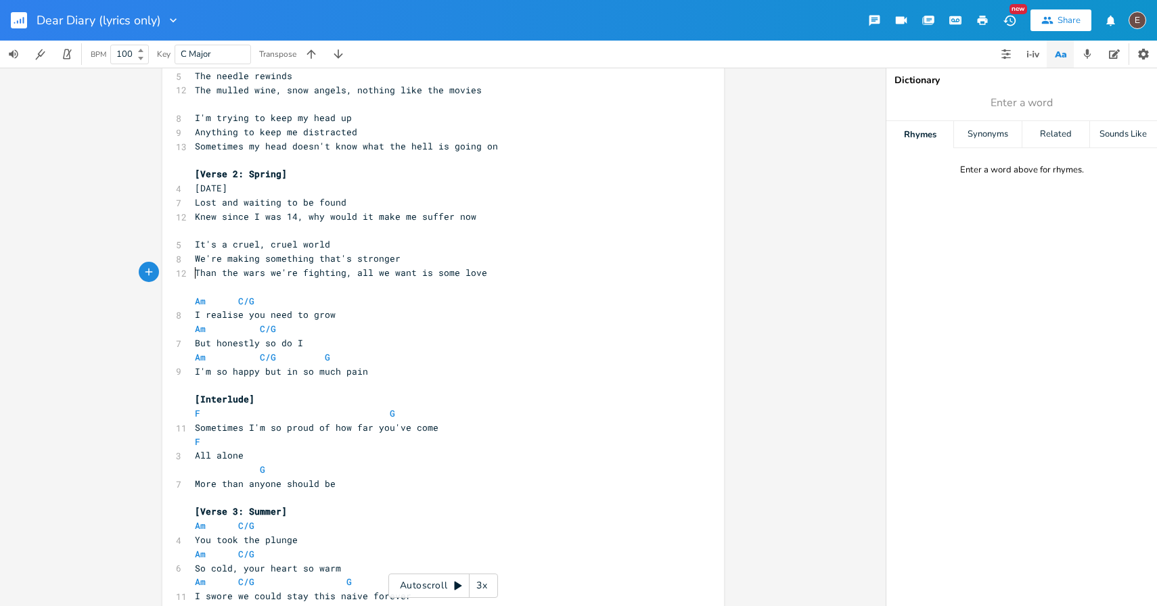
scroll to position [118, 0]
click at [330, 292] on pre "Am C/G" at bounding box center [436, 299] width 489 height 14
type textarea "Am C/G"
click at [330, 292] on pre "Am C/G" at bounding box center [436, 299] width 489 height 14
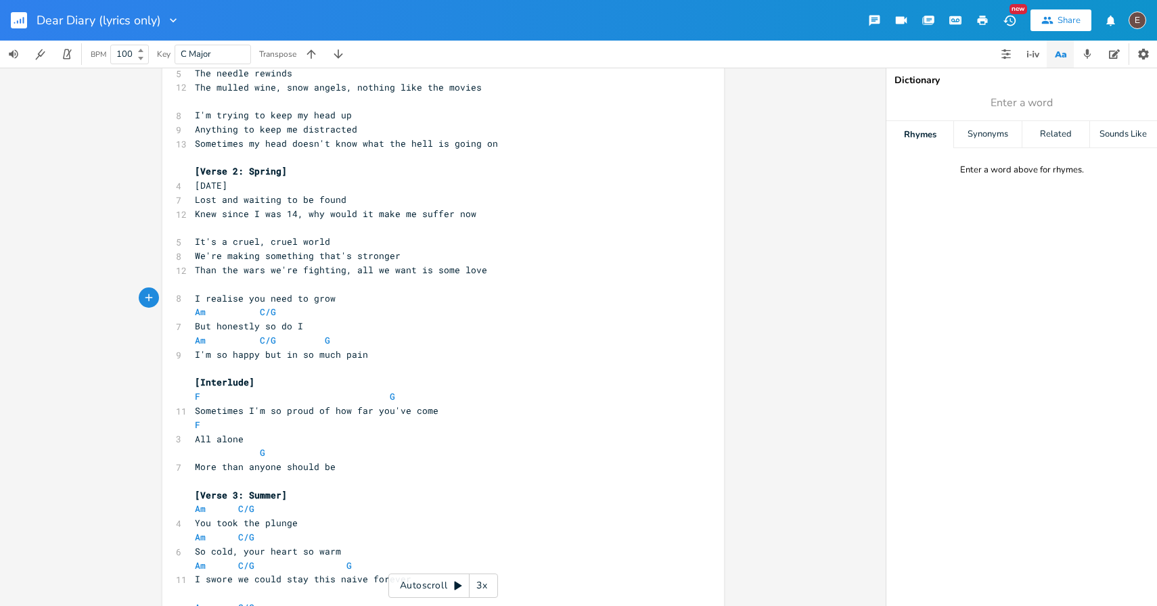
click at [324, 298] on span "I realise you need to grow" at bounding box center [265, 298] width 141 height 12
click at [324, 313] on pre "Am C/G" at bounding box center [436, 312] width 489 height 14
type textarea "Am C/G"
click at [324, 313] on pre "Am C/G" at bounding box center [436, 312] width 489 height 14
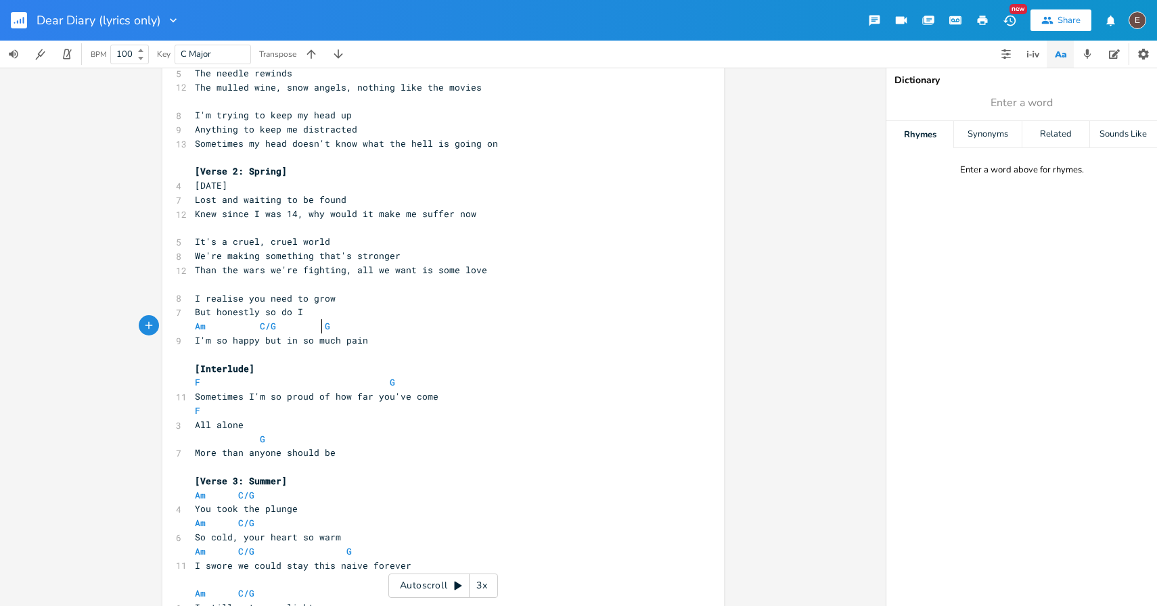
click at [315, 321] on span at bounding box center [314, 326] width 22 height 14
type textarea "Am C/G G"
click at [315, 321] on span at bounding box center [314, 326] width 22 height 14
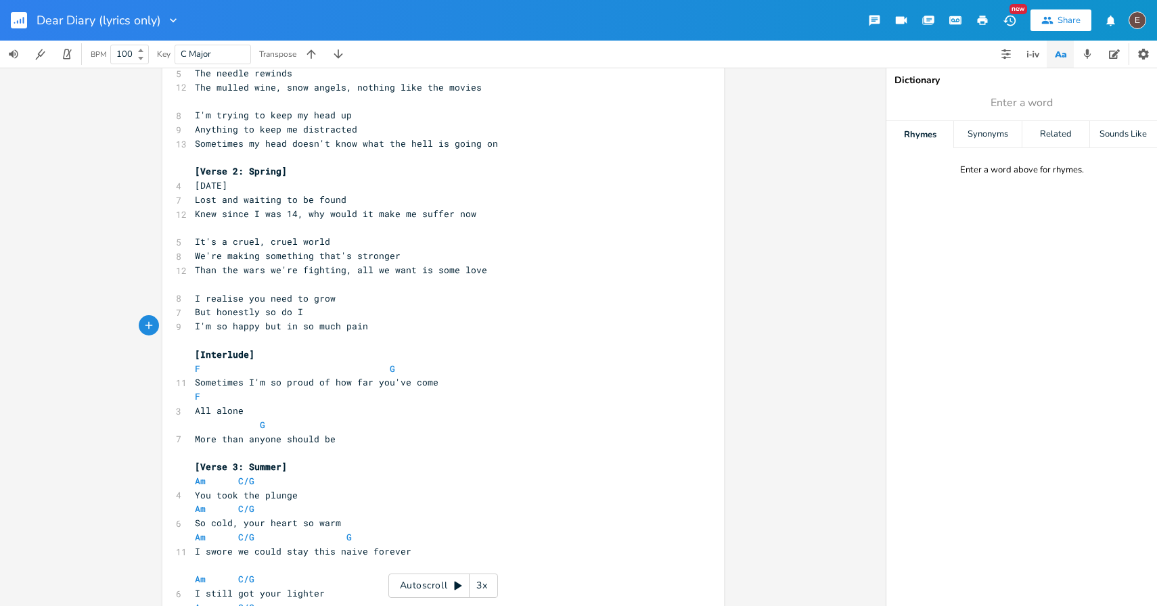
click at [303, 365] on span at bounding box center [314, 369] width 22 height 14
type textarea "F G"
click at [303, 365] on span at bounding box center [314, 369] width 22 height 14
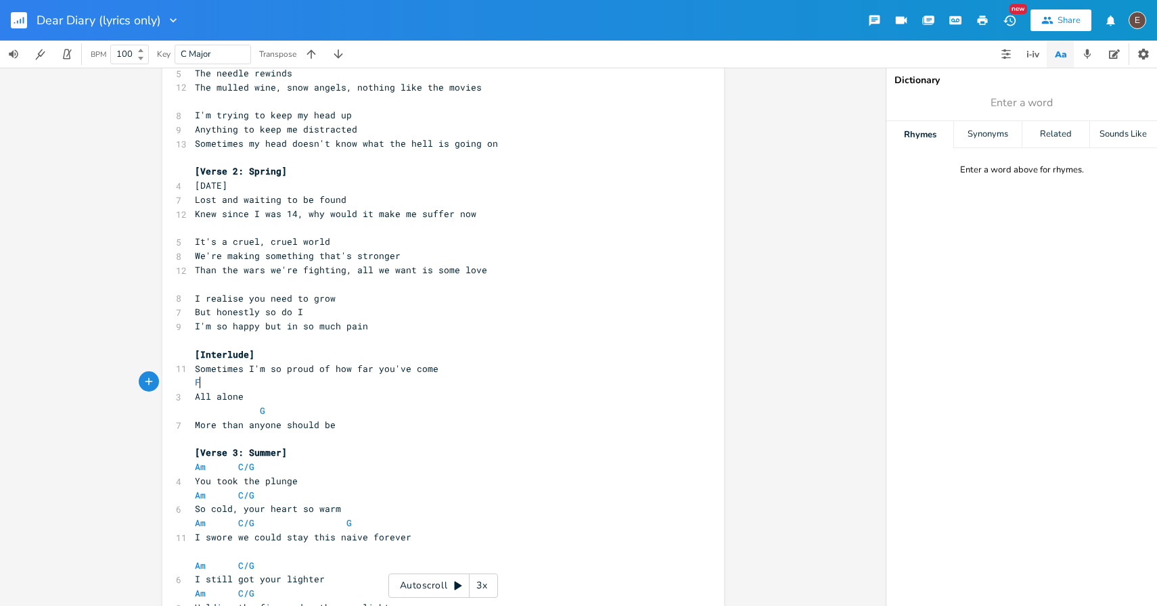
click at [301, 384] on pre "F" at bounding box center [436, 383] width 489 height 14
type textarea "F"
click at [301, 384] on pre "F" at bounding box center [436, 383] width 489 height 14
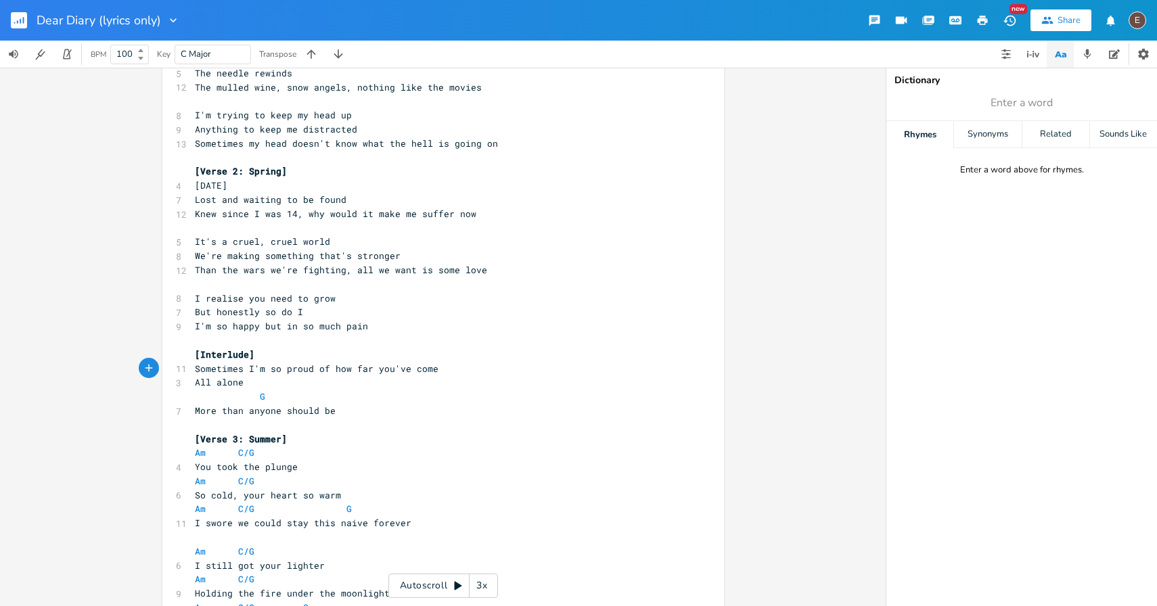
click at [238, 393] on span at bounding box center [249, 397] width 22 height 14
type textarea "G"
click at [238, 393] on span at bounding box center [249, 397] width 22 height 14
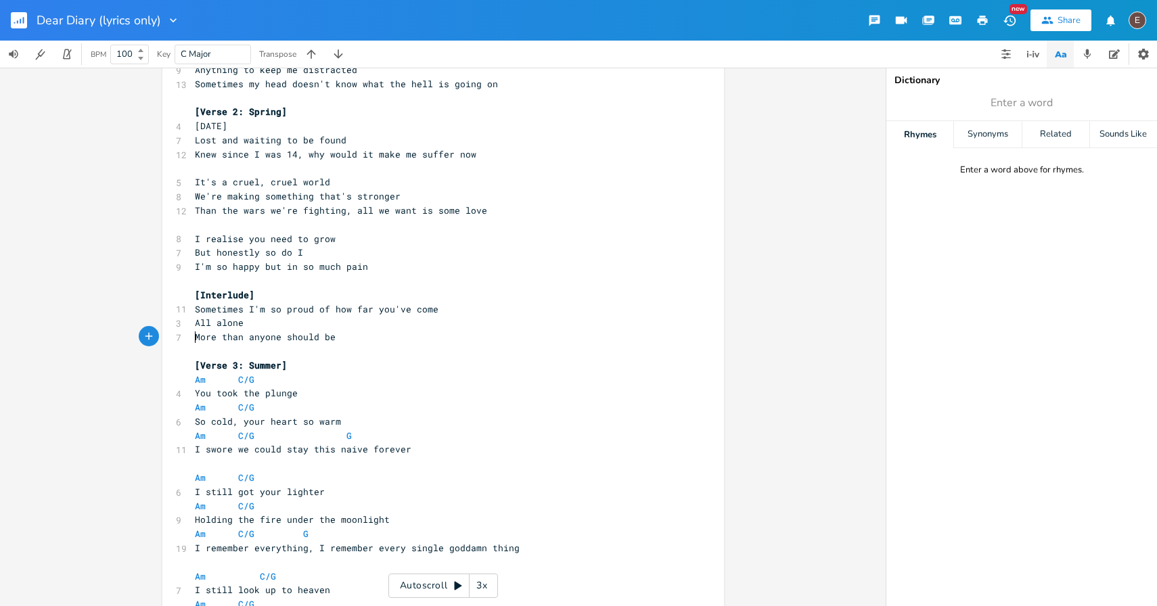
scroll to position [183, 0]
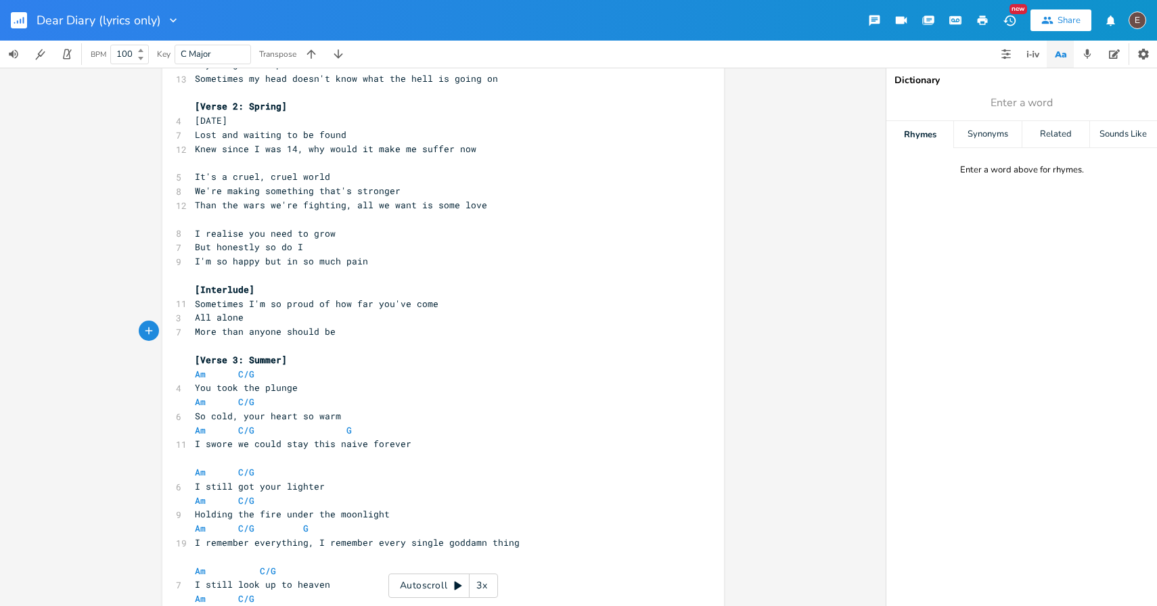
click at [286, 375] on pre "Am C/G" at bounding box center [436, 375] width 489 height 14
type textarea "Am C/G"
click at [286, 375] on pre "Am C/G" at bounding box center [436, 375] width 489 height 14
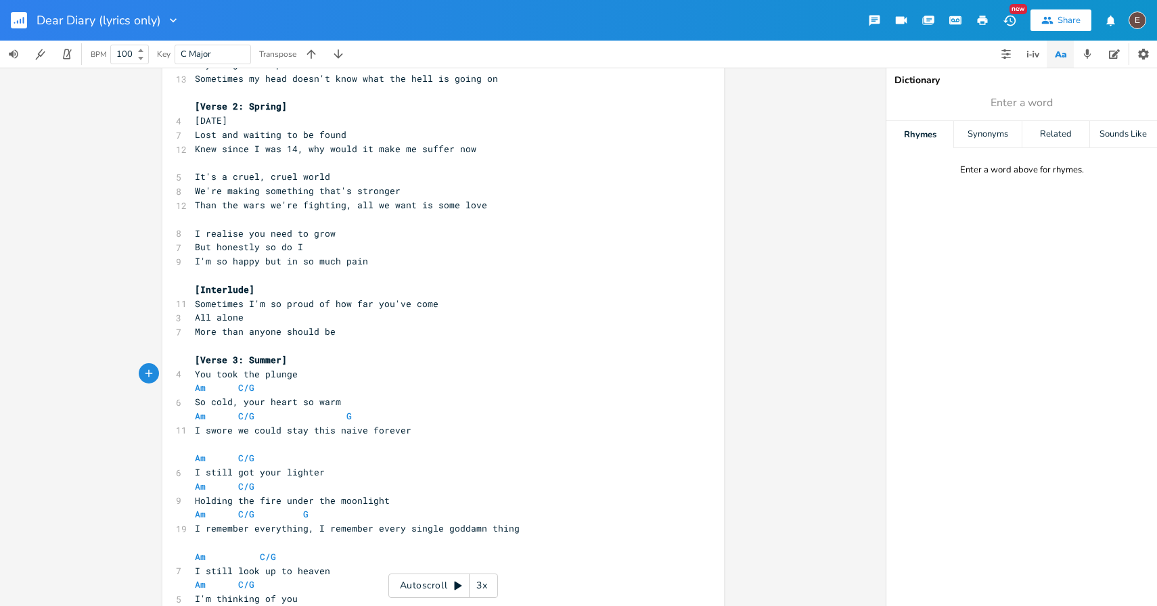
click at [288, 380] on pre "You took the plunge" at bounding box center [436, 375] width 489 height 14
type textarea "plunge"
click at [288, 380] on pre "You took the plunge" at bounding box center [436, 375] width 489 height 14
click at [284, 386] on pre "Am C/G" at bounding box center [436, 388] width 489 height 14
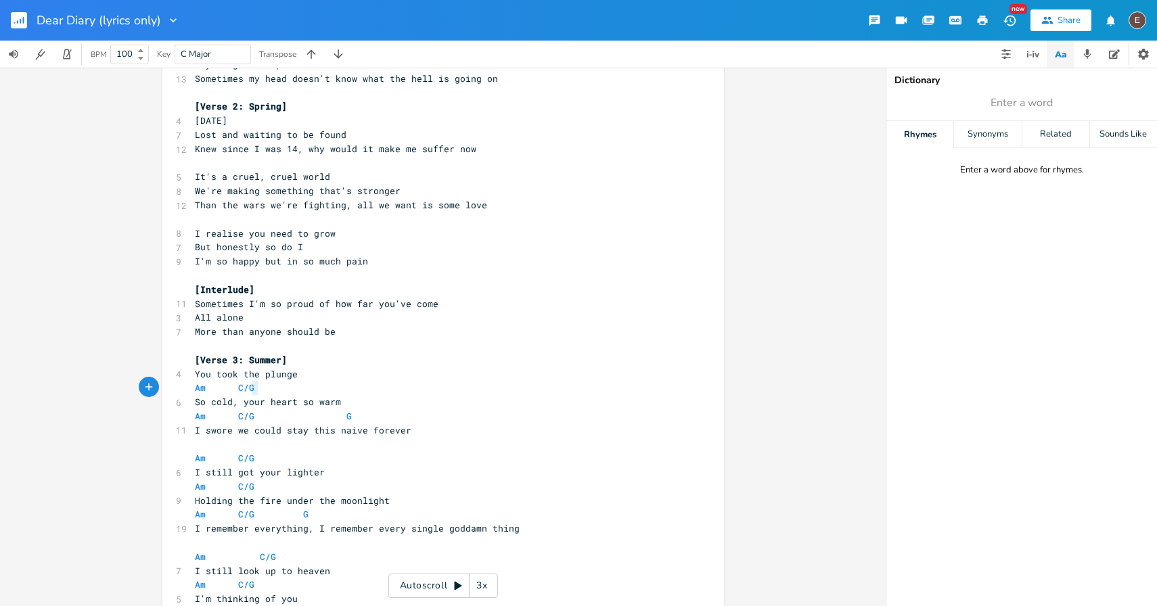
type textarea "Am C/G"
click at [284, 386] on pre "Am C/G" at bounding box center [436, 388] width 489 height 14
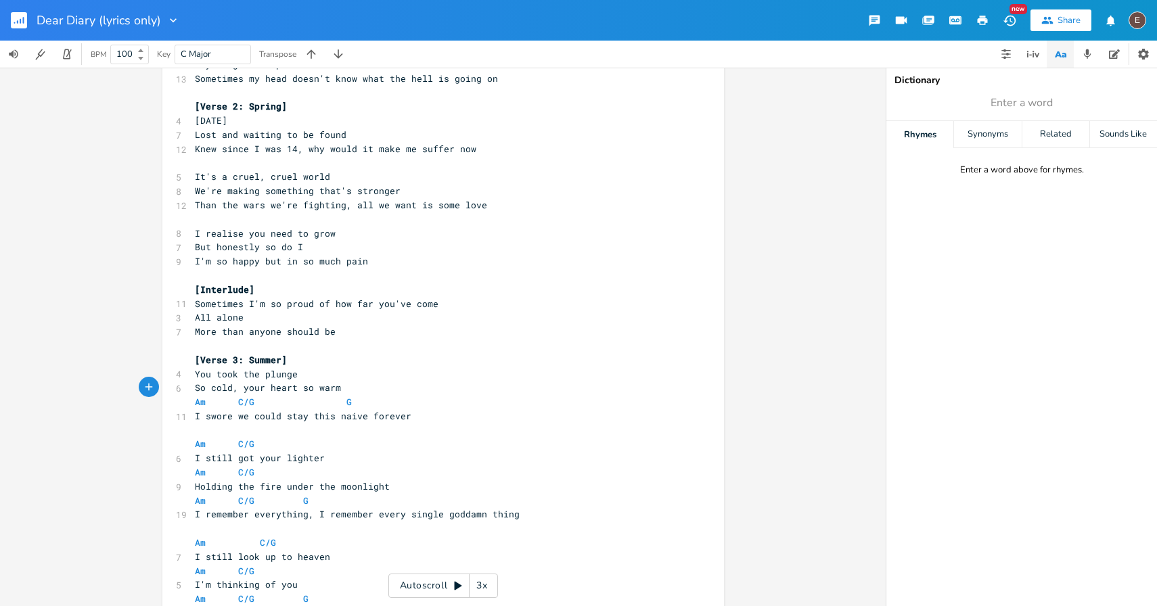
click at [292, 394] on pre "So cold, your heart so warm" at bounding box center [436, 388] width 489 height 14
type textarea "So cold, your heart so warm"
click at [292, 395] on pre "So cold, your heart so warm" at bounding box center [436, 388] width 489 height 14
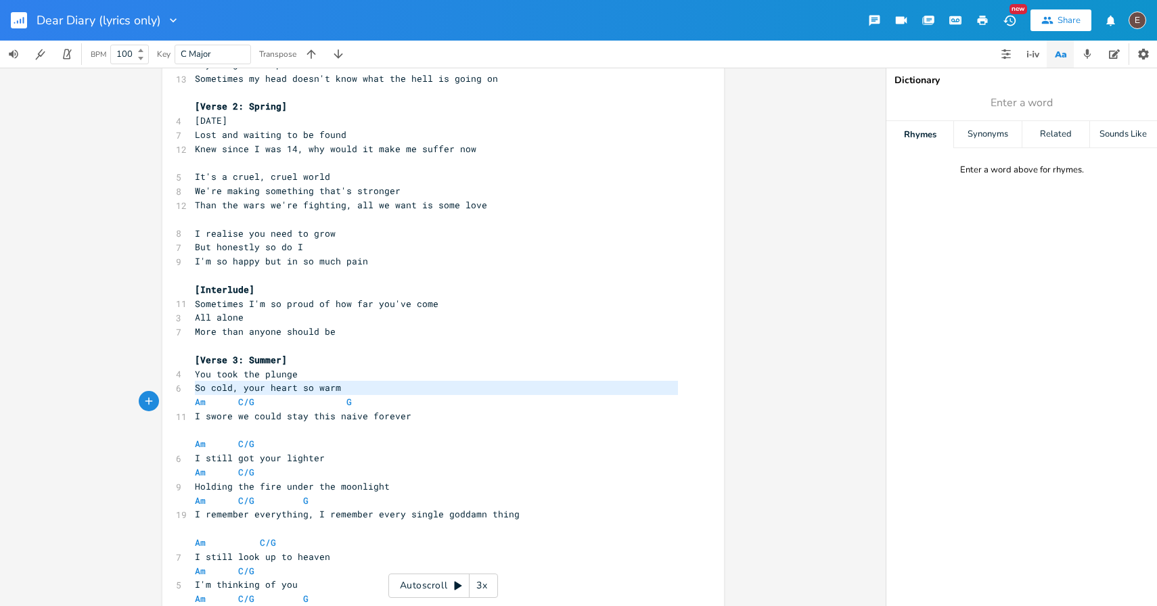
click at [292, 398] on span at bounding box center [293, 402] width 22 height 14
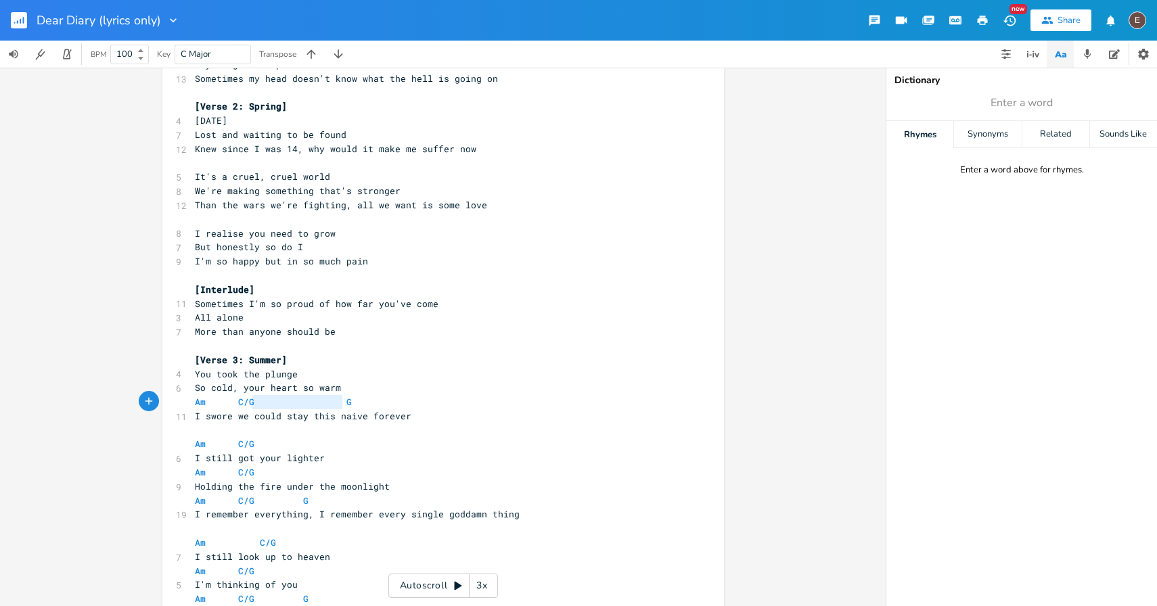
click at [292, 398] on span at bounding box center [293, 402] width 22 height 14
type textarea "Am C/G G"
click at [292, 398] on span at bounding box center [293, 402] width 22 height 14
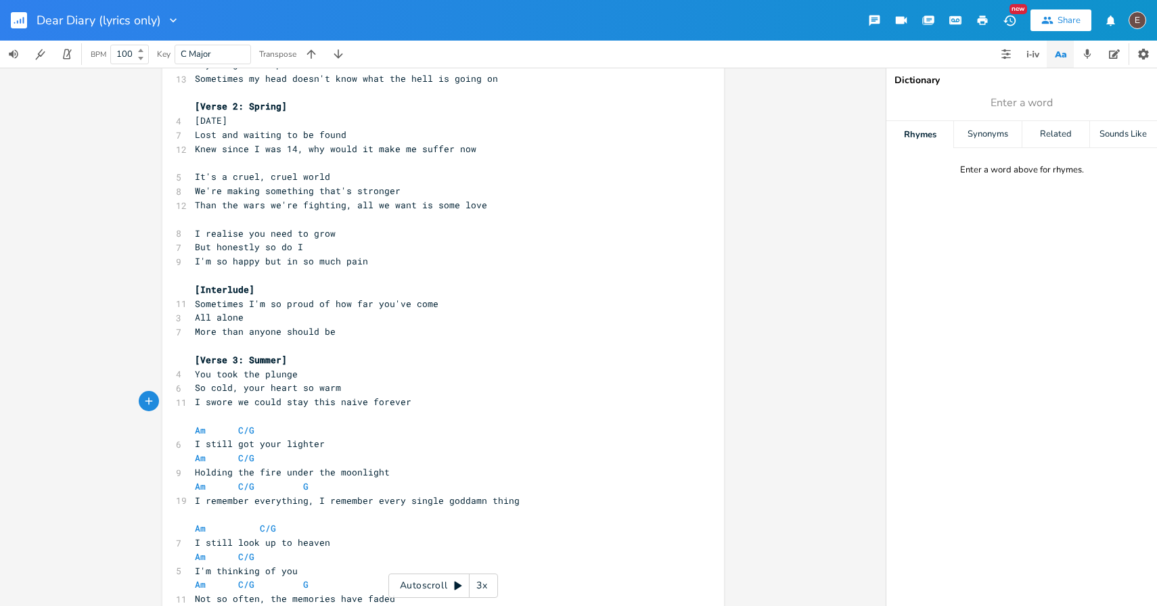
scroll to position [221, 0]
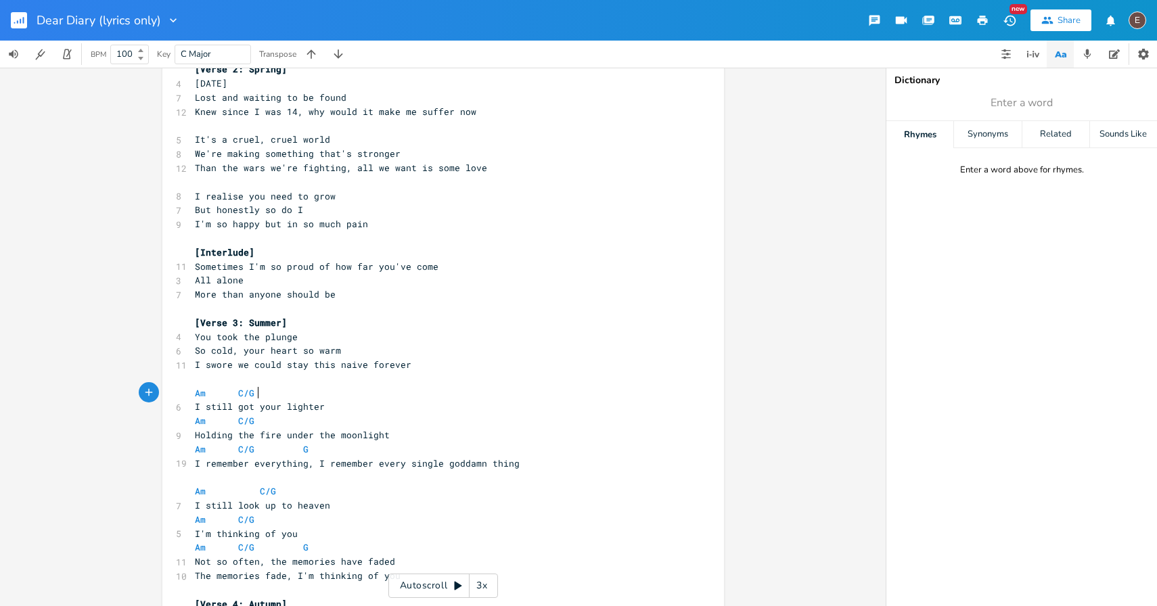
click at [258, 395] on pre "Am C/G" at bounding box center [436, 393] width 489 height 14
type textarea "Am C/G"
click at [258, 395] on pre "Am C/G" at bounding box center [436, 393] width 489 height 14
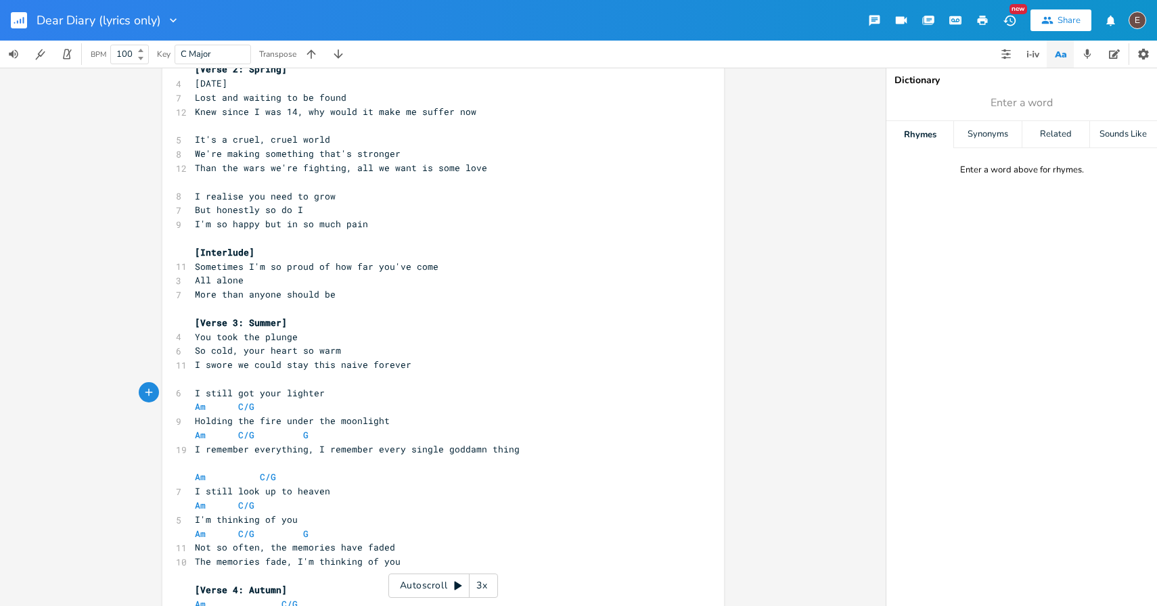
click at [256, 407] on pre "Am C/G" at bounding box center [436, 407] width 489 height 14
type textarea "Am C/G"
click at [256, 407] on pre "Am C/G" at bounding box center [436, 407] width 489 height 14
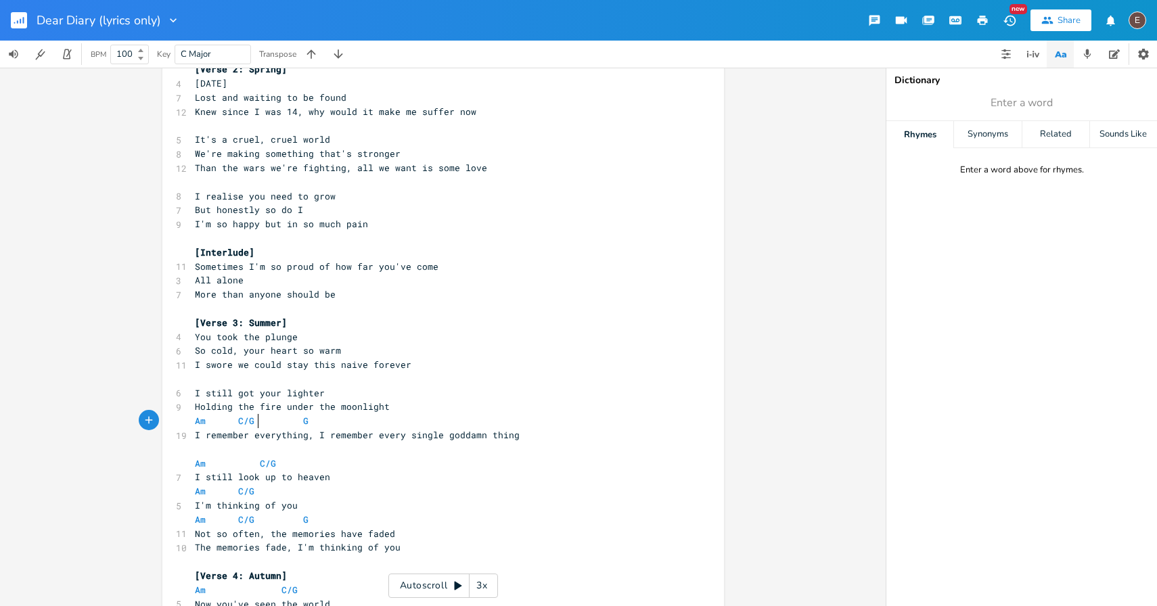
click at [264, 418] on span at bounding box center [271, 421] width 22 height 14
type textarea "Am C/G G"
click at [264, 418] on span at bounding box center [271, 421] width 22 height 14
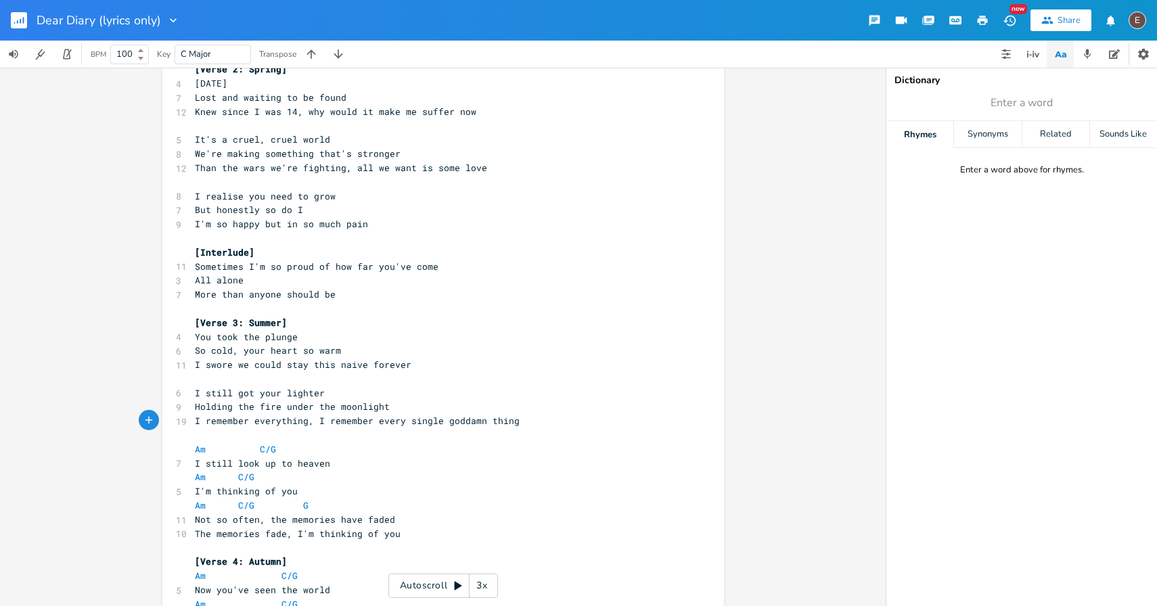
scroll to position [236, 0]
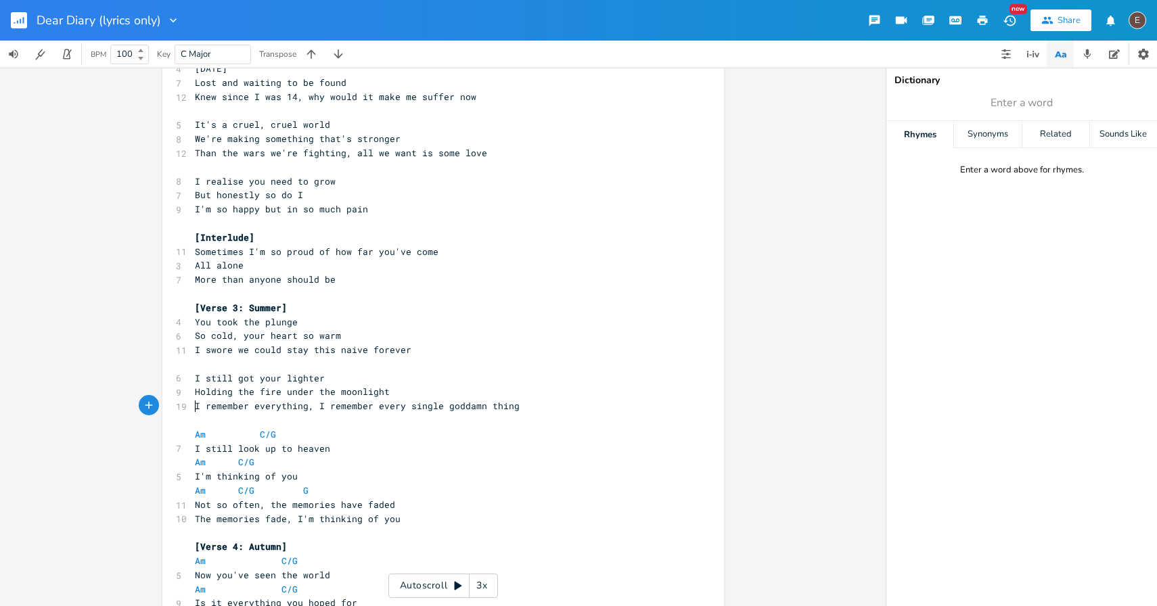
click at [279, 437] on pre "Am C/G" at bounding box center [436, 435] width 489 height 14
type textarea "Am C/G"
click at [279, 437] on pre "Am C/G" at bounding box center [436, 435] width 489 height 14
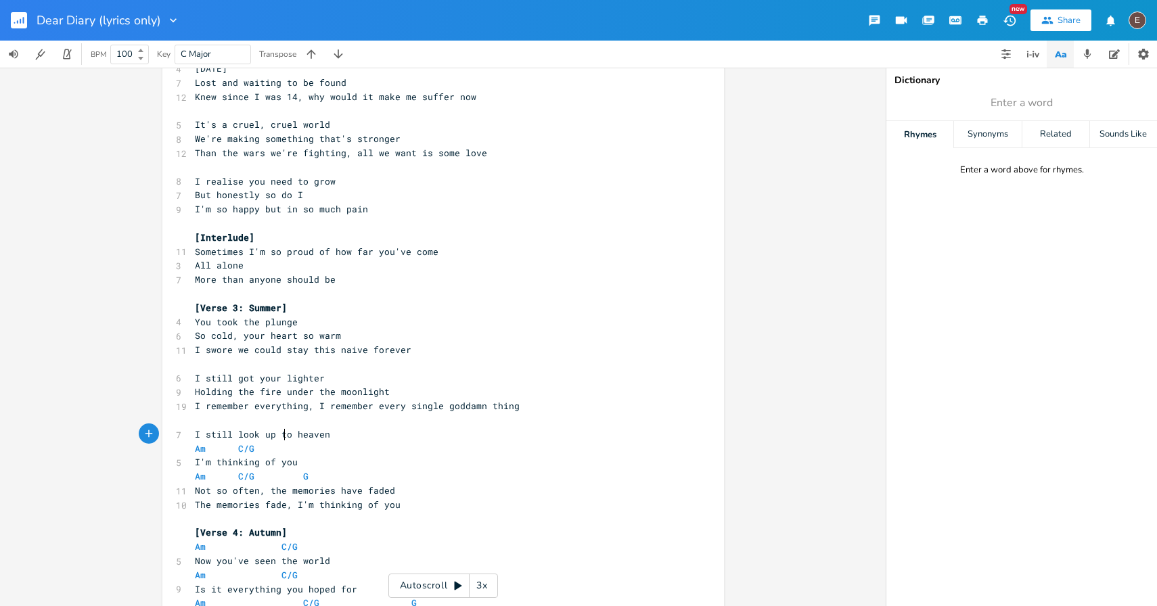
click at [279, 437] on span "I still look up to heaven" at bounding box center [262, 434] width 135 height 12
type textarea "to"
click at [279, 437] on span "I still look up to heaven" at bounding box center [262, 434] width 135 height 12
click at [279, 447] on pre "Am C/G" at bounding box center [436, 449] width 489 height 14
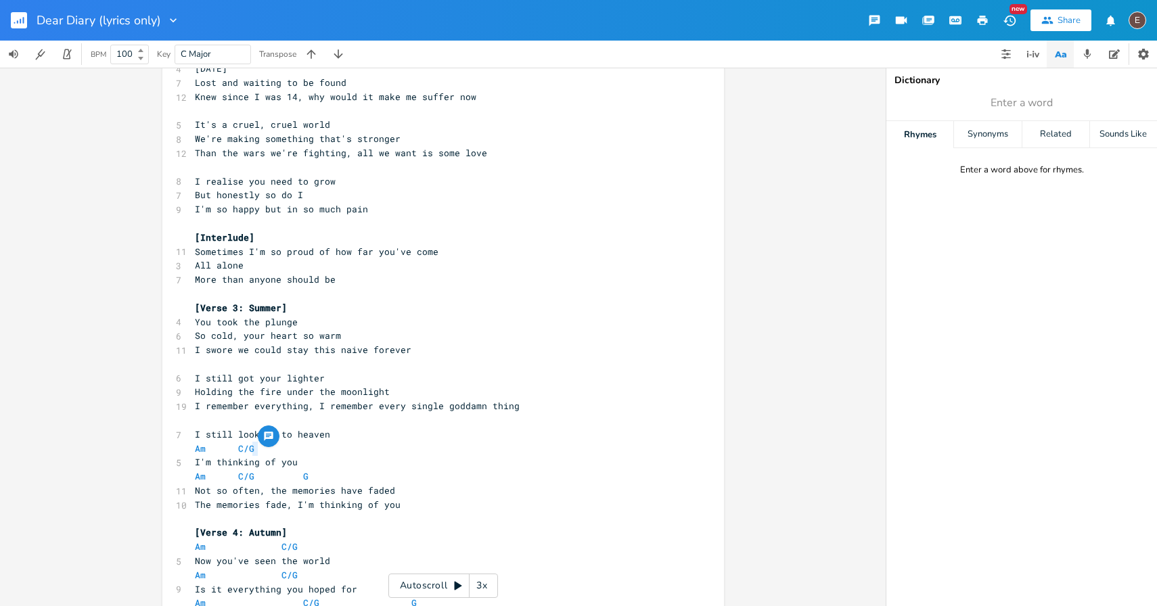
click at [279, 447] on pre "Am C/G" at bounding box center [436, 449] width 489 height 14
type textarea "Am C/G"
click at [279, 447] on pre "Am C/G" at bounding box center [436, 449] width 489 height 14
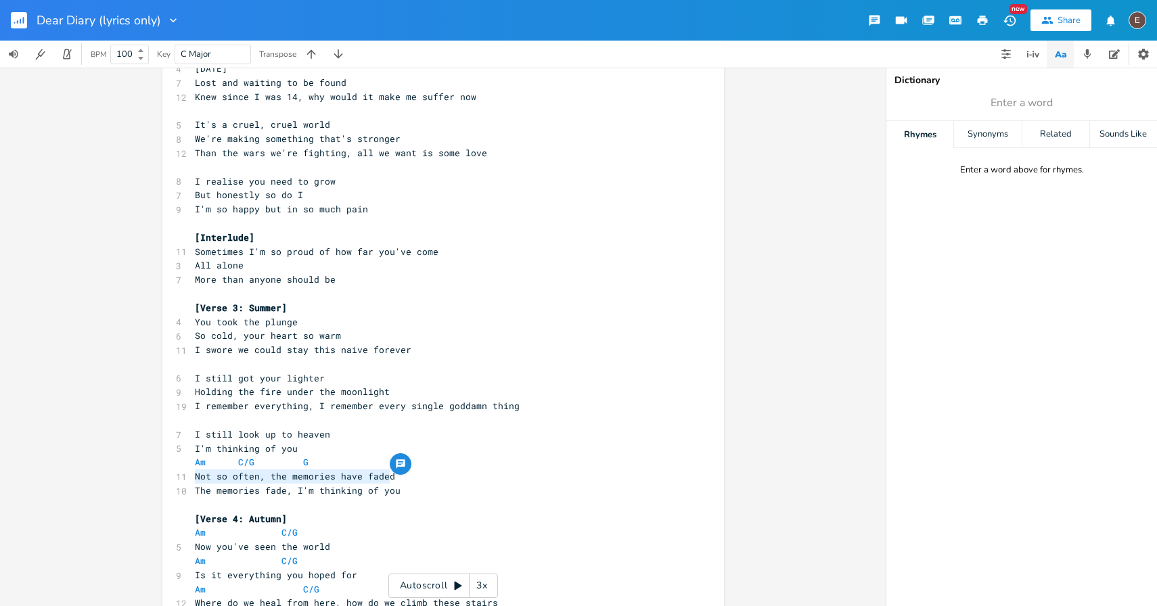
type textarea "Am C/G G Not so often, the memories have faded"
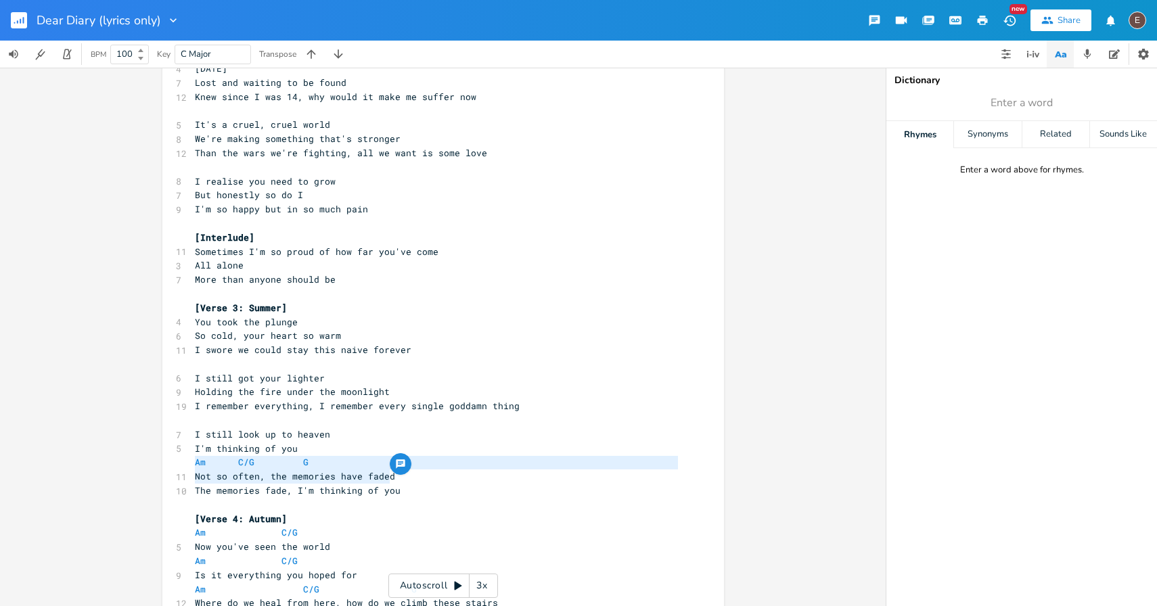
drag, startPoint x: 410, startPoint y: 472, endPoint x: 181, endPoint y: 468, distance: 228.8
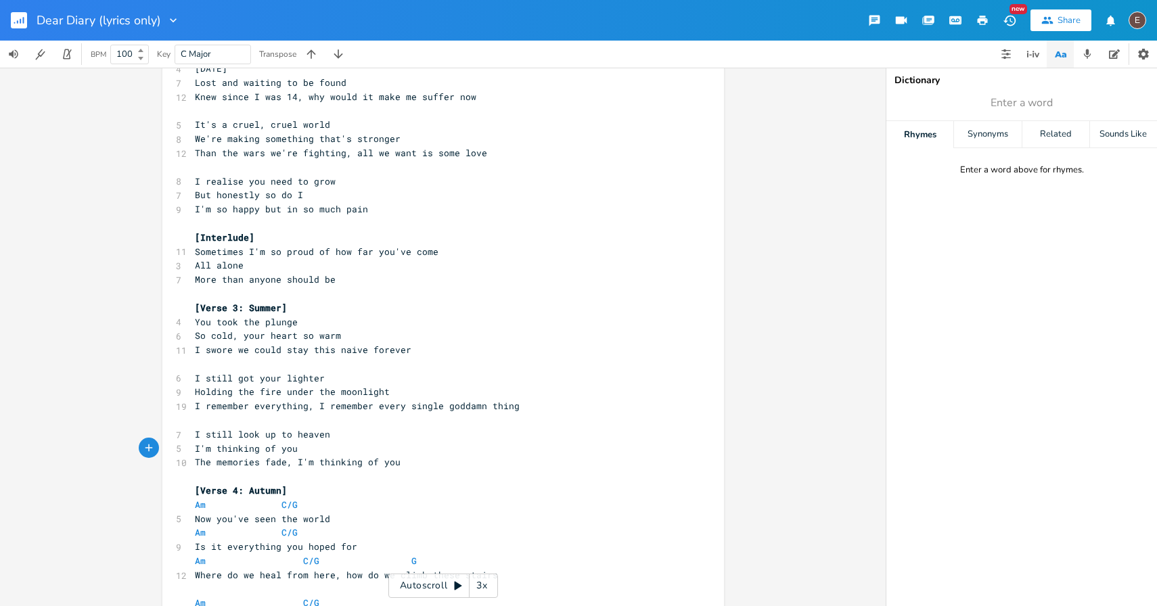
scroll to position [250, 0]
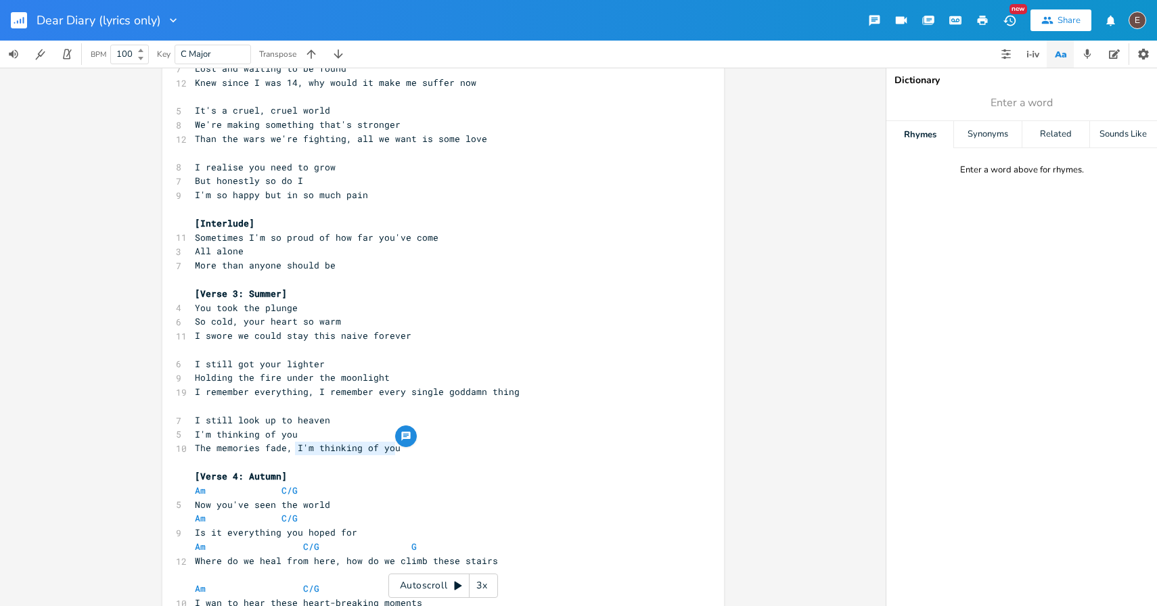
drag, startPoint x: 391, startPoint y: 451, endPoint x: 292, endPoint y: 449, distance: 98.2
click at [292, 449] on span "The memories fade, I'm thinking of you" at bounding box center [298, 448] width 206 height 12
type textarea "the promises stay"
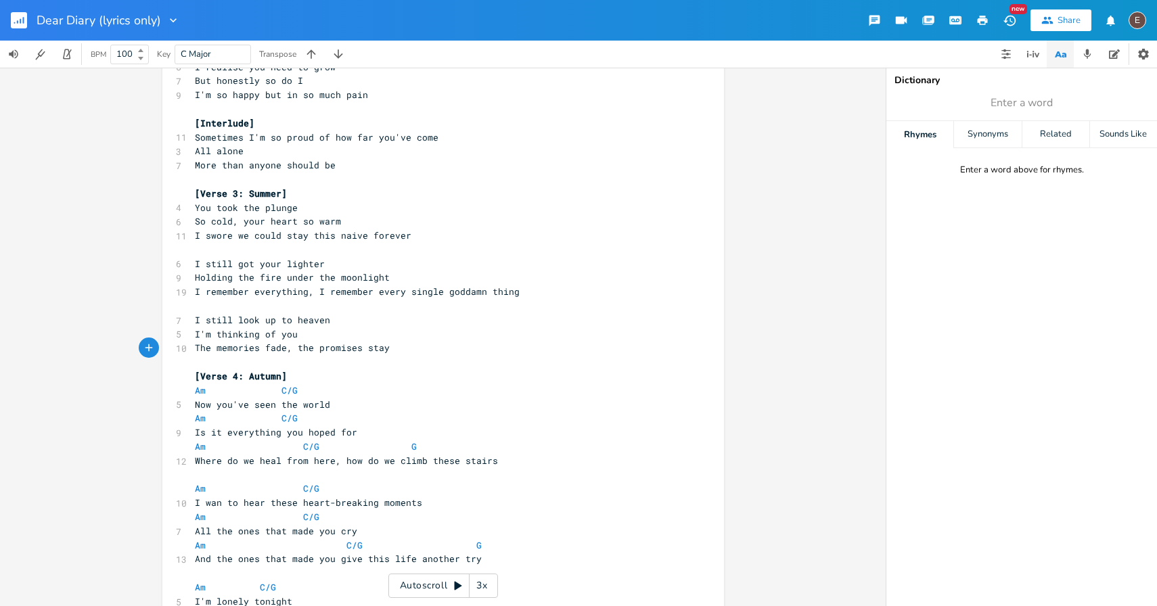
scroll to position [355, 0]
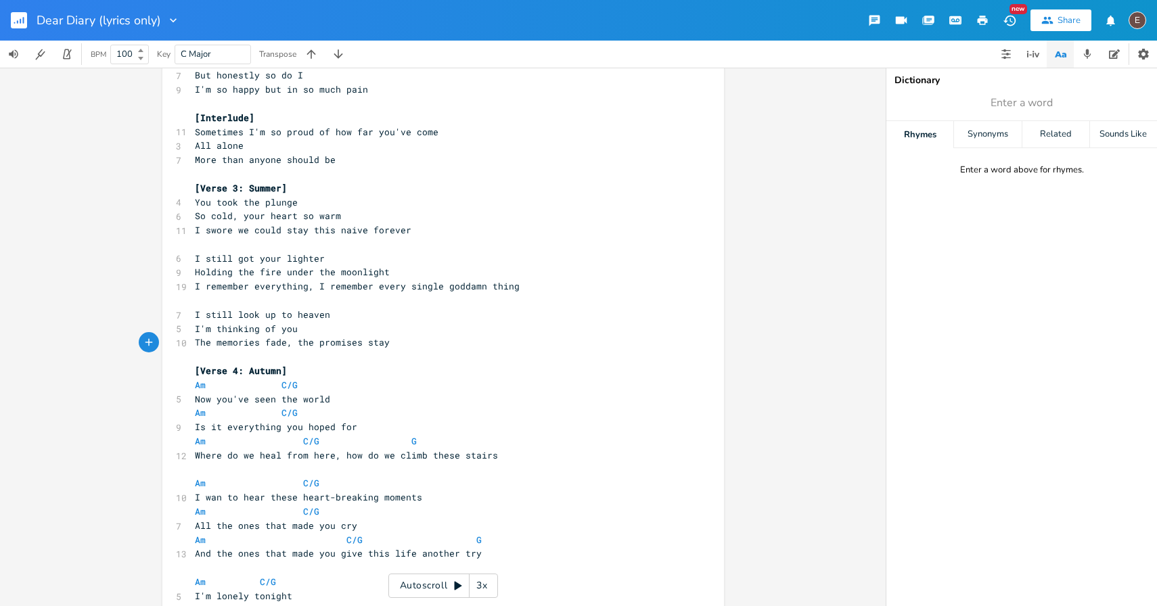
click at [336, 347] on span "The memories fade, the promises stay" at bounding box center [292, 342] width 195 height 12
type textarea "promises"
click at [336, 347] on span "The memories fade, the promises stay" at bounding box center [292, 342] width 195 height 12
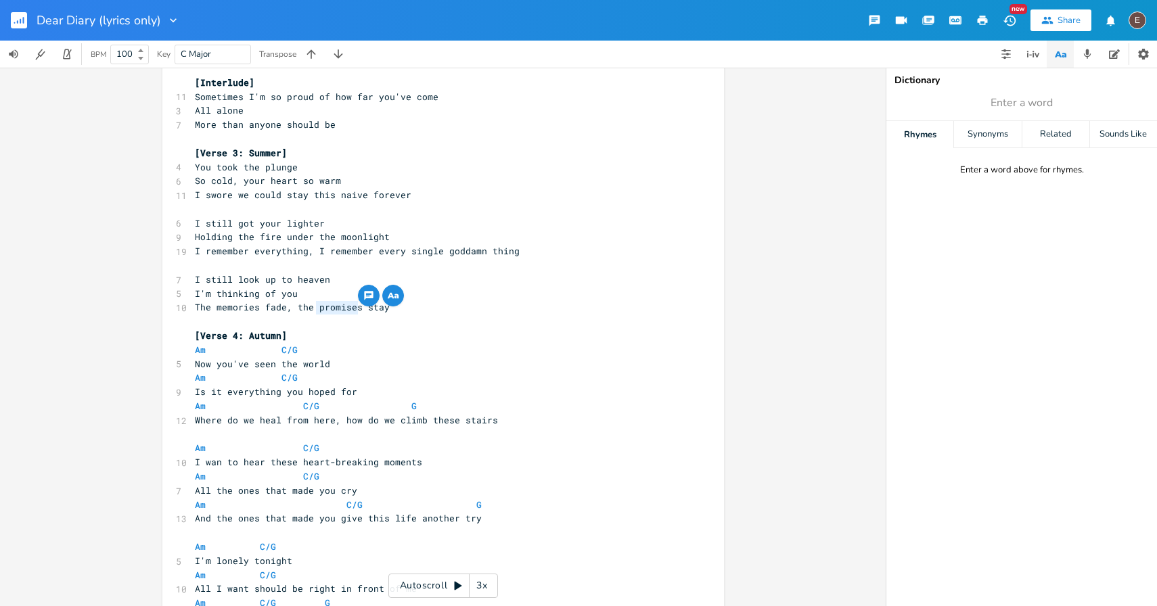
scroll to position [397, 0]
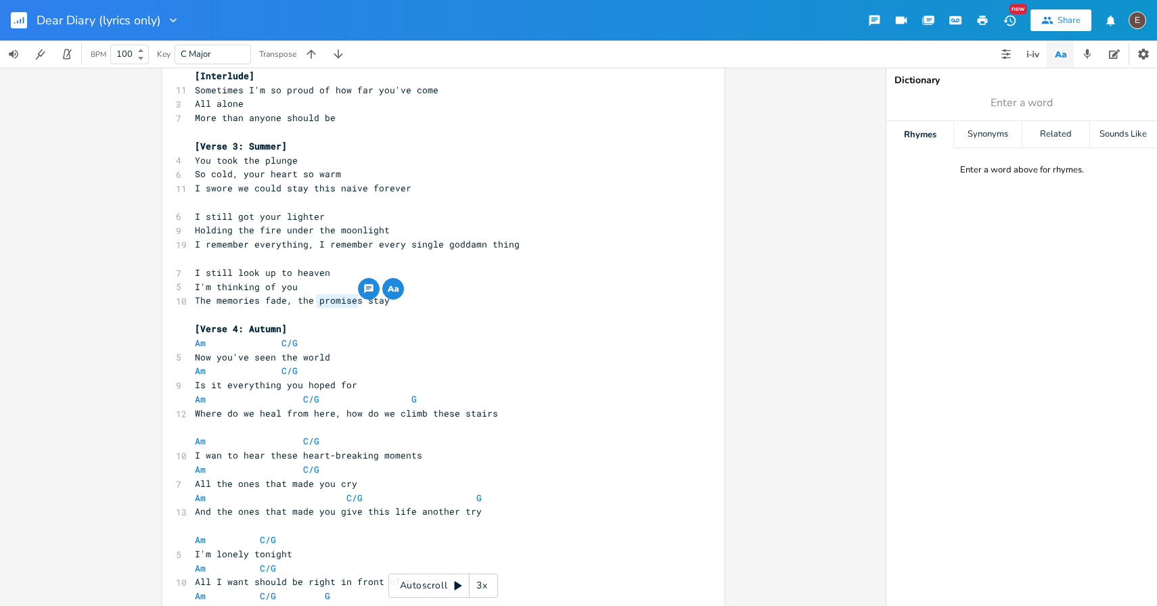
click at [333, 349] on pre "Am C/G" at bounding box center [436, 343] width 489 height 14
type textarea "Am C/G"
click at [333, 349] on pre "Am C/G" at bounding box center [436, 343] width 489 height 14
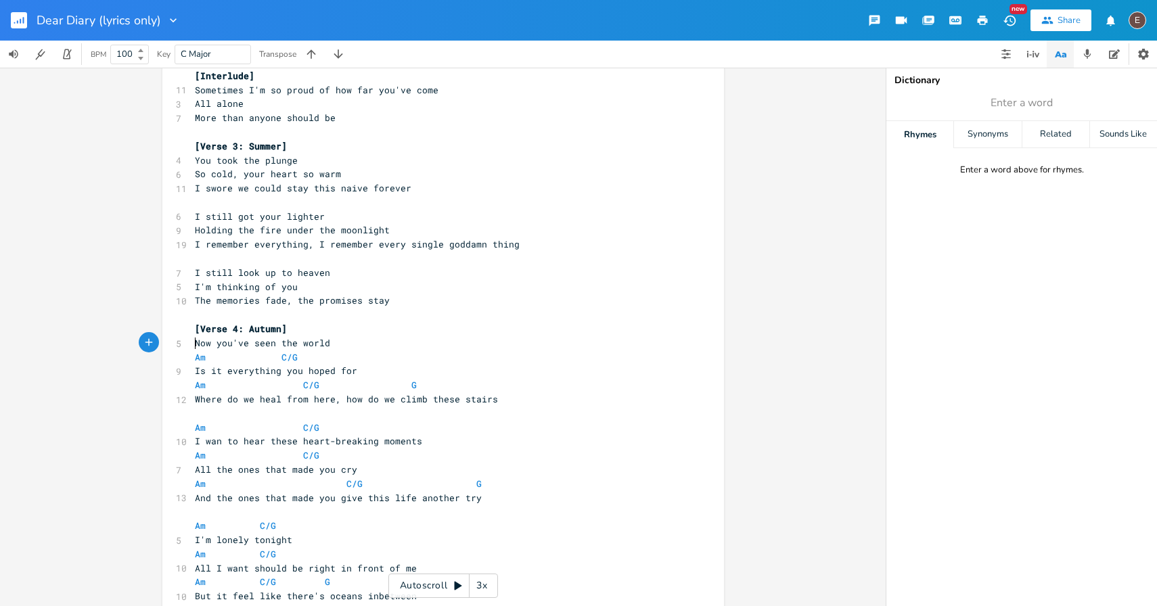
click at [328, 365] on pre "Is it everything you hoped for" at bounding box center [436, 371] width 489 height 14
click at [330, 363] on pre "Am C/G" at bounding box center [436, 358] width 489 height 14
type textarea "Am C/G"
click at [330, 363] on pre "Am C/G" at bounding box center [436, 358] width 489 height 14
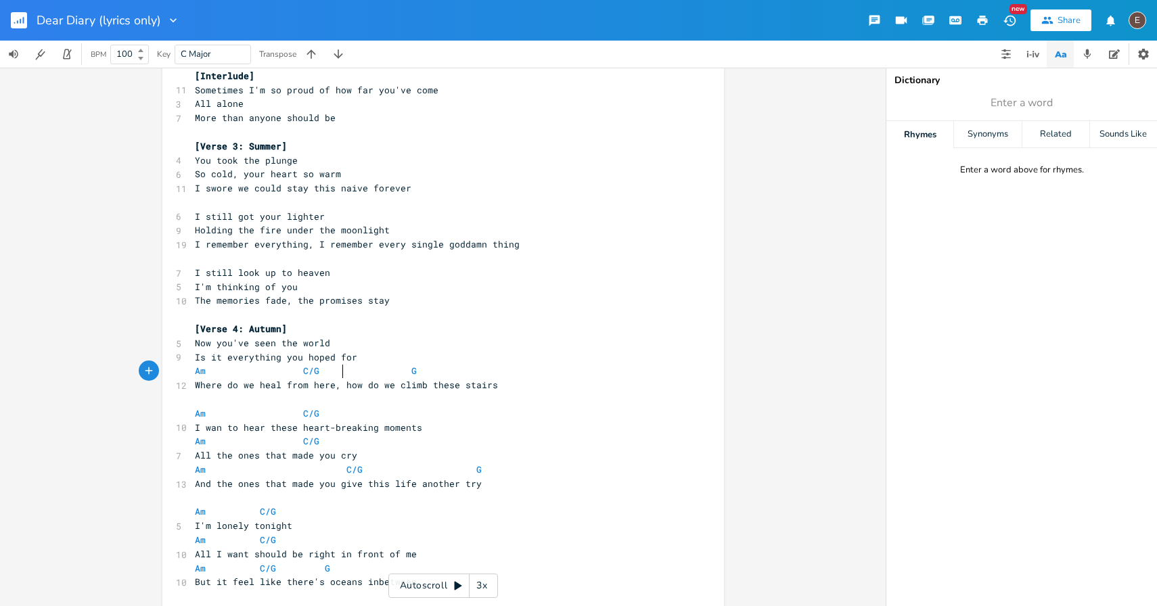
click at [347, 374] on span at bounding box center [358, 371] width 22 height 14
type textarea "Am C/G G"
click at [347, 374] on span at bounding box center [358, 371] width 22 height 14
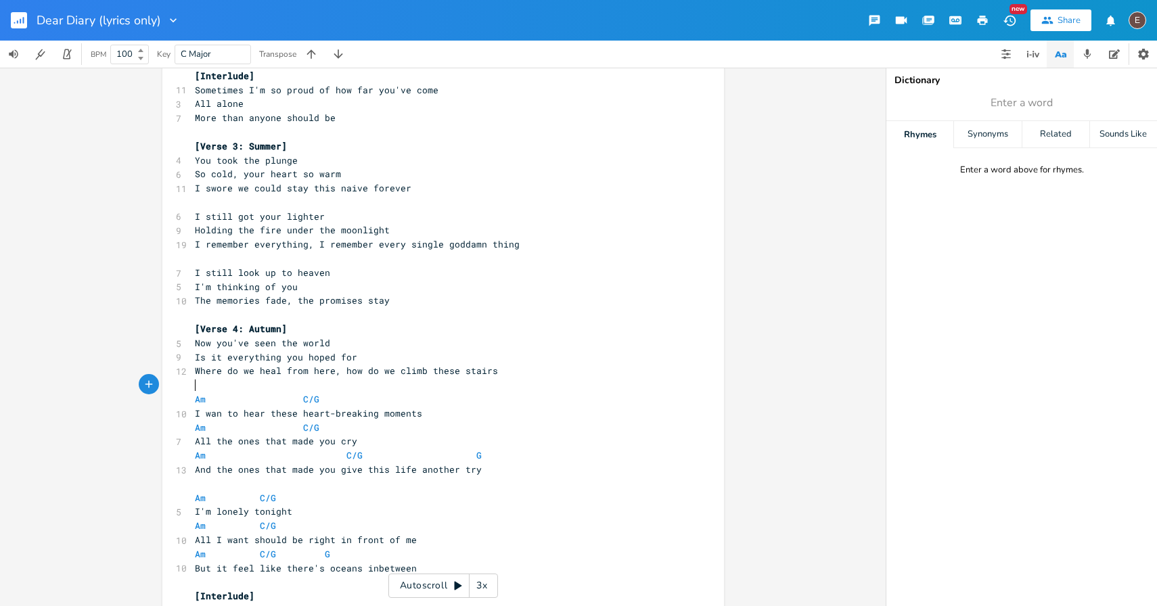
click at [396, 393] on pre "Am C/G" at bounding box center [436, 400] width 489 height 14
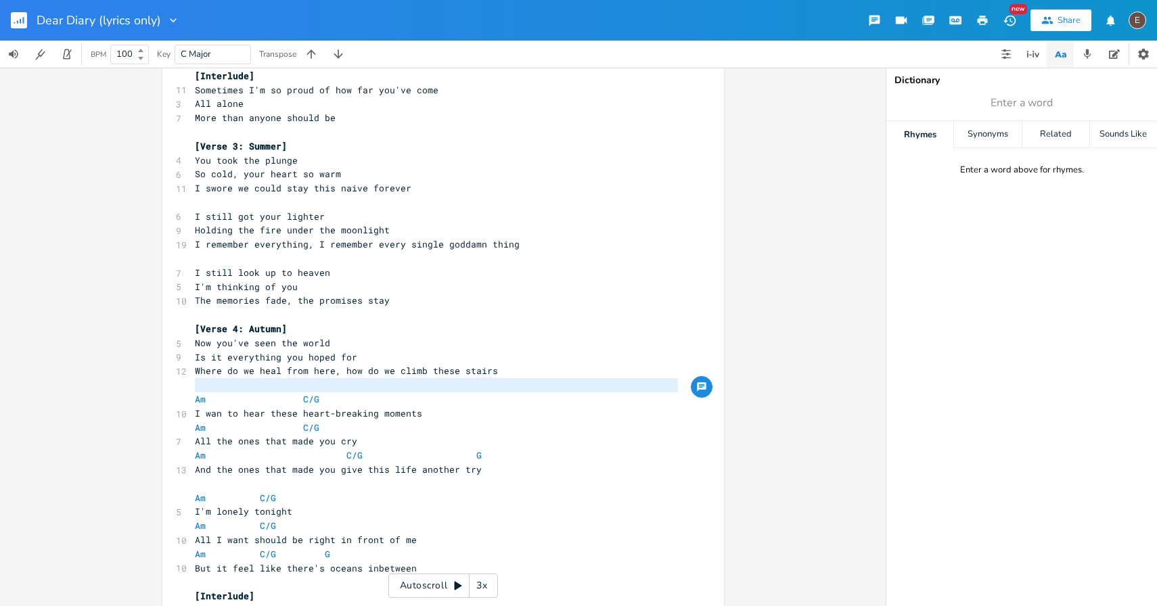
click at [374, 401] on pre "Am C/G" at bounding box center [436, 400] width 489 height 14
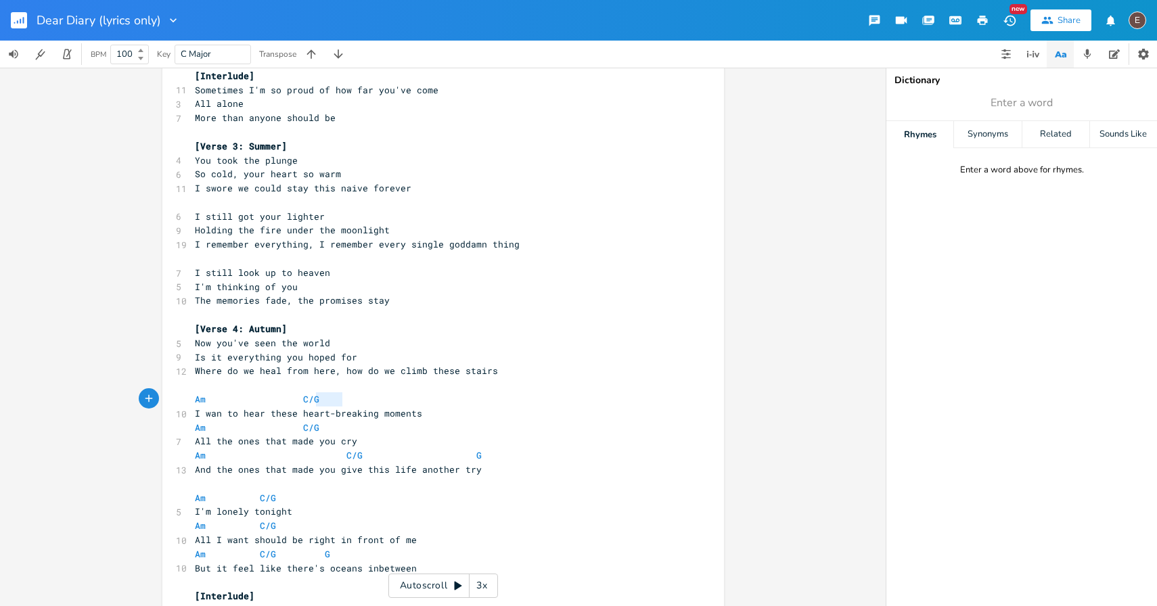
click at [374, 401] on pre "Am C/G" at bounding box center [436, 400] width 489 height 14
type textarea "Am C/G"
click at [374, 401] on pre "Am C/G" at bounding box center [436, 400] width 489 height 14
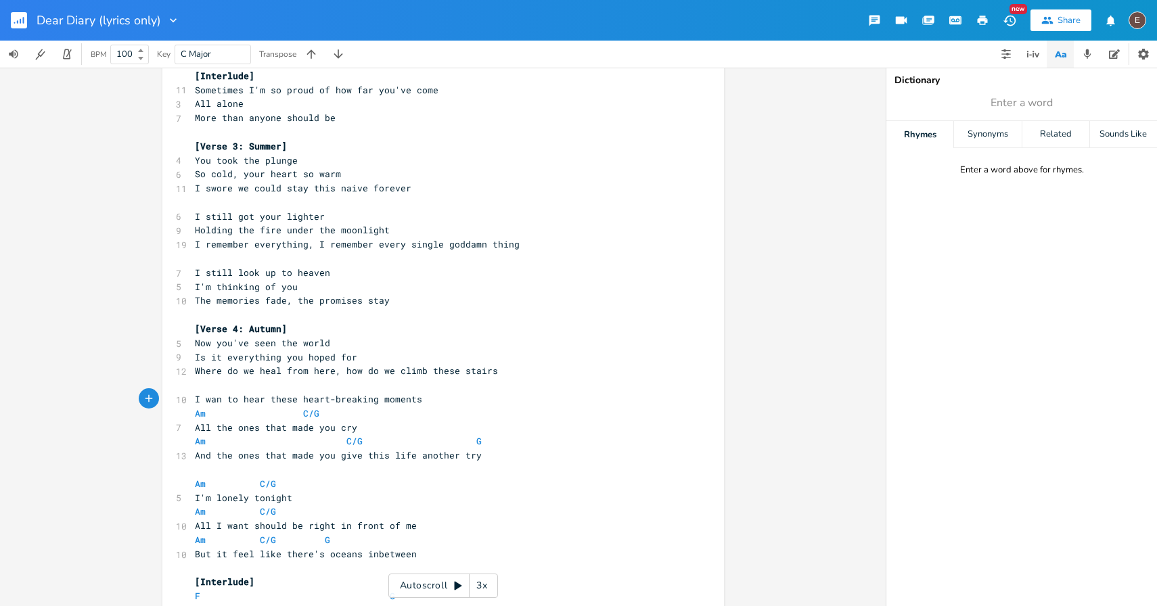
click at [369, 420] on pre "Am C/G" at bounding box center [436, 414] width 489 height 14
type textarea "Am C/G"
click at [369, 420] on pre "Am C/G" at bounding box center [436, 414] width 489 height 14
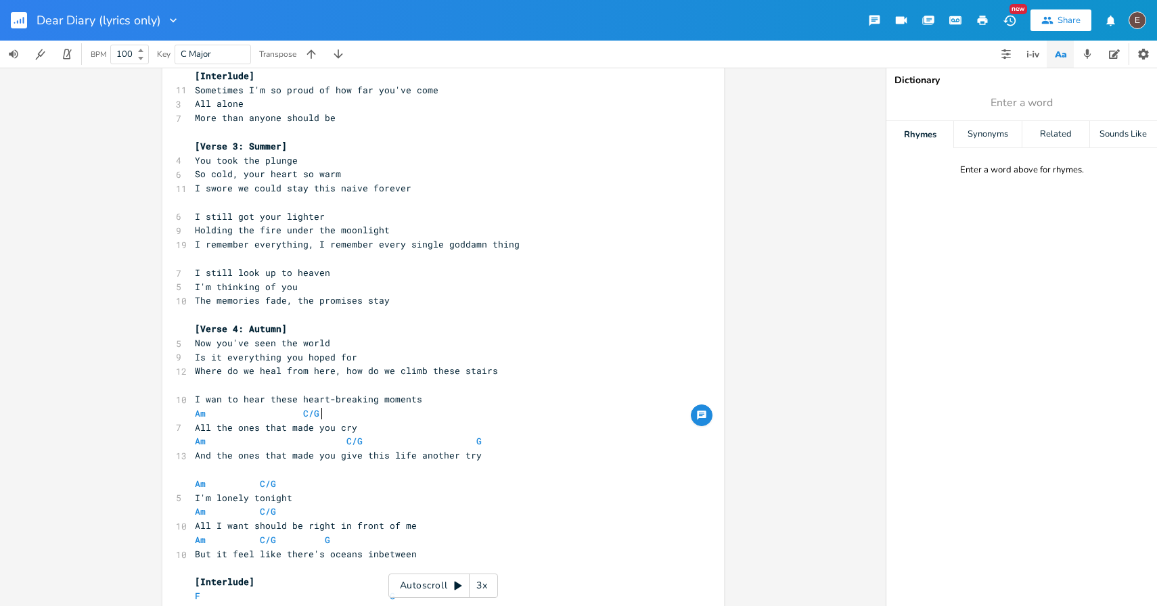
click at [369, 420] on pre "Am C/G" at bounding box center [436, 414] width 489 height 14
click at [368, 420] on pre "Am C/G" at bounding box center [436, 414] width 489 height 14
click at [366, 420] on pre "Am C/G" at bounding box center [436, 414] width 489 height 14
type textarea "Am C/G"
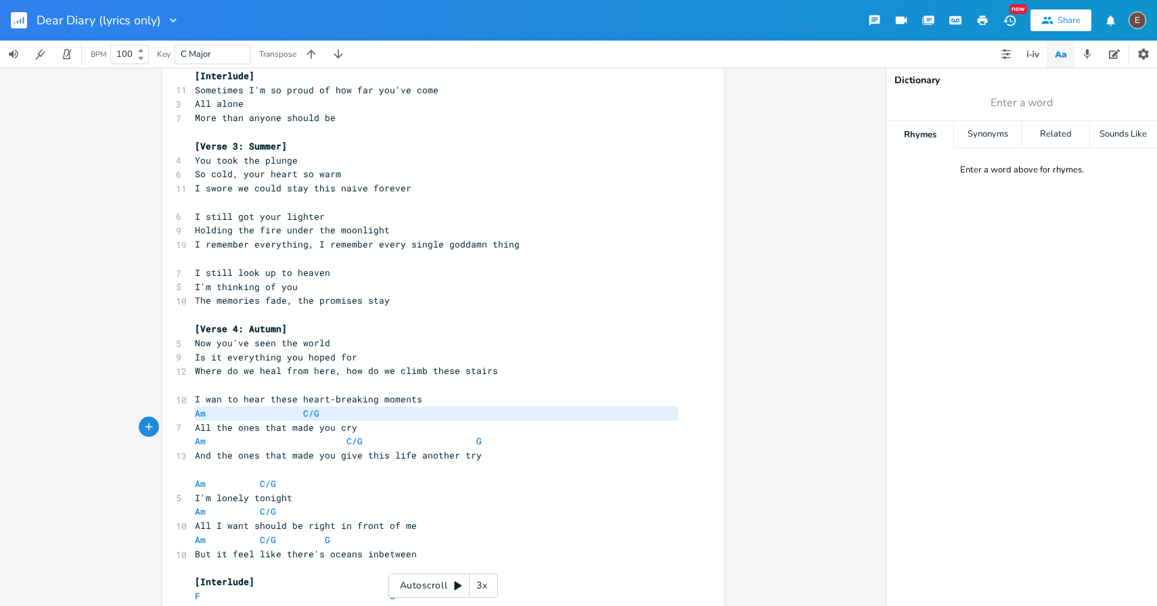
click at [366, 420] on pre "Am C/G" at bounding box center [436, 414] width 489 height 14
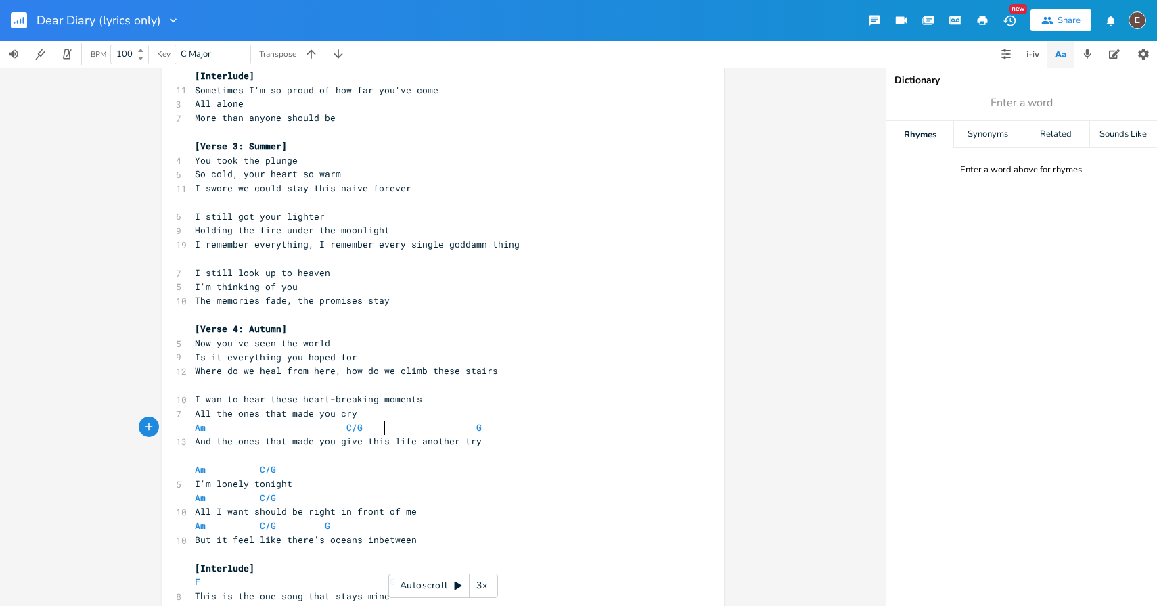
click at [390, 428] on span at bounding box center [401, 428] width 22 height 14
type textarea "Am C/G G"
click at [390, 428] on span at bounding box center [401, 428] width 22 height 14
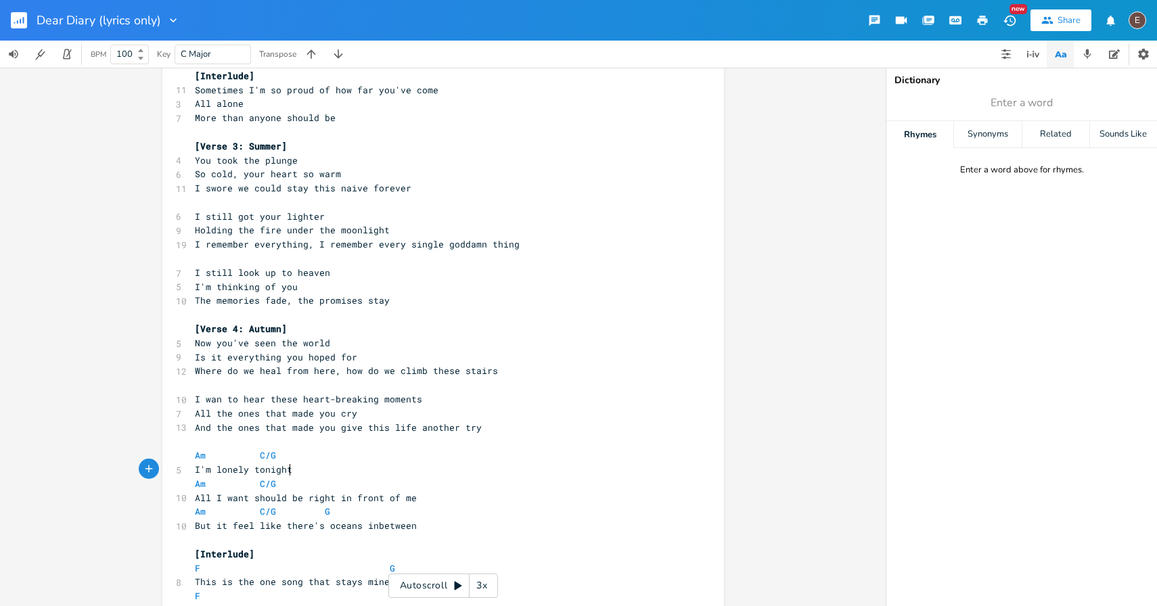
click at [307, 464] on pre "I'm lonely tonight" at bounding box center [436, 470] width 489 height 14
type textarea "tonight"
click at [307, 464] on pre "I'm lonely tonight" at bounding box center [436, 470] width 489 height 14
click at [317, 460] on icon "button" at bounding box center [325, 457] width 16 height 16
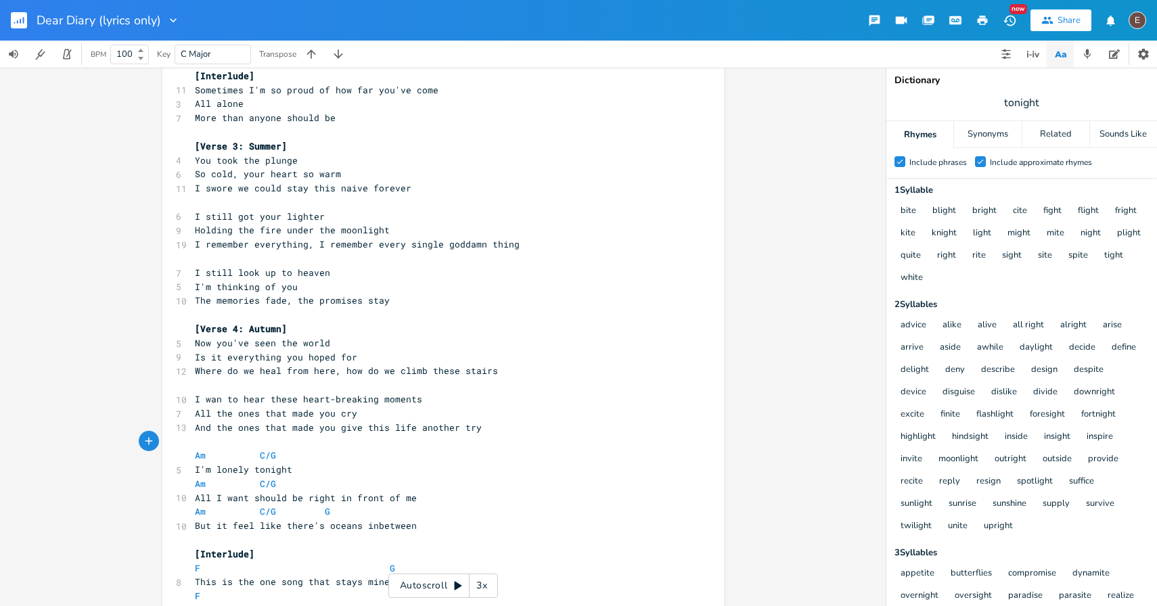
click at [346, 443] on pre "​" at bounding box center [436, 442] width 489 height 14
click at [331, 456] on pre "Am C/G" at bounding box center [436, 456] width 489 height 14
type textarea "Am C/G"
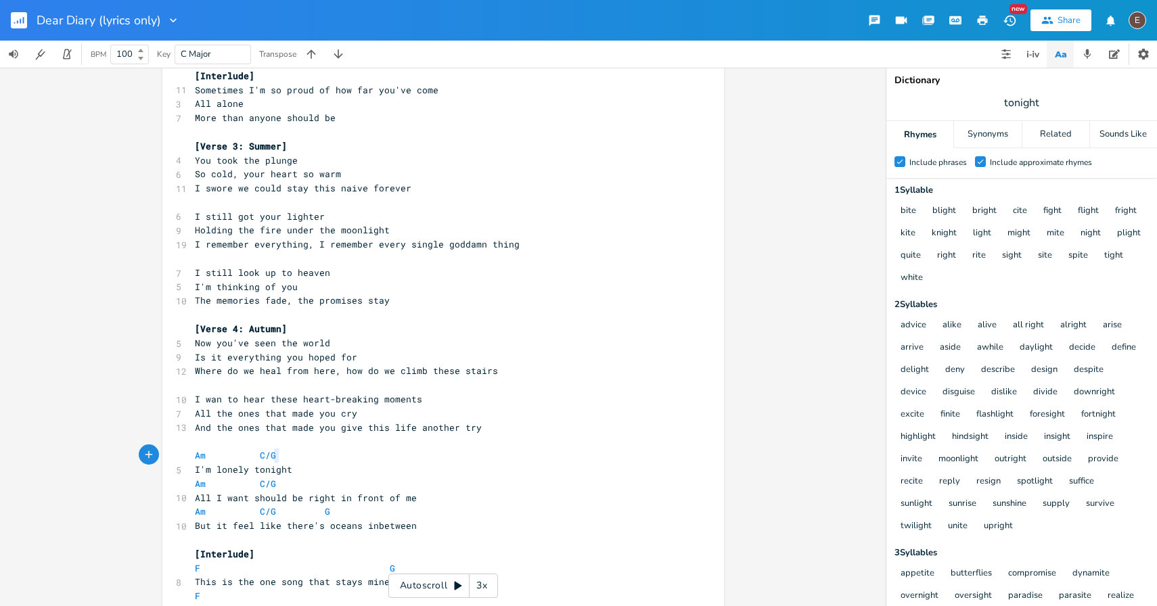
click at [331, 456] on pre "Am C/G" at bounding box center [436, 456] width 489 height 14
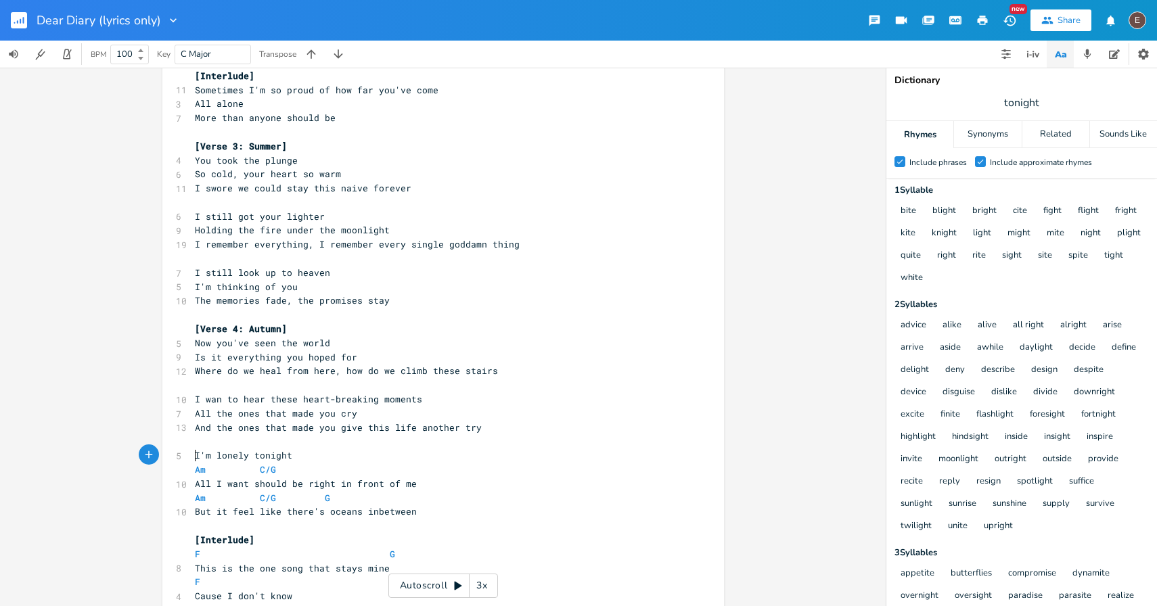
click at [324, 469] on pre "Am C/G" at bounding box center [436, 470] width 489 height 14
type textarea "Am C/G"
click at [324, 469] on pre "Am C/G" at bounding box center [436, 470] width 489 height 14
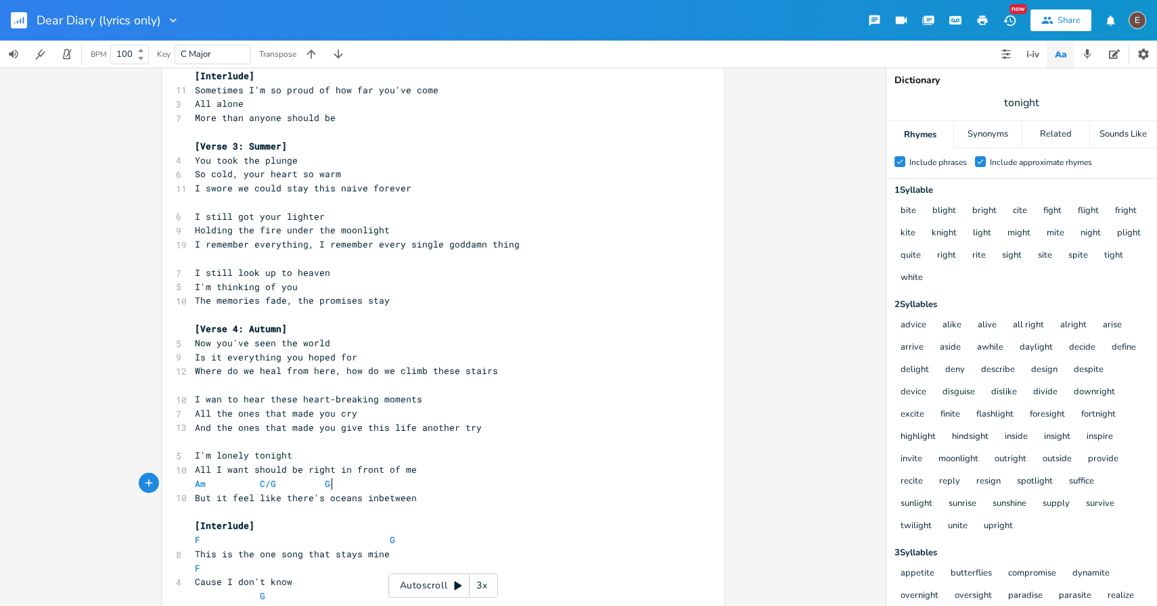
click at [335, 479] on pre "Am C/G G" at bounding box center [436, 484] width 489 height 14
type textarea "Am C/G G"
click at [335, 479] on pre "Am C/G G" at bounding box center [436, 484] width 489 height 14
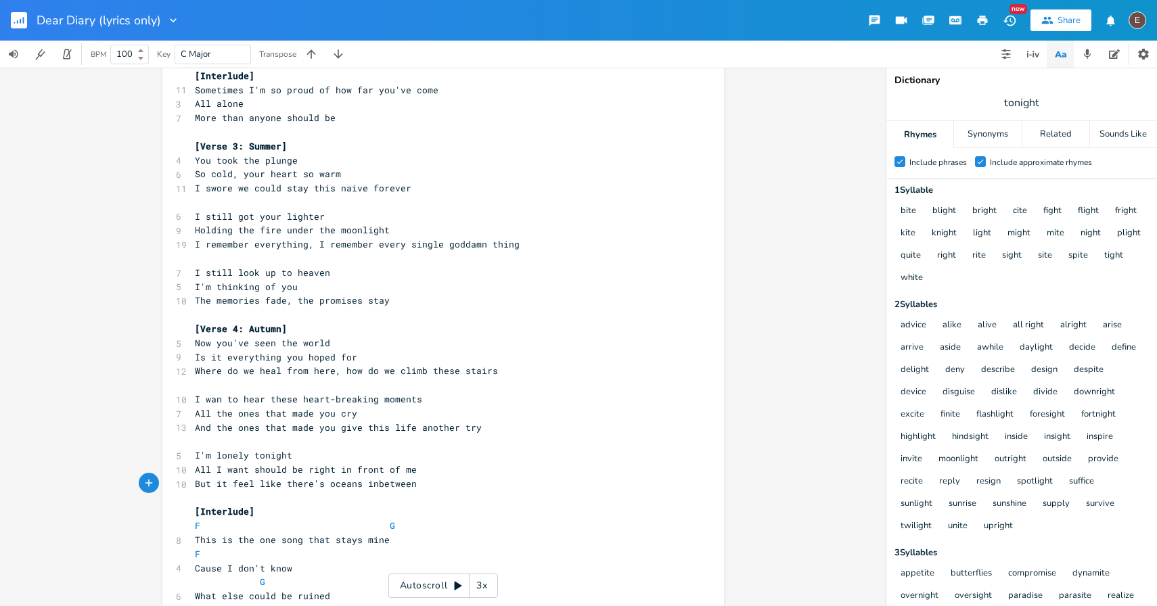
scroll to position [453, 0]
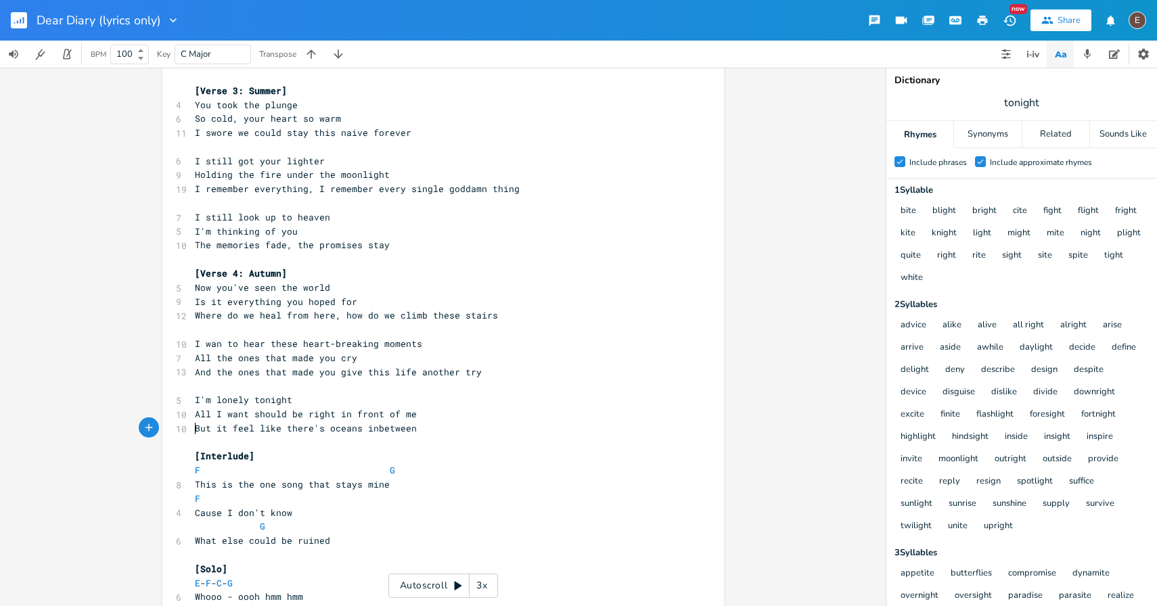
click at [347, 472] on span at bounding box center [358, 471] width 22 height 14
type textarea "F G"
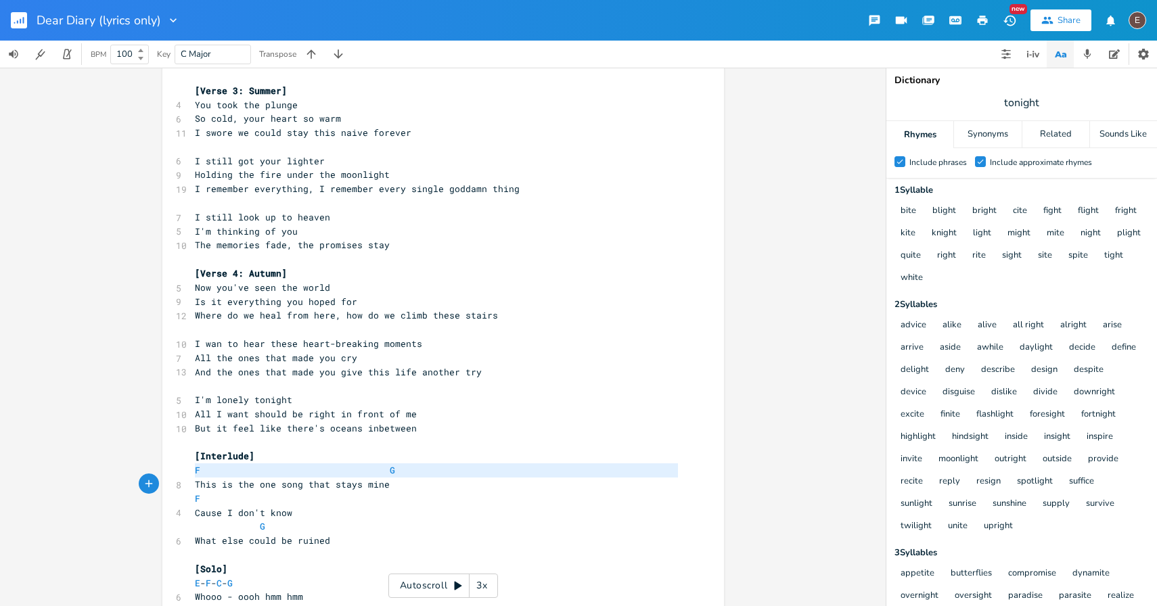
click at [347, 472] on span at bounding box center [358, 471] width 22 height 14
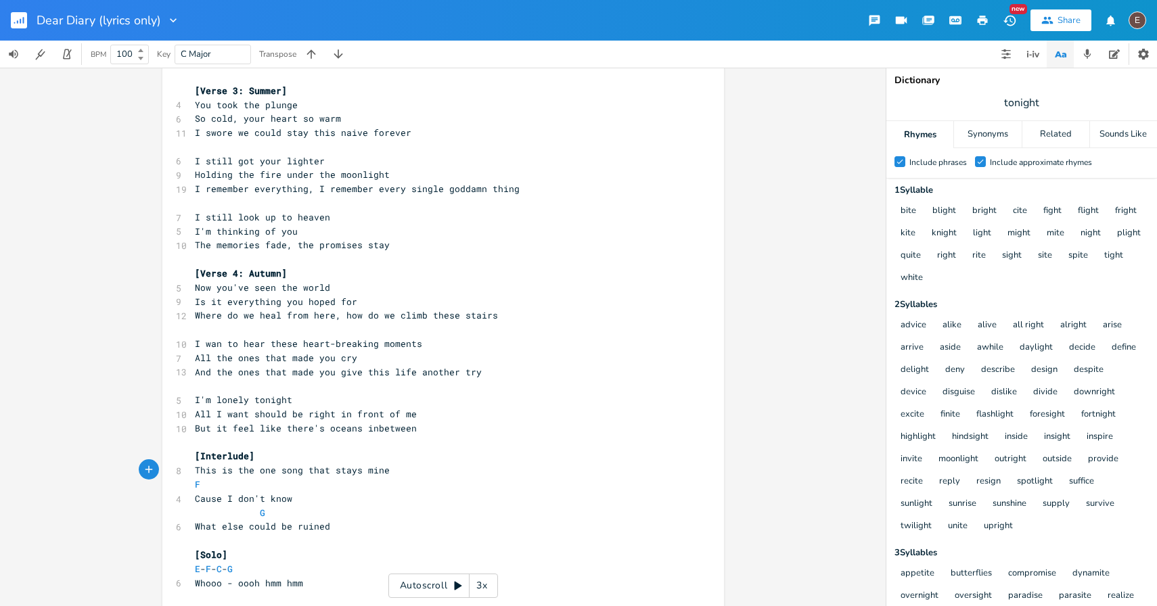
click at [331, 488] on pre "F" at bounding box center [436, 485] width 489 height 14
click at [310, 496] on pre "G" at bounding box center [436, 499] width 489 height 14
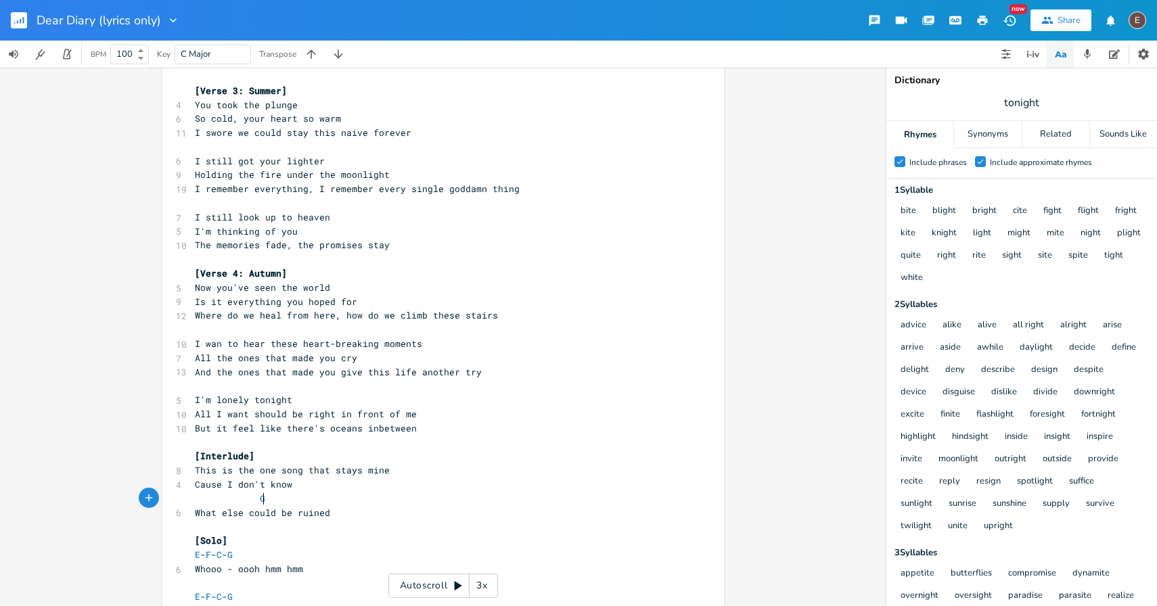
type textarea "G"
click at [310, 496] on pre "G" at bounding box center [436, 499] width 489 height 14
type textarea "G"
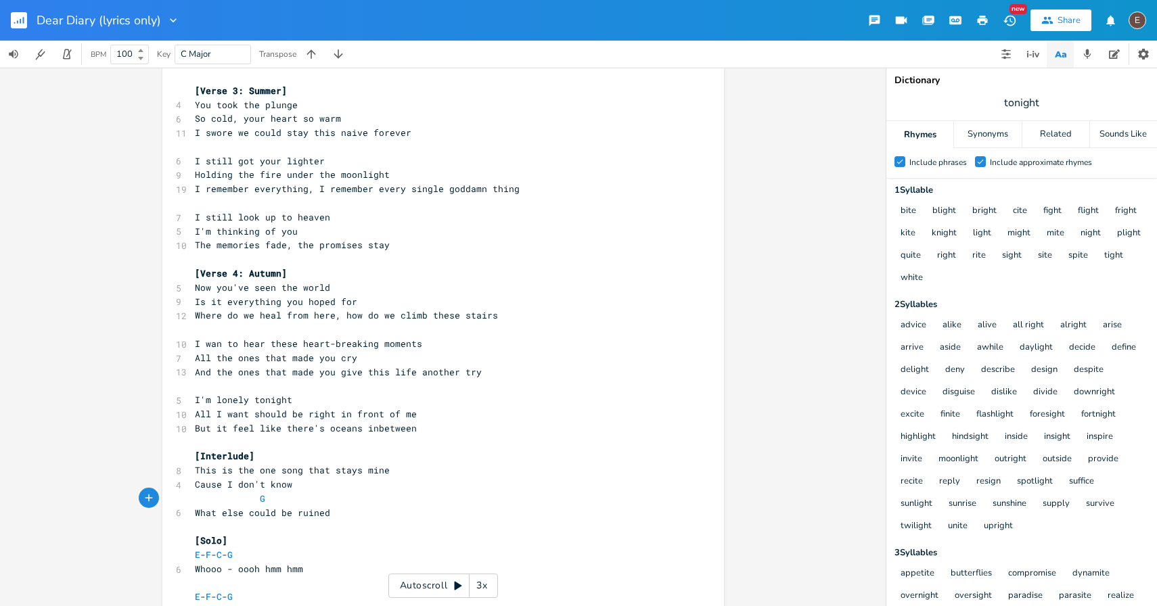
click at [310, 496] on pre "G" at bounding box center [436, 499] width 489 height 14
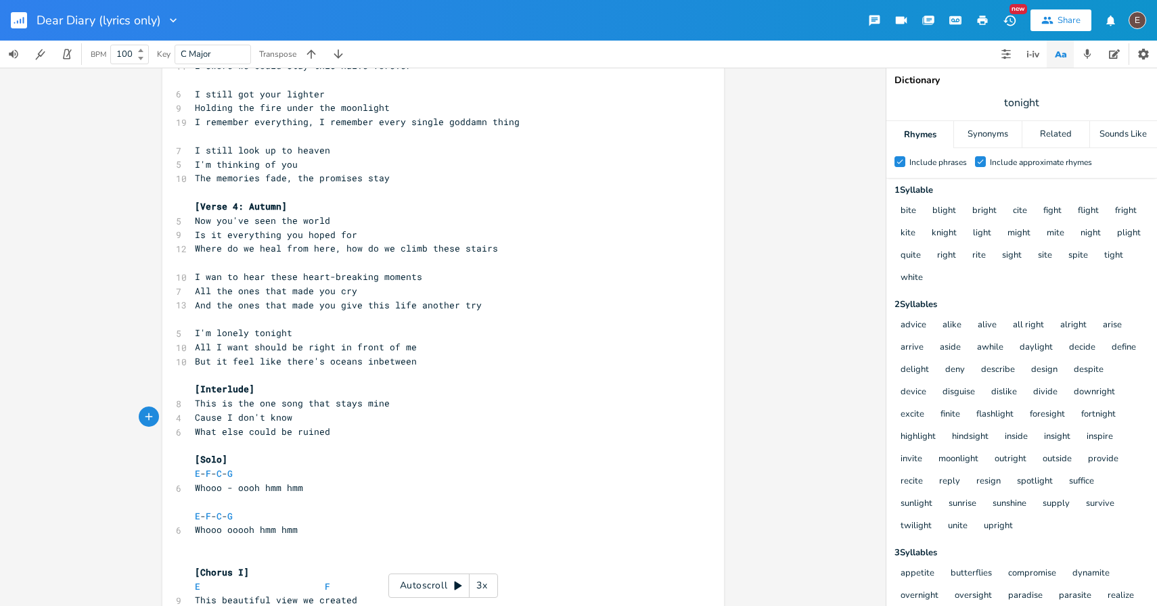
scroll to position [525, 0]
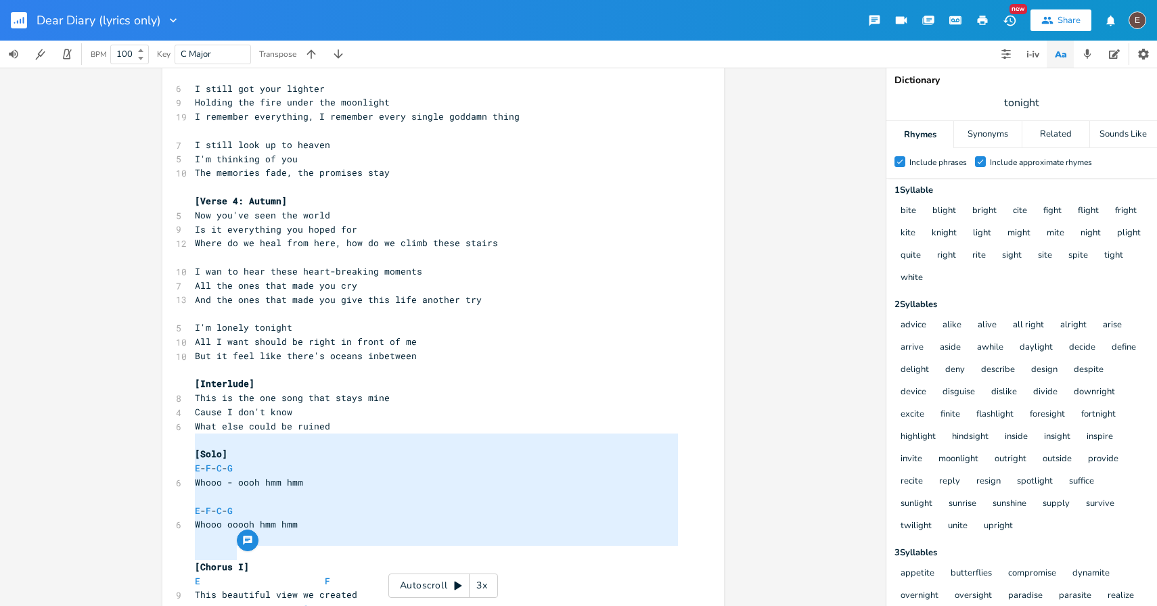
type textarea "[Solo] E - F - C - G Whooo - oooh hmm hmm E - F - C - G Whooo ooooh hmm hmm"
drag, startPoint x: 255, startPoint y: 554, endPoint x: 165, endPoint y: 449, distance: 137.8
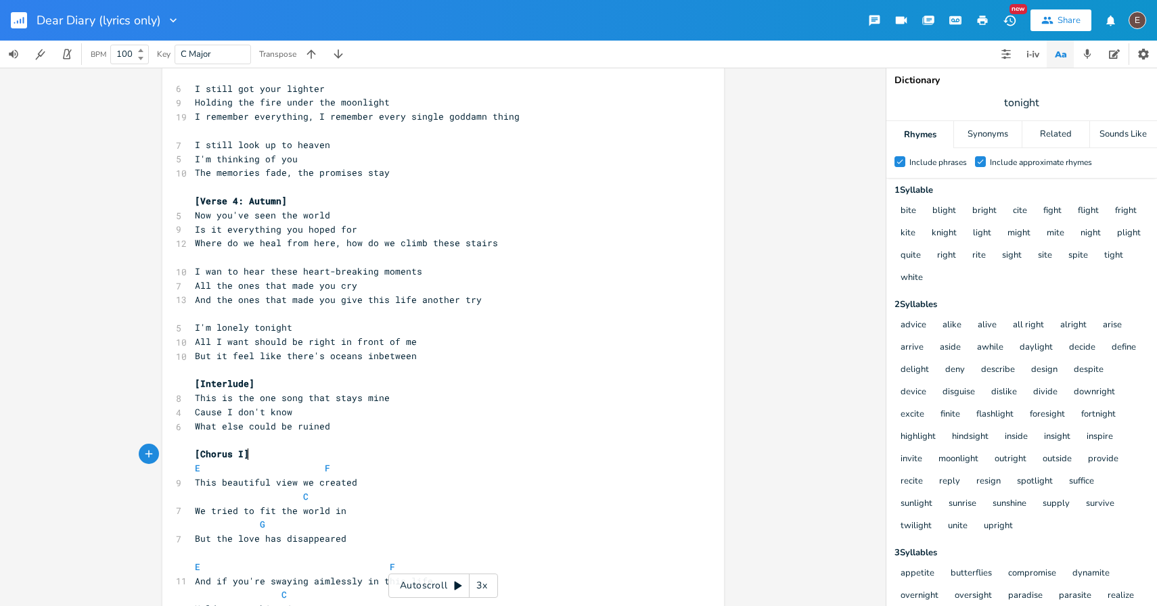
click at [262, 462] on span at bounding box center [271, 469] width 22 height 14
click at [262, 477] on span "This beautiful view we created" at bounding box center [276, 483] width 162 height 12
click at [268, 469] on span at bounding box center [271, 469] width 22 height 14
type textarea "E F"
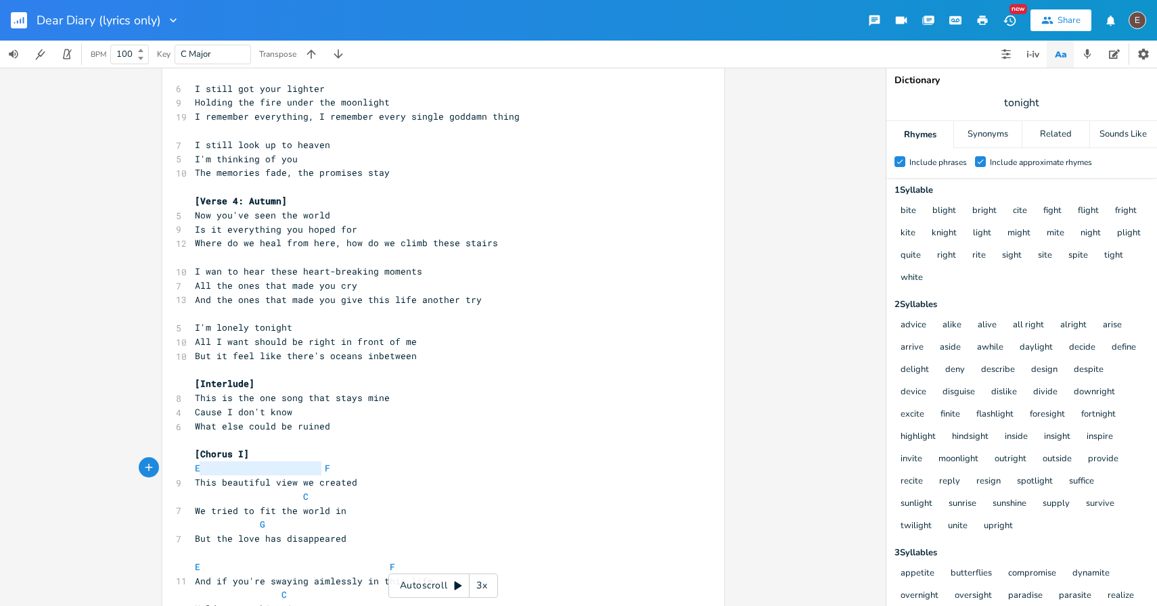
click at [268, 469] on span at bounding box center [271, 469] width 22 height 14
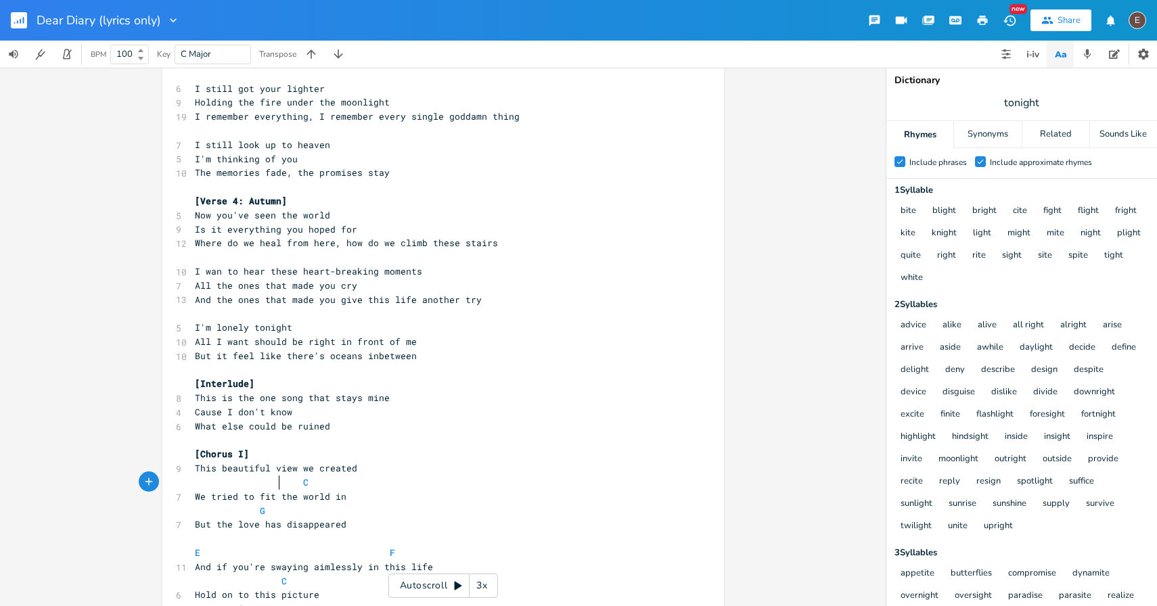
click at [282, 483] on span at bounding box center [293, 483] width 22 height 14
type textarea "C"
click at [282, 483] on span at bounding box center [293, 483] width 22 height 14
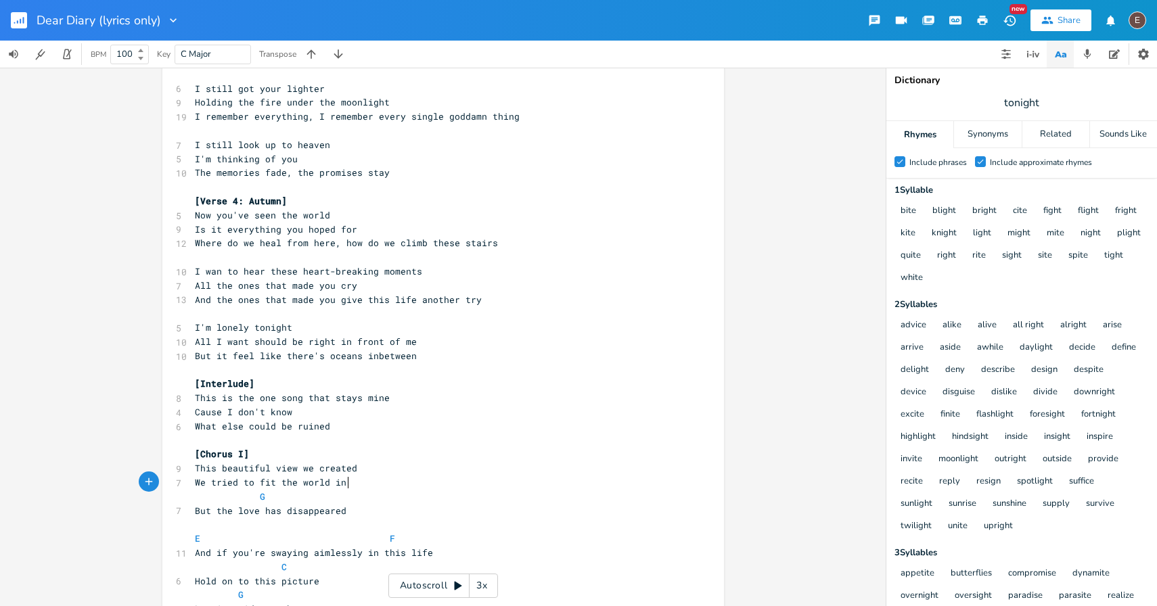
click at [288, 490] on pre "G" at bounding box center [436, 497] width 489 height 14
type textarea "We tried to fit the world in"
click at [288, 490] on pre "G" at bounding box center [436, 497] width 489 height 14
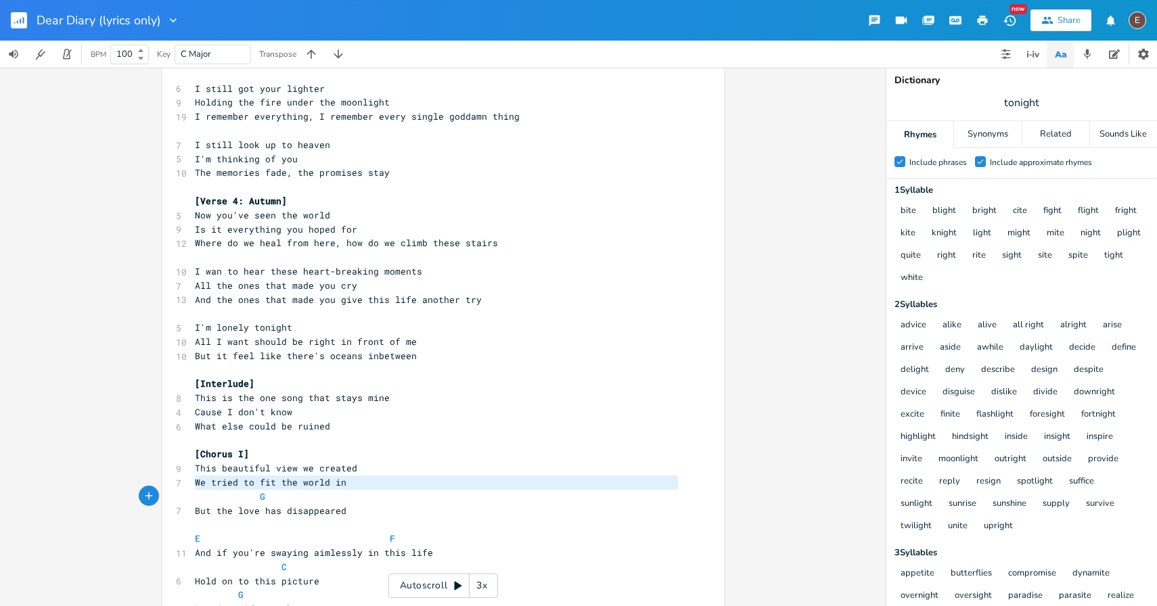
click at [283, 494] on pre "G" at bounding box center [436, 497] width 489 height 14
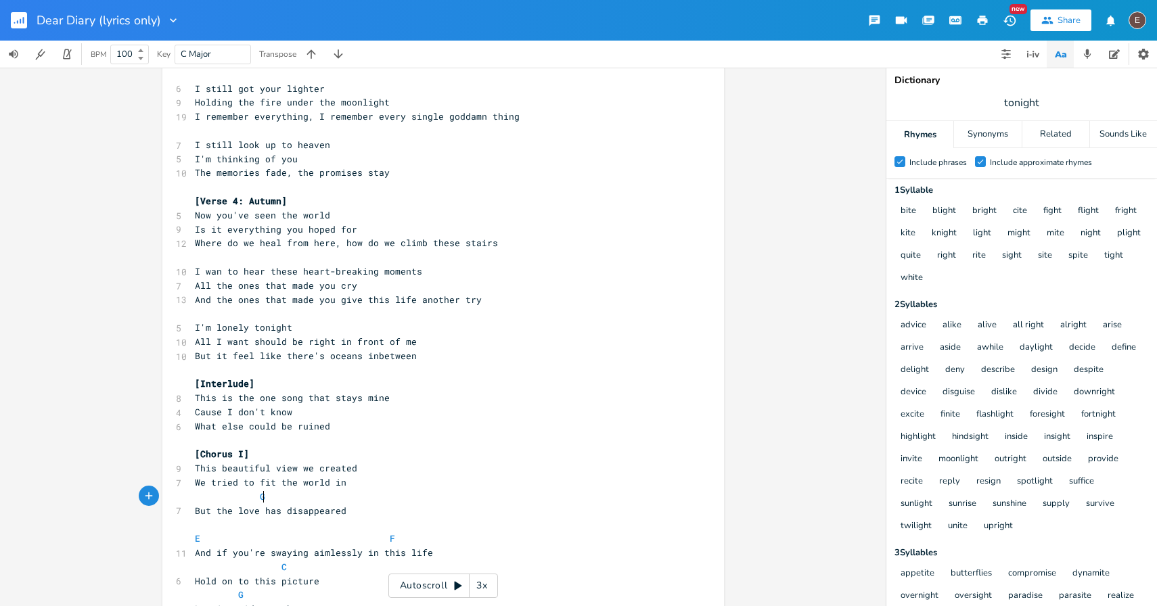
click at [283, 494] on pre "G" at bounding box center [436, 497] width 489 height 14
type textarea "G"
click at [283, 494] on pre "G" at bounding box center [436, 497] width 489 height 14
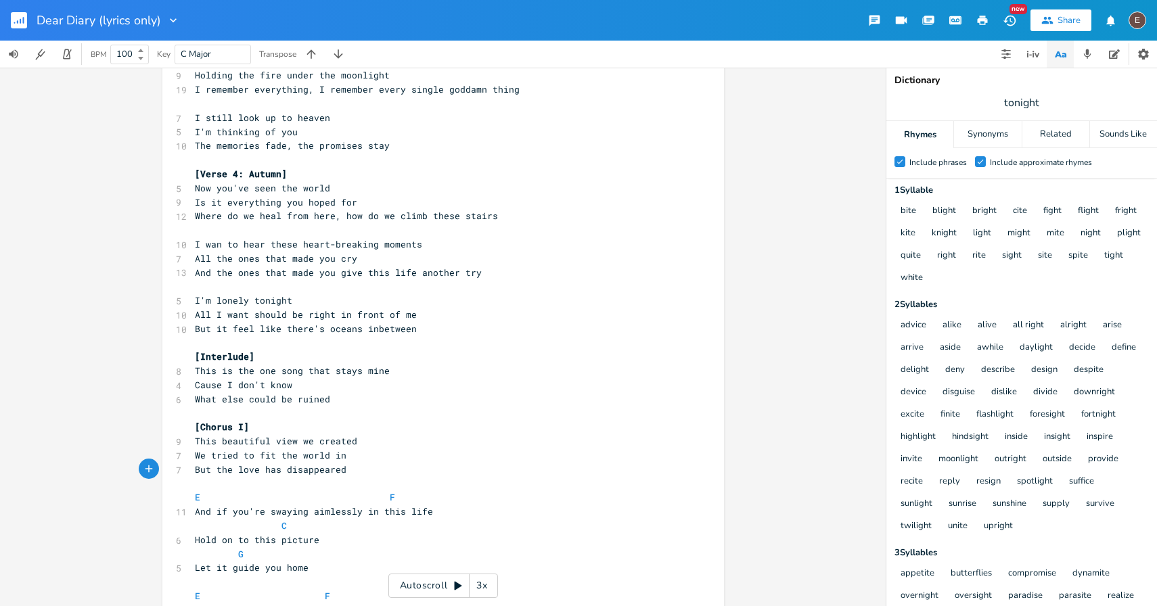
scroll to position [568, 0]
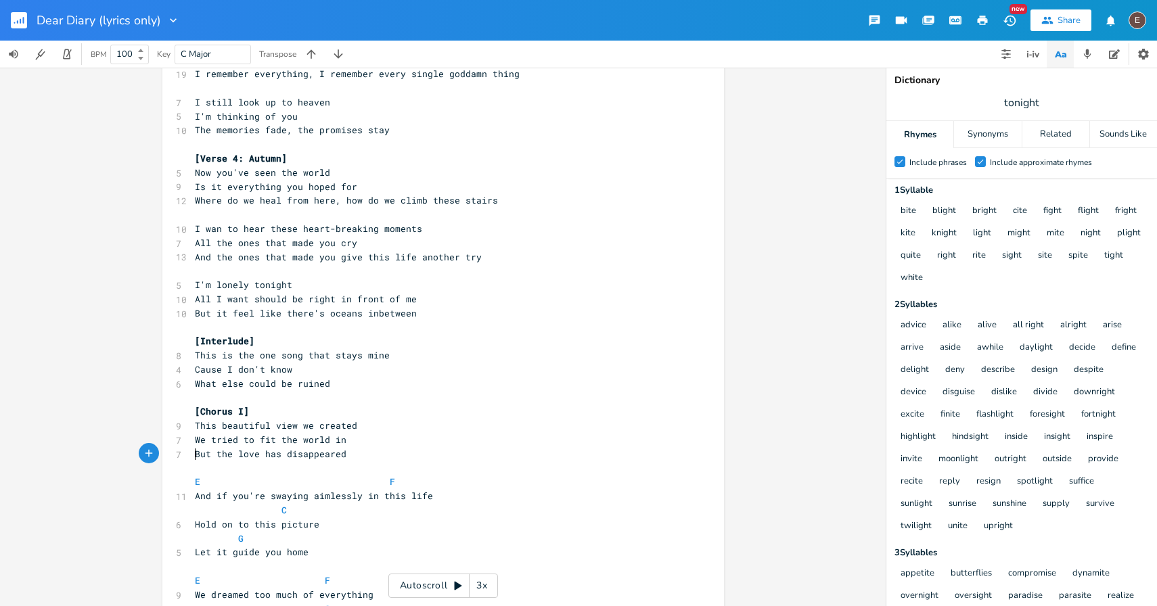
click at [332, 472] on pre "​" at bounding box center [436, 469] width 489 height 14
click at [332, 481] on span at bounding box center [336, 482] width 22 height 14
type textarea "E F"
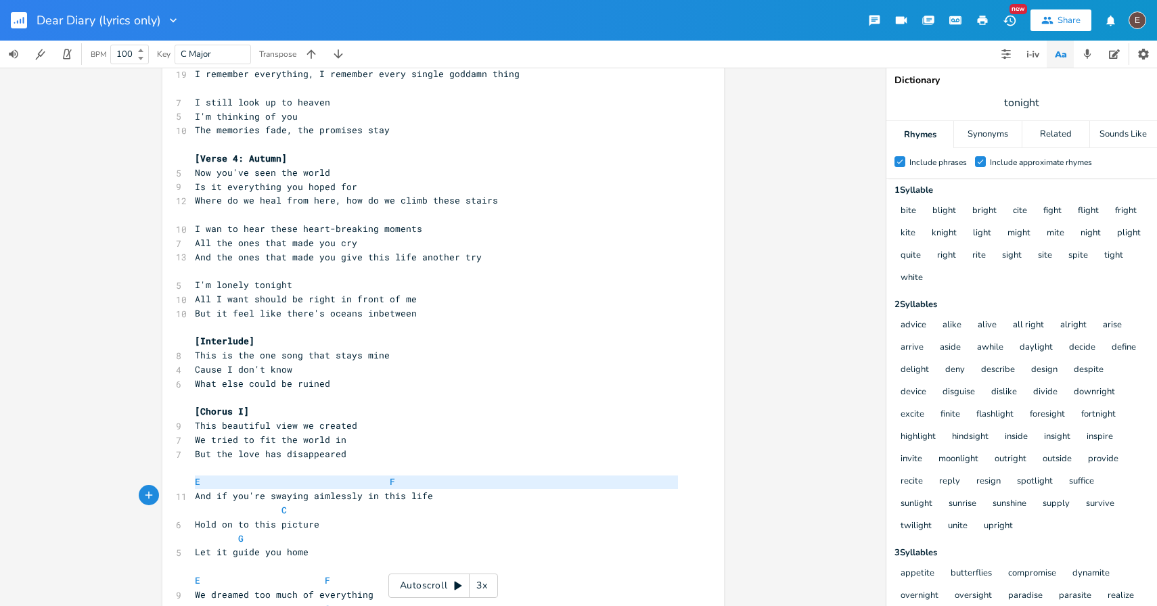
click at [332, 481] on span at bounding box center [336, 482] width 22 height 14
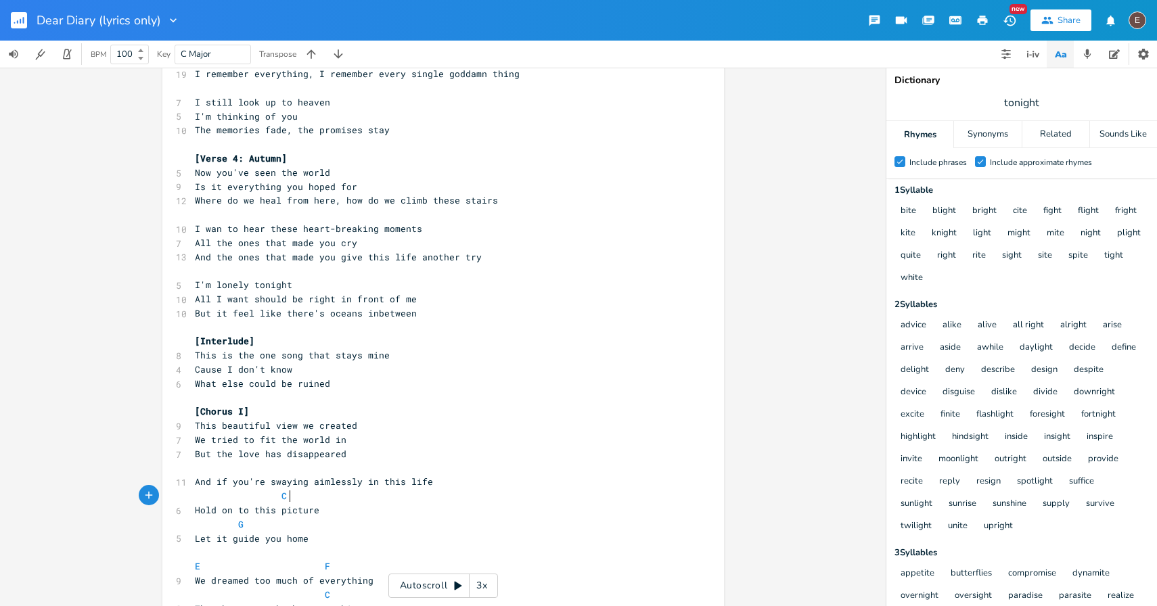
click at [317, 495] on pre "C" at bounding box center [436, 496] width 489 height 14
type textarea "C"
click at [317, 495] on pre "C" at bounding box center [436, 496] width 489 height 14
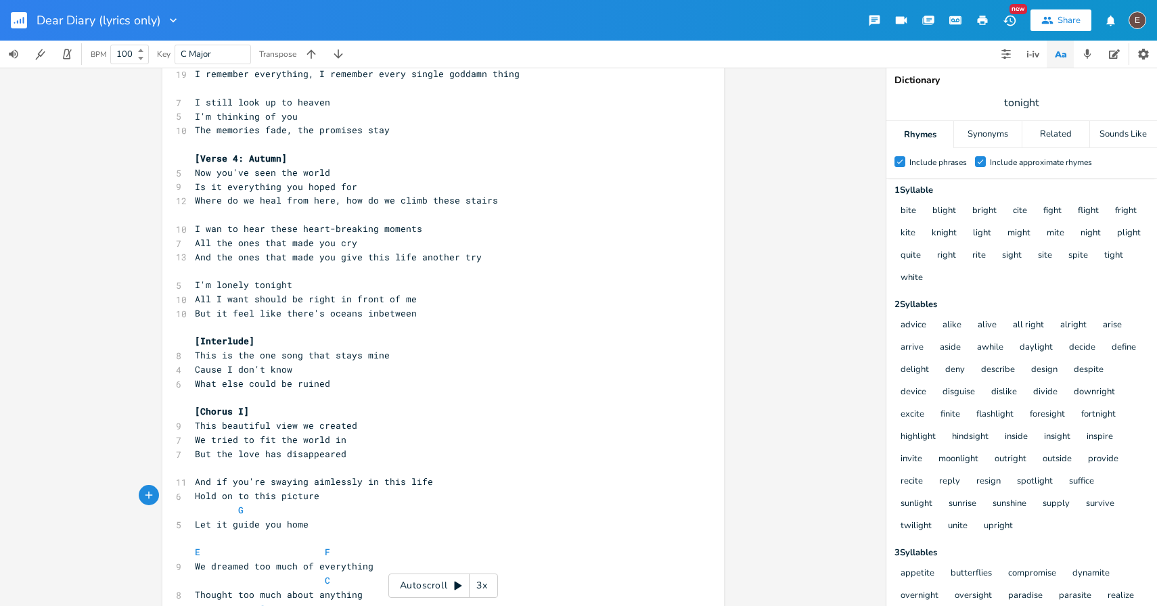
click at [305, 508] on pre "G" at bounding box center [436, 511] width 489 height 14
type textarea "G"
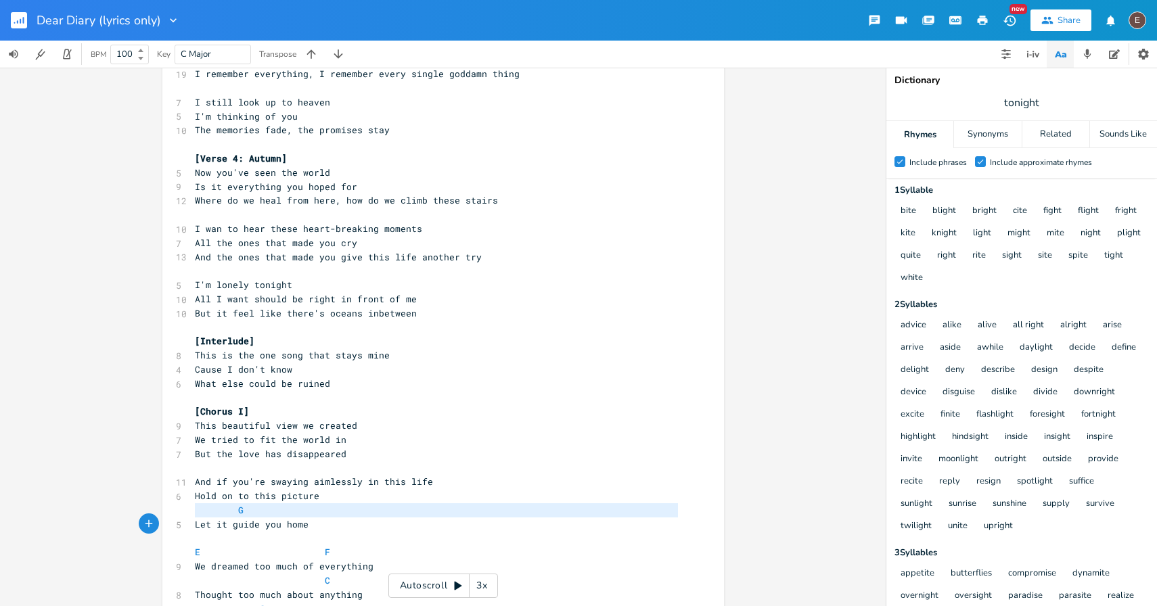
click at [305, 508] on pre "G" at bounding box center [436, 511] width 489 height 14
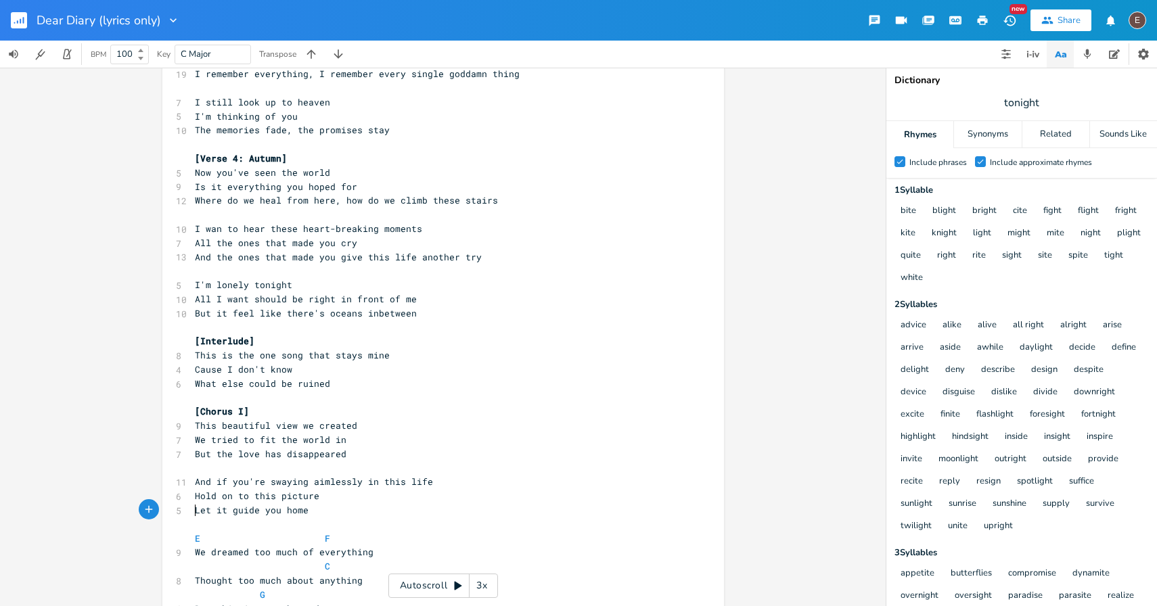
scroll to position [594, 0]
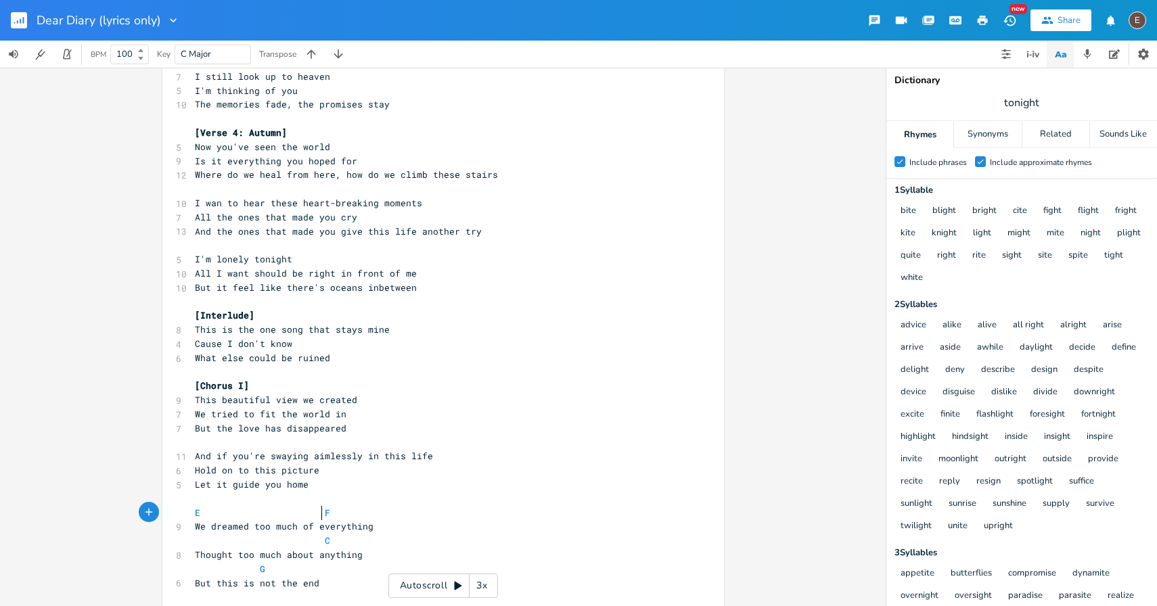
click at [309, 506] on span at bounding box center [314, 513] width 22 height 14
type textarea "E F"
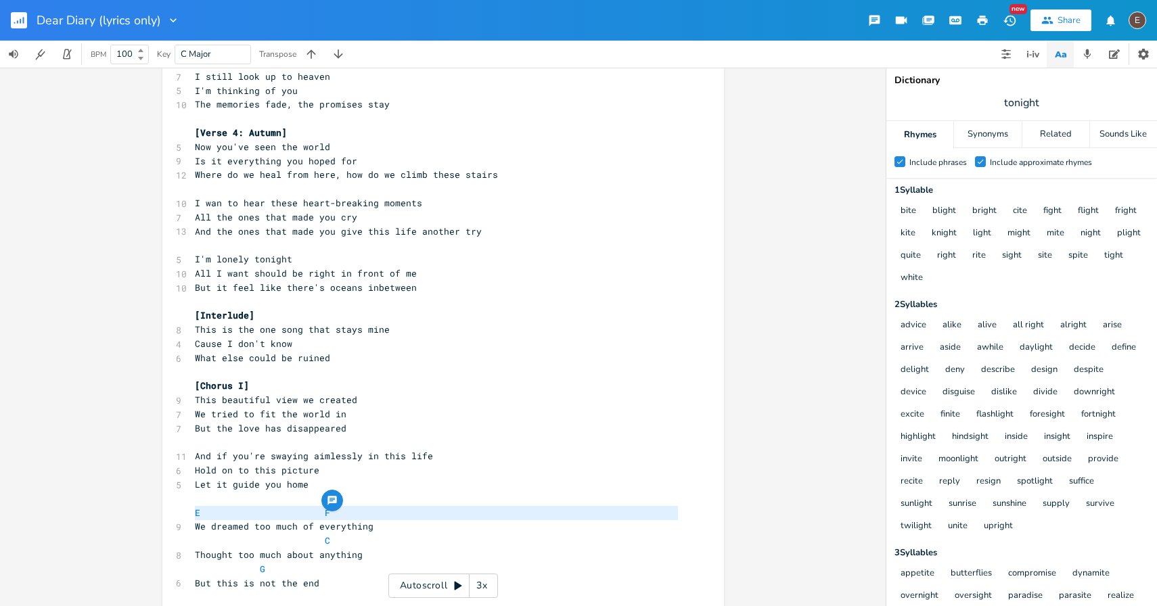
click at [309, 506] on span at bounding box center [314, 513] width 22 height 14
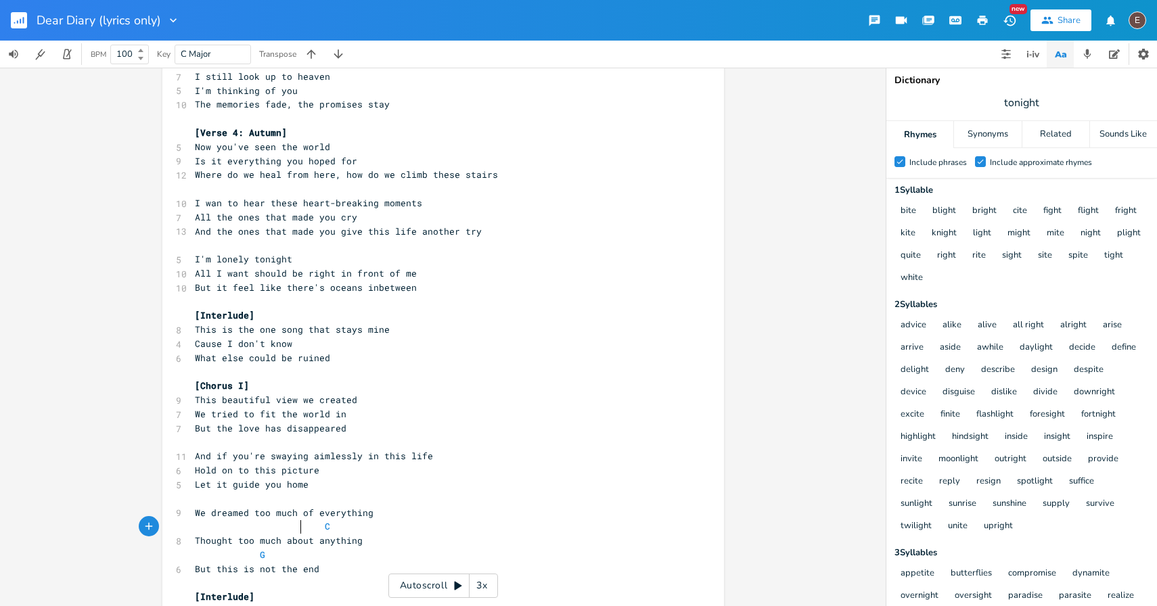
click at [304, 529] on span at bounding box center [314, 527] width 22 height 14
type textarea "C"
click at [304, 529] on span at bounding box center [314, 527] width 22 height 14
click at [292, 538] on pre "G" at bounding box center [436, 541] width 489 height 14
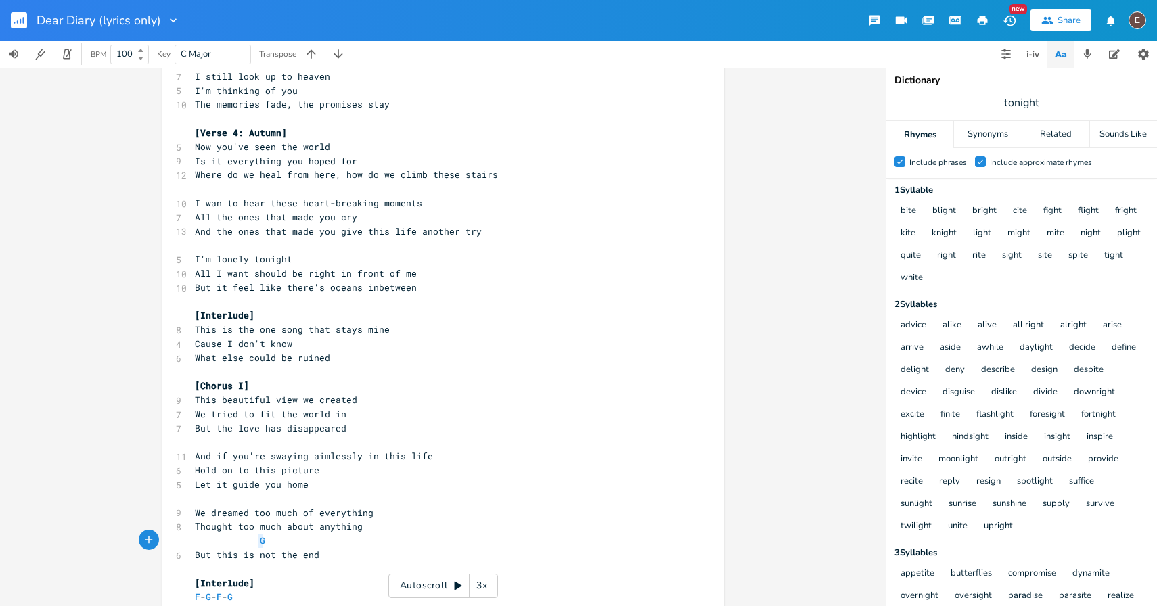
click at [292, 538] on pre "G" at bounding box center [436, 541] width 489 height 14
type textarea "G"
click at [292, 538] on pre "G" at bounding box center [436, 541] width 489 height 14
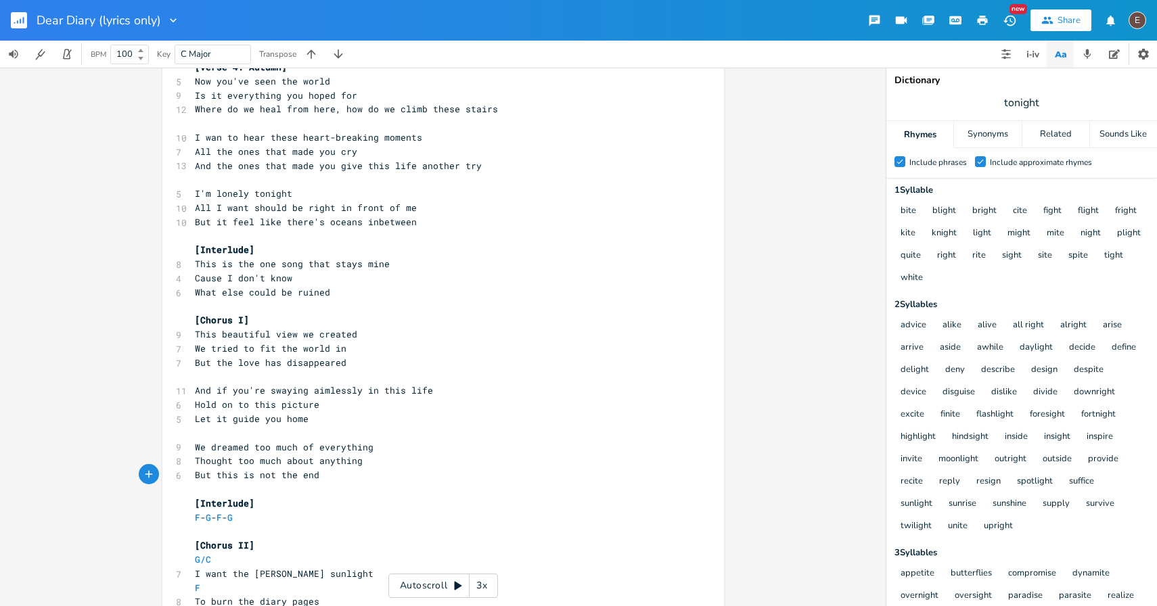
scroll to position [672, 0]
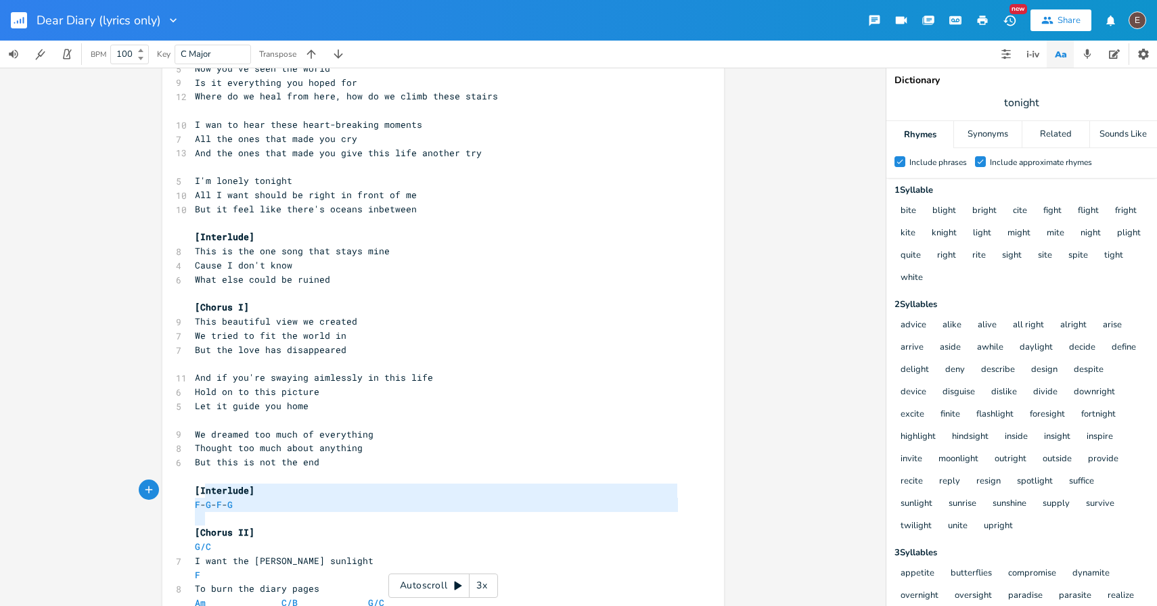
type textarea "[Interlude] F - G - F - G"
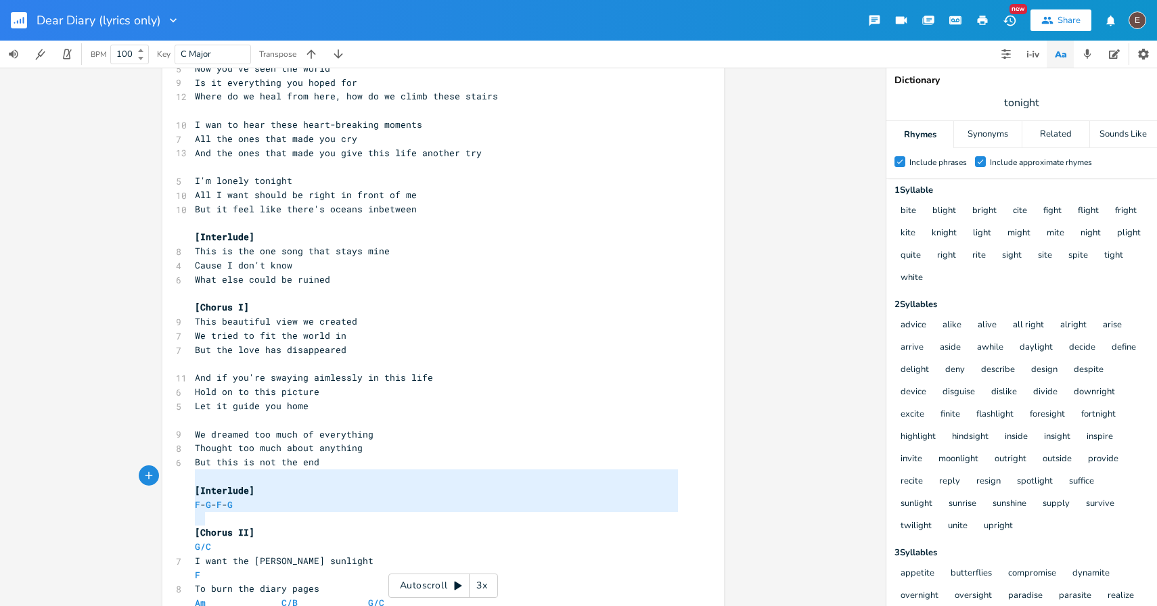
drag, startPoint x: 222, startPoint y: 515, endPoint x: 190, endPoint y: 483, distance: 45.5
click at [192, 483] on div "[Verse 1: Winter] 5 [DATE] 6 There's words that never fade 12 lines that can't …" at bounding box center [436, 505] width 489 height 2154
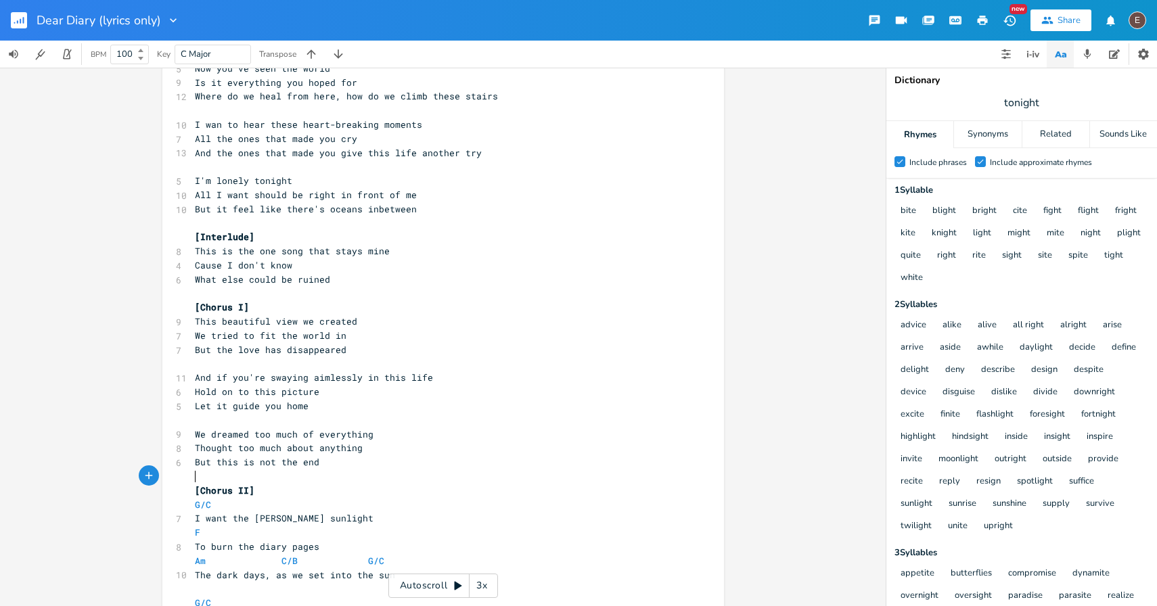
click at [227, 500] on pre "G/C" at bounding box center [436, 505] width 489 height 14
type textarea "G/C"
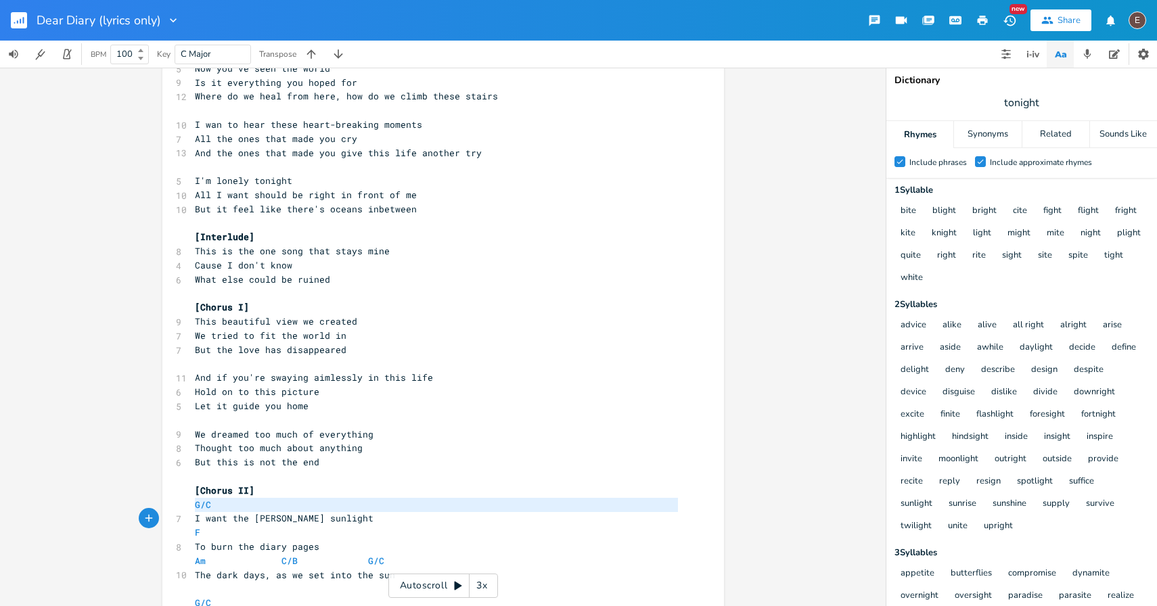
click at [227, 500] on pre "G/C" at bounding box center [436, 505] width 489 height 14
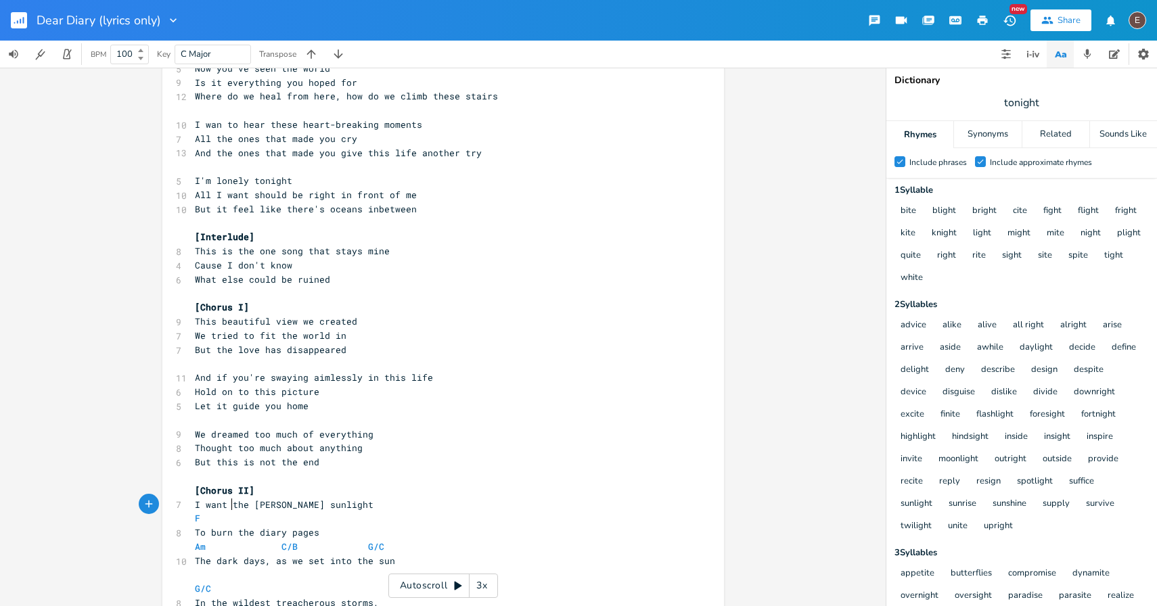
click at [229, 511] on pre "I want the [PERSON_NAME] sunlight" at bounding box center [436, 505] width 489 height 14
type textarea "the"
click at [229, 511] on pre "I want the [PERSON_NAME] sunlight" at bounding box center [436, 505] width 489 height 14
click at [227, 516] on pre "F" at bounding box center [436, 519] width 489 height 14
type textarea "F"
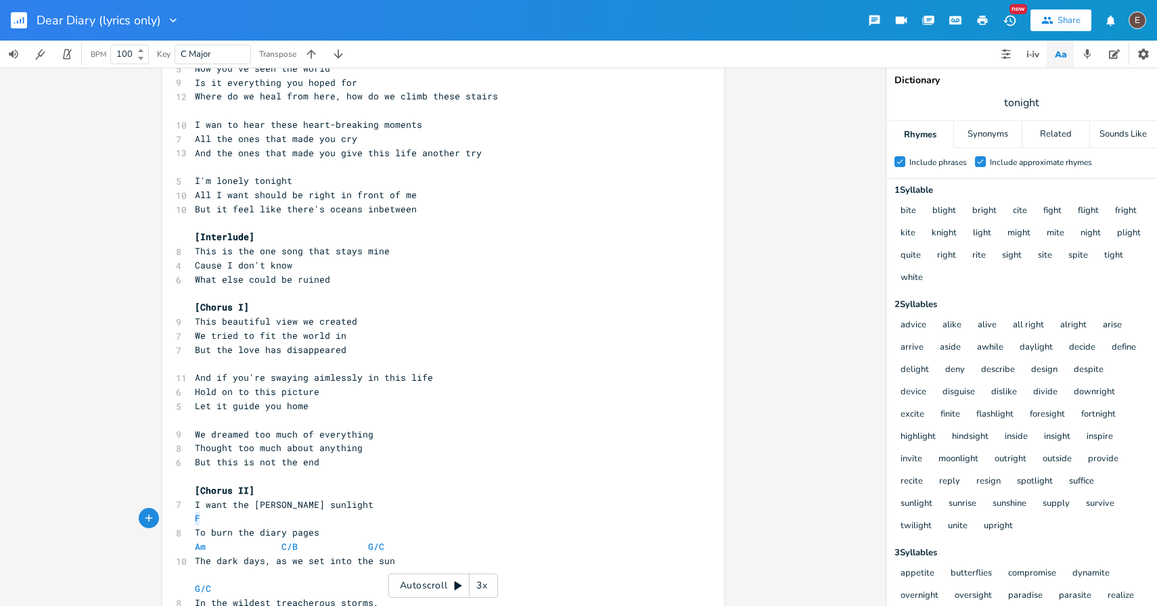
click at [227, 516] on pre "F" at bounding box center [436, 519] width 489 height 14
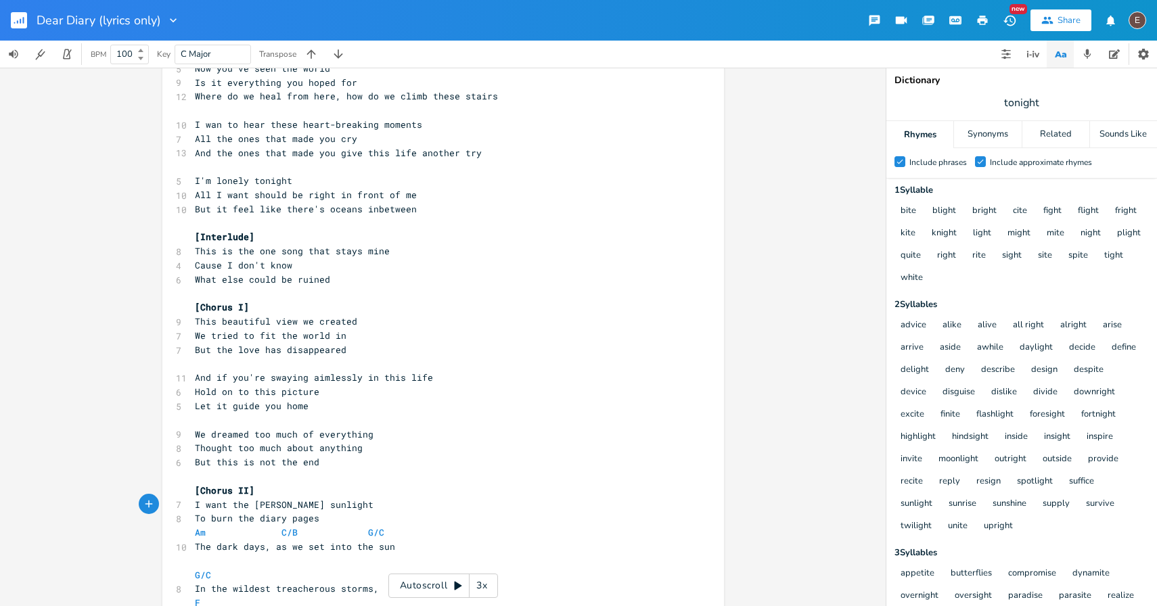
click at [260, 529] on span at bounding box center [271, 533] width 22 height 14
type textarea "Am C/B G/C"
click at [260, 529] on span at bounding box center [271, 533] width 22 height 14
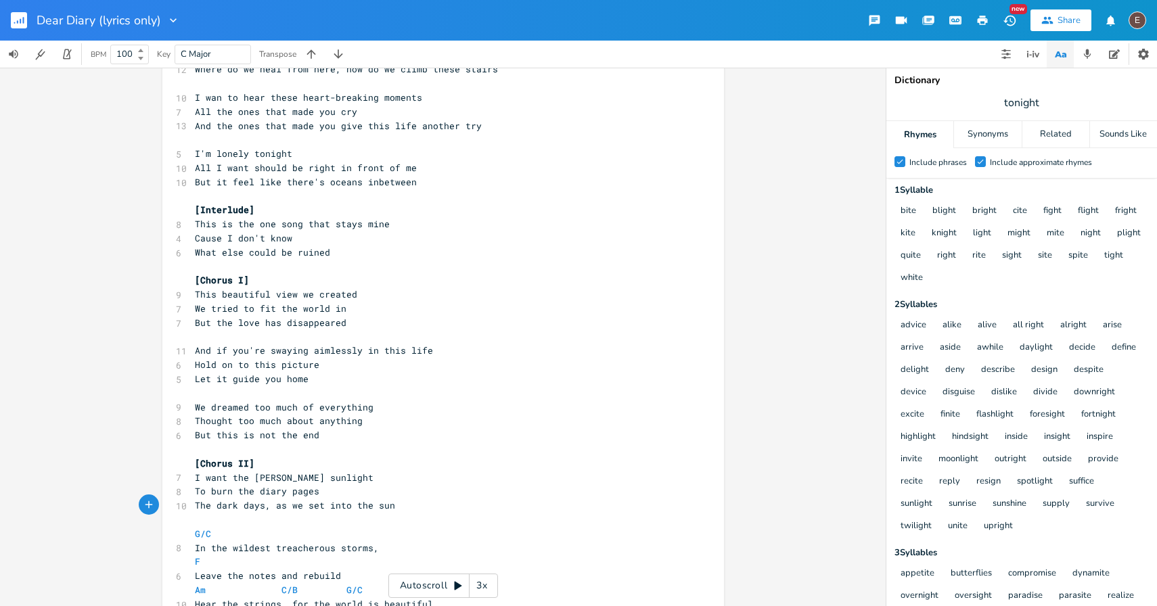
scroll to position [718, 0]
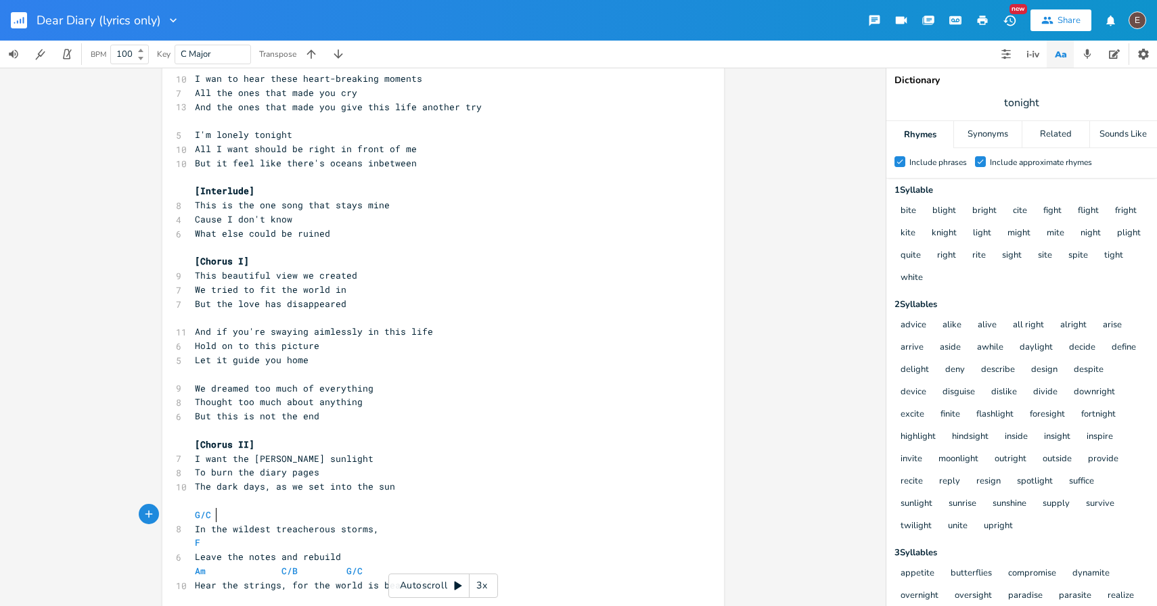
click at [268, 509] on pre "G/C" at bounding box center [436, 515] width 489 height 14
type textarea "G/C"
click at [268, 509] on pre "G/C" at bounding box center [436, 515] width 489 height 14
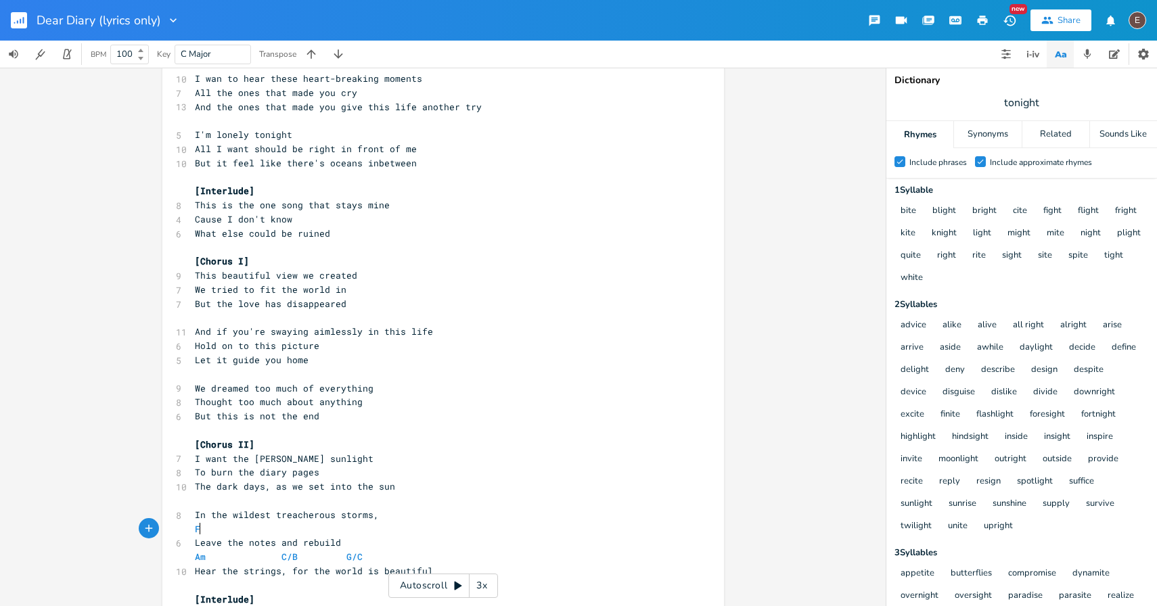
click at [259, 533] on pre "F" at bounding box center [436, 530] width 489 height 14
type textarea "F"
click at [259, 533] on pre "F" at bounding box center [436, 530] width 489 height 14
click at [263, 542] on span at bounding box center [271, 543] width 22 height 14
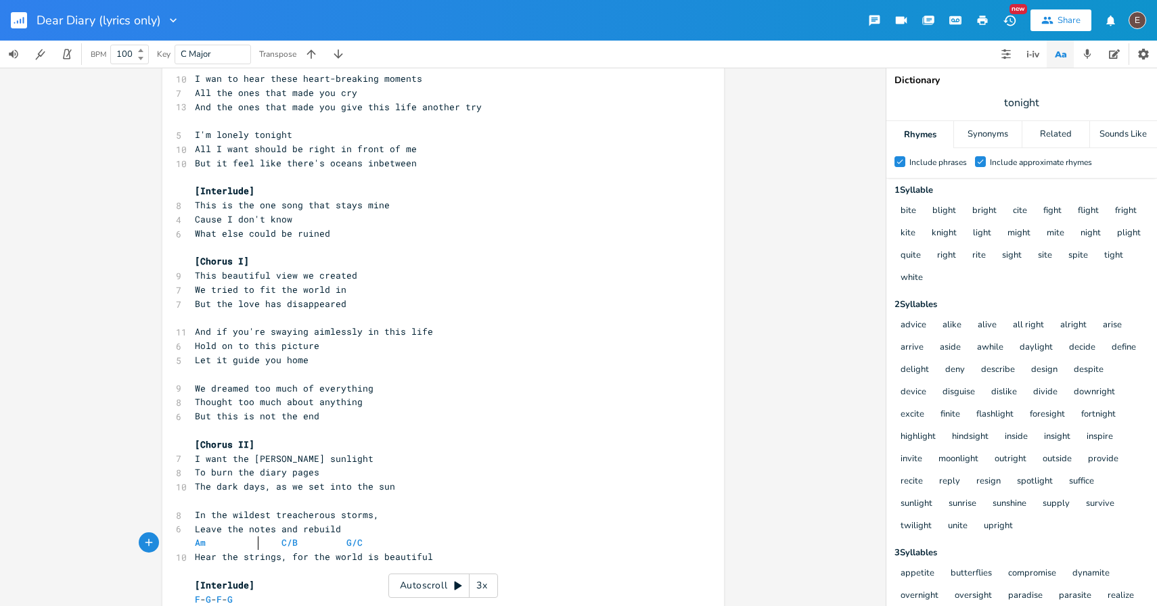
click at [263, 542] on span at bounding box center [271, 543] width 22 height 14
type textarea "Am C/B G/C"
click at [263, 542] on span at bounding box center [271, 543] width 22 height 14
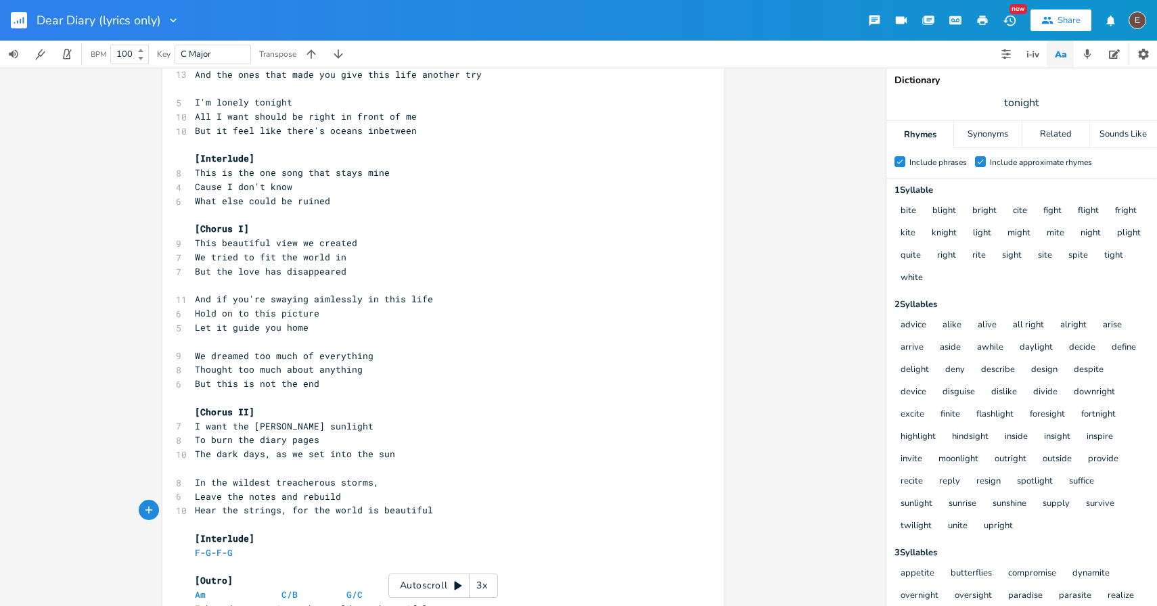
scroll to position [761, 0]
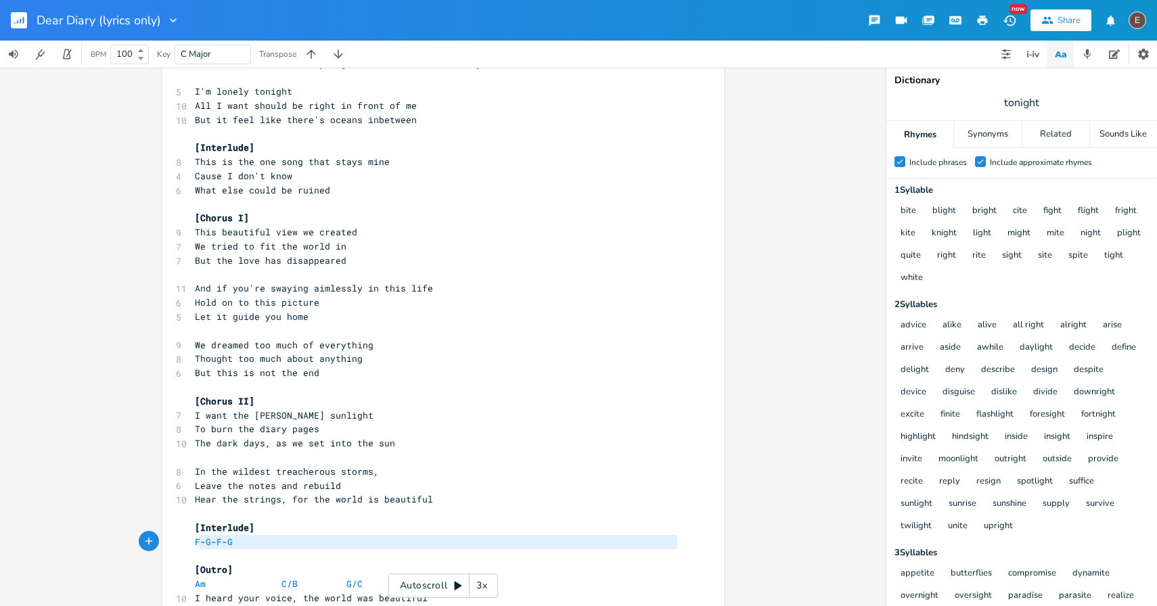
type textarea "[Interlude] F - G - F - G"
drag, startPoint x: 250, startPoint y: 557, endPoint x: 181, endPoint y: 531, distance: 73.9
click at [181, 531] on div "[Interlude] F - G - F - G x [Verse 1: Winter] 5 [DATE] 6 There's words that nev…" at bounding box center [443, 349] width 562 height 2071
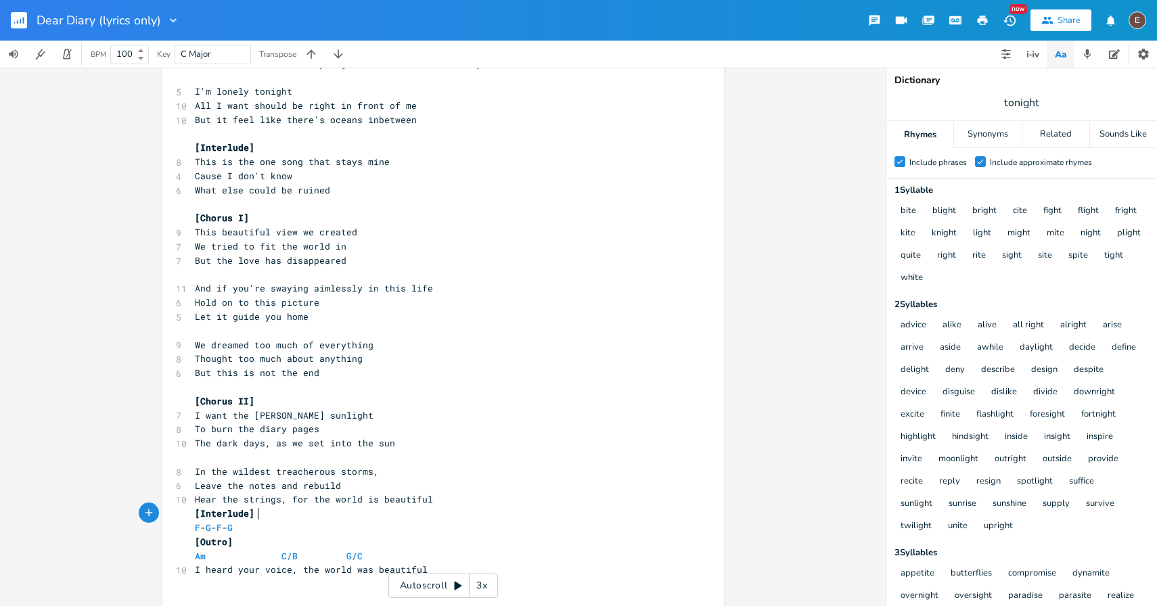
click at [269, 520] on pre "[Interlude]" at bounding box center [436, 514] width 489 height 14
type textarea "[Interlude] F - G - F - G"
drag, startPoint x: 269, startPoint y: 527, endPoint x: 182, endPoint y: 519, distance: 87.0
click at [182, 519] on div "[Interlude] F - G - F - G x [Verse 1: Winter] 5 [DATE] 6 There's words that nev…" at bounding box center [443, 335] width 562 height 2043
click at [286, 548] on pre "Am C/B G/C" at bounding box center [436, 542] width 489 height 14
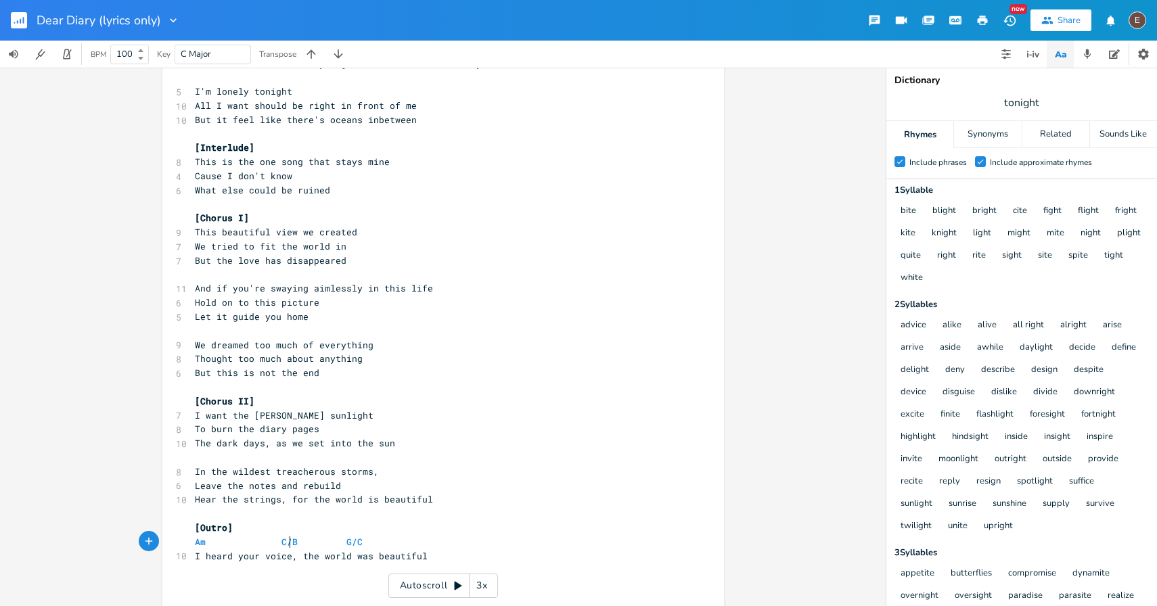
click at [286, 548] on pre "Am C/B G/C" at bounding box center [436, 542] width 489 height 14
type textarea "Am C/B G/C"
click at [286, 548] on pre "Am C/B G/C" at bounding box center [436, 542] width 489 height 14
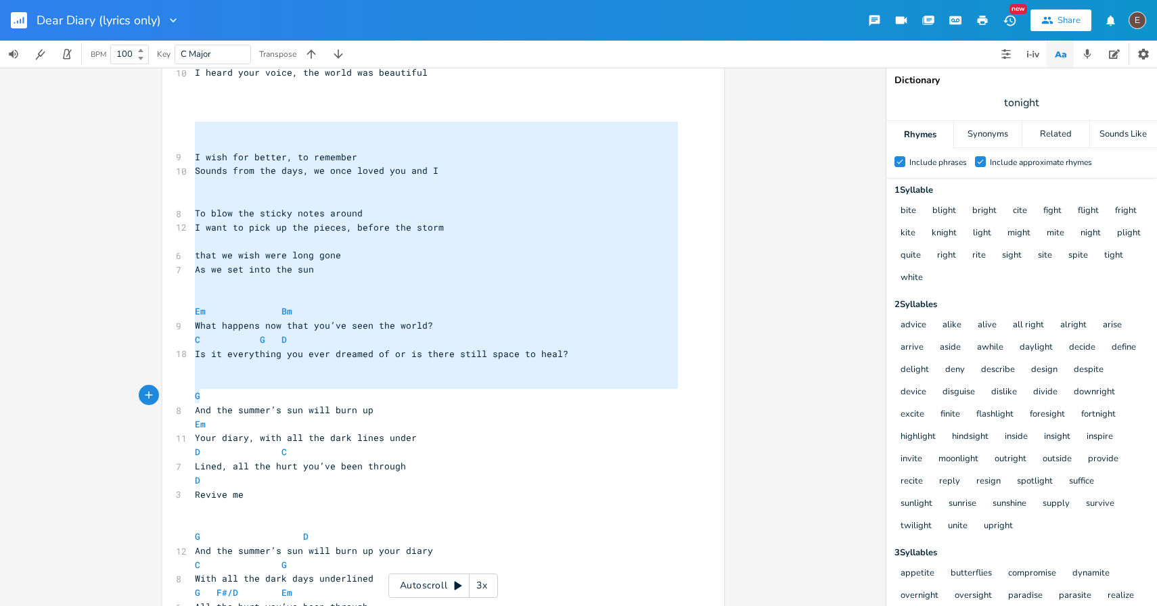
type textarea "I wish for better, to remember Sounds from the days, we once loved you and I To…"
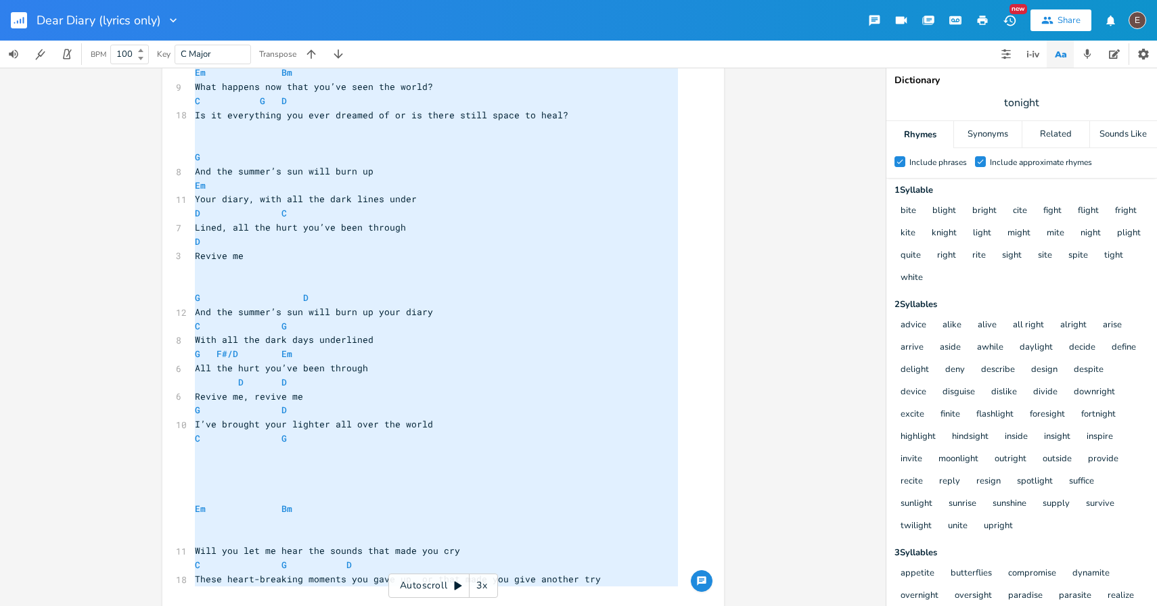
drag, startPoint x: 315, startPoint y: 418, endPoint x: 334, endPoint y: 640, distance: 222.9
click at [334, 606] on html "Dear Diary (lyrics only) New Share E BPM 100 Key C Major Transpose I wish for b…" at bounding box center [578, 303] width 1157 height 606
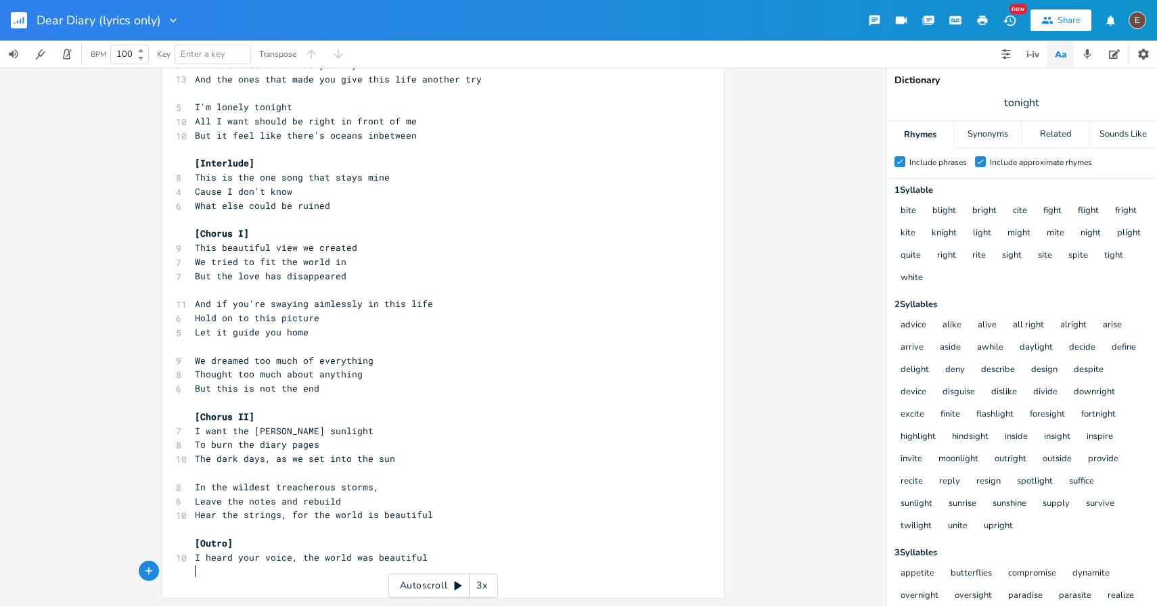
scroll to position [0, 0]
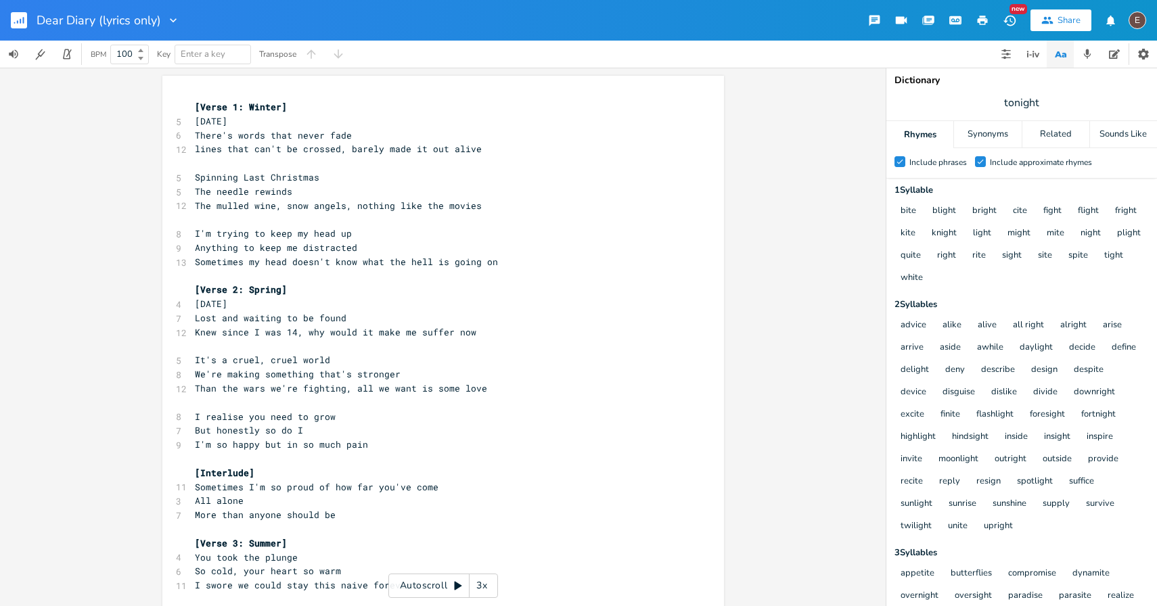
click at [979, 22] on icon "button" at bounding box center [983, 20] width 10 height 9
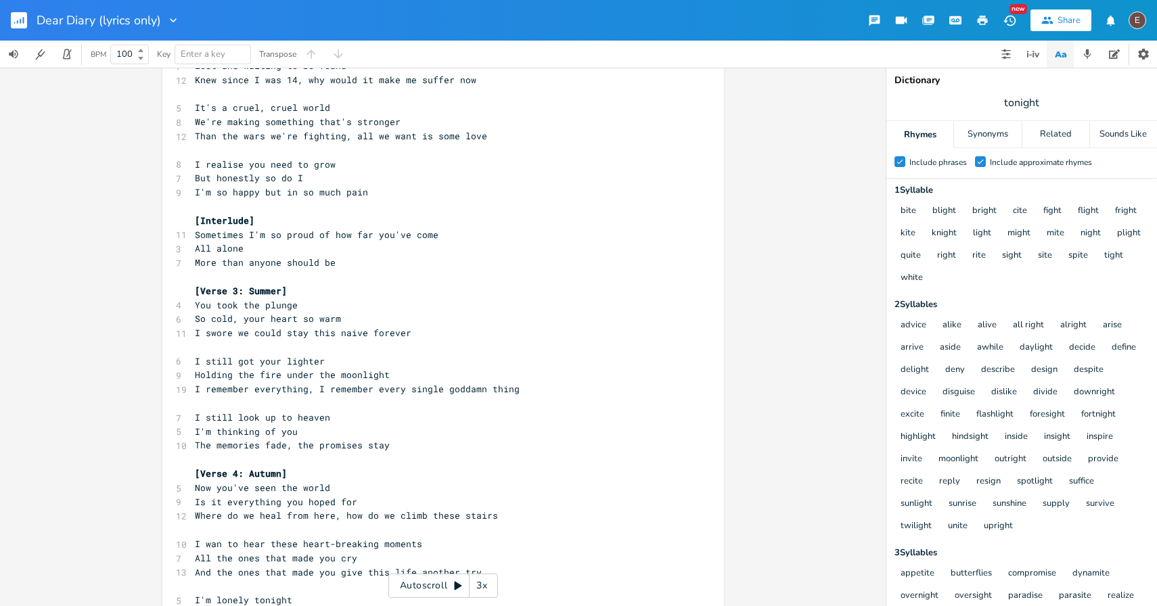
scroll to position [259, 0]
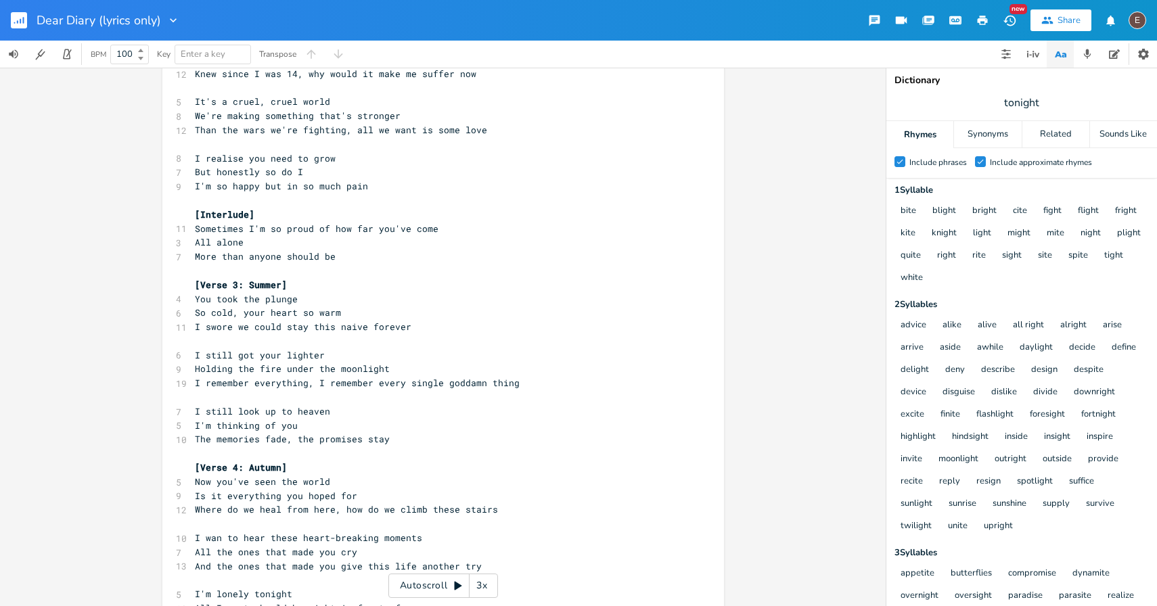
click at [384, 451] on pre "​" at bounding box center [436, 454] width 489 height 14
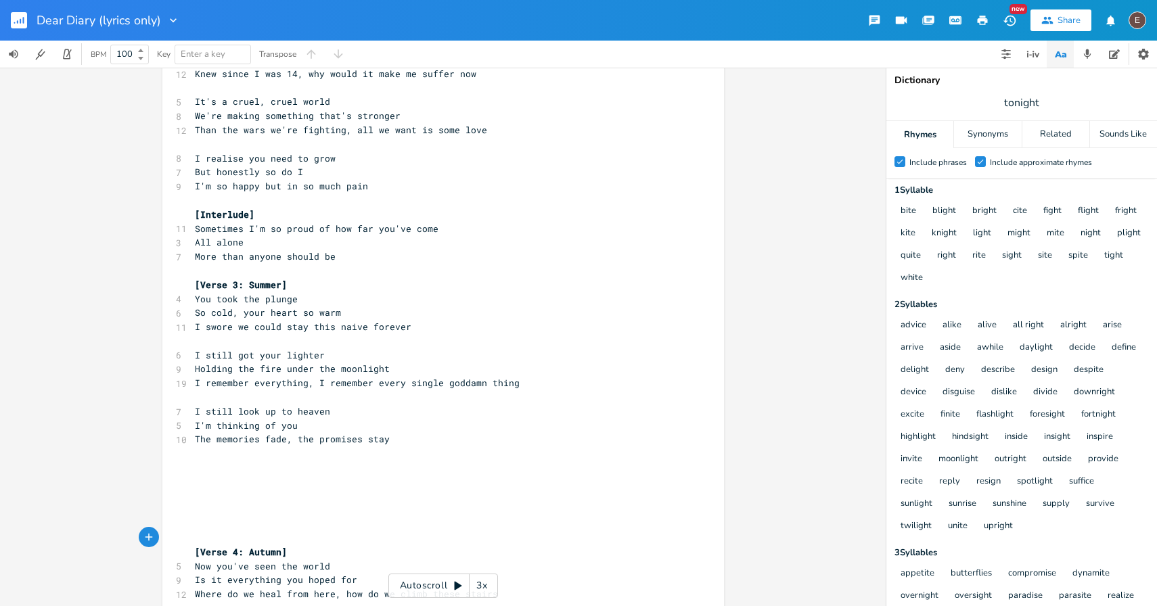
click at [979, 28] on button "button" at bounding box center [982, 20] width 27 height 24
click at [386, 488] on pre "​" at bounding box center [436, 482] width 489 height 14
click at [981, 21] on icon "button" at bounding box center [983, 20] width 10 height 9
click at [464, 451] on pre "​" at bounding box center [436, 454] width 489 height 14
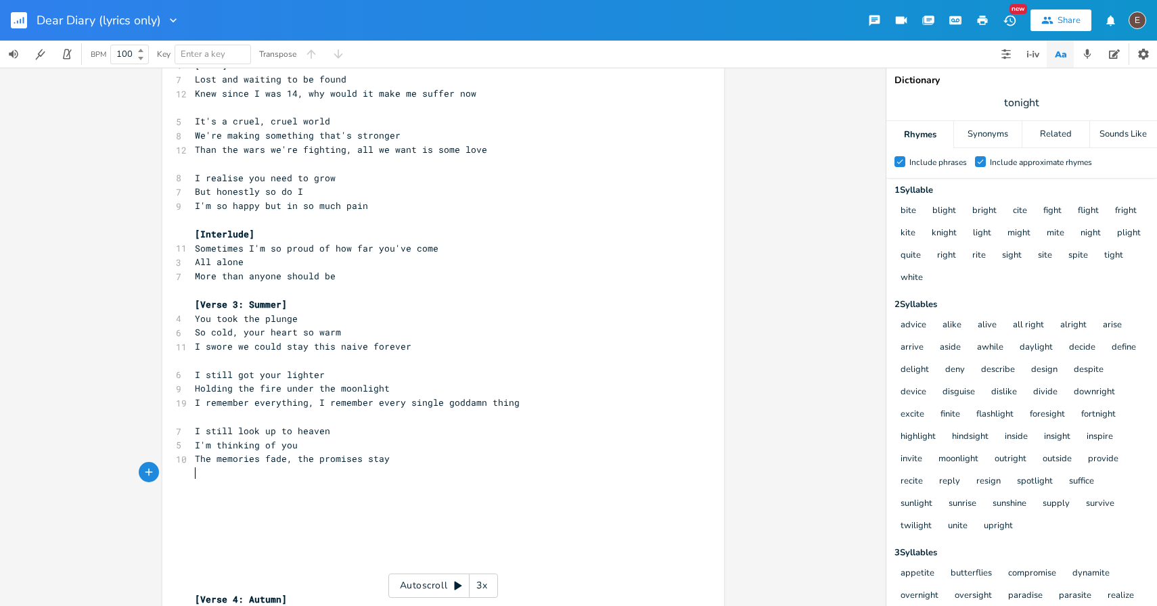
scroll to position [389, 0]
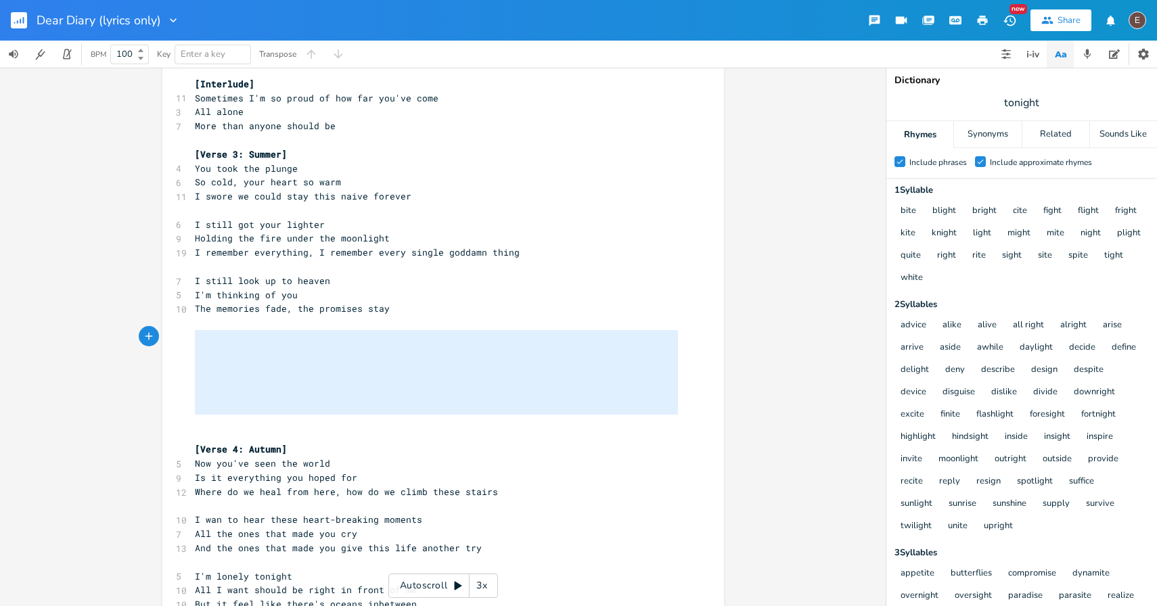
drag, startPoint x: 301, startPoint y: 424, endPoint x: 245, endPoint y: 333, distance: 106.3
click at [244, 333] on div "[Verse 1: Winter] 5 [DATE] 6 There's words that never fade 12 lines that can't …" at bounding box center [436, 379] width 489 height 1337
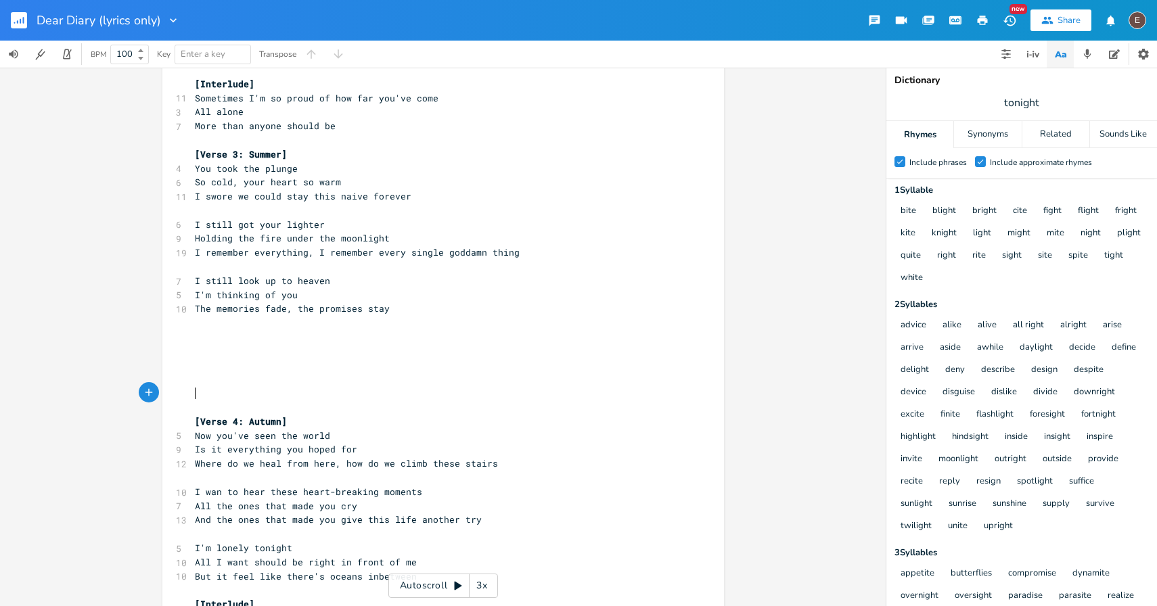
click at [218, 395] on pre "​" at bounding box center [436, 393] width 489 height 14
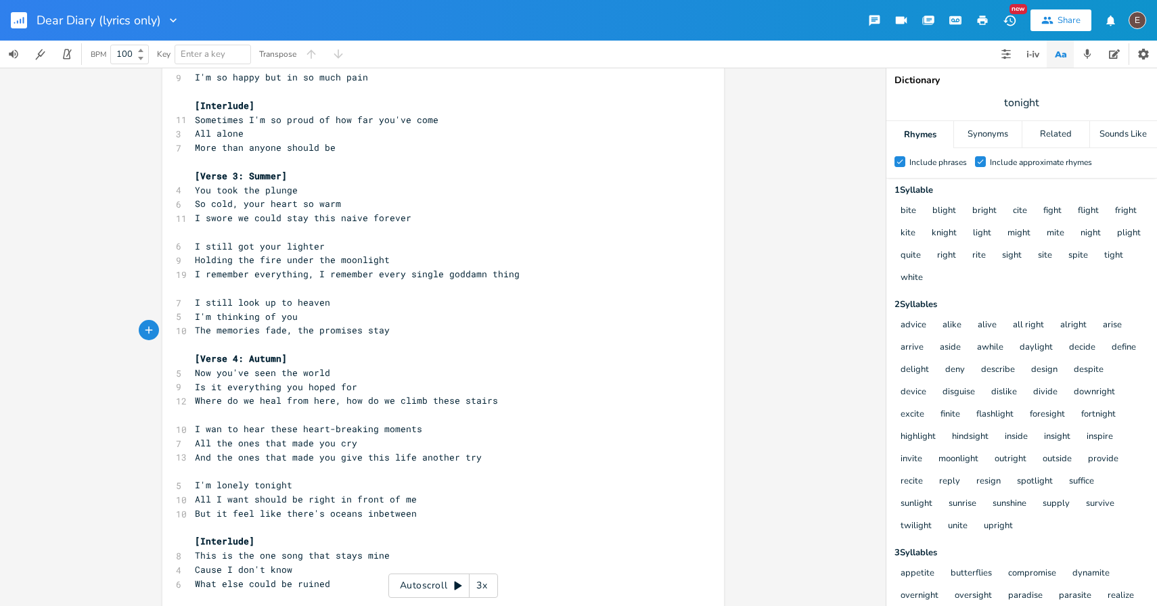
scroll to position [326, 0]
